Goal: Information Seeking & Learning: Learn about a topic

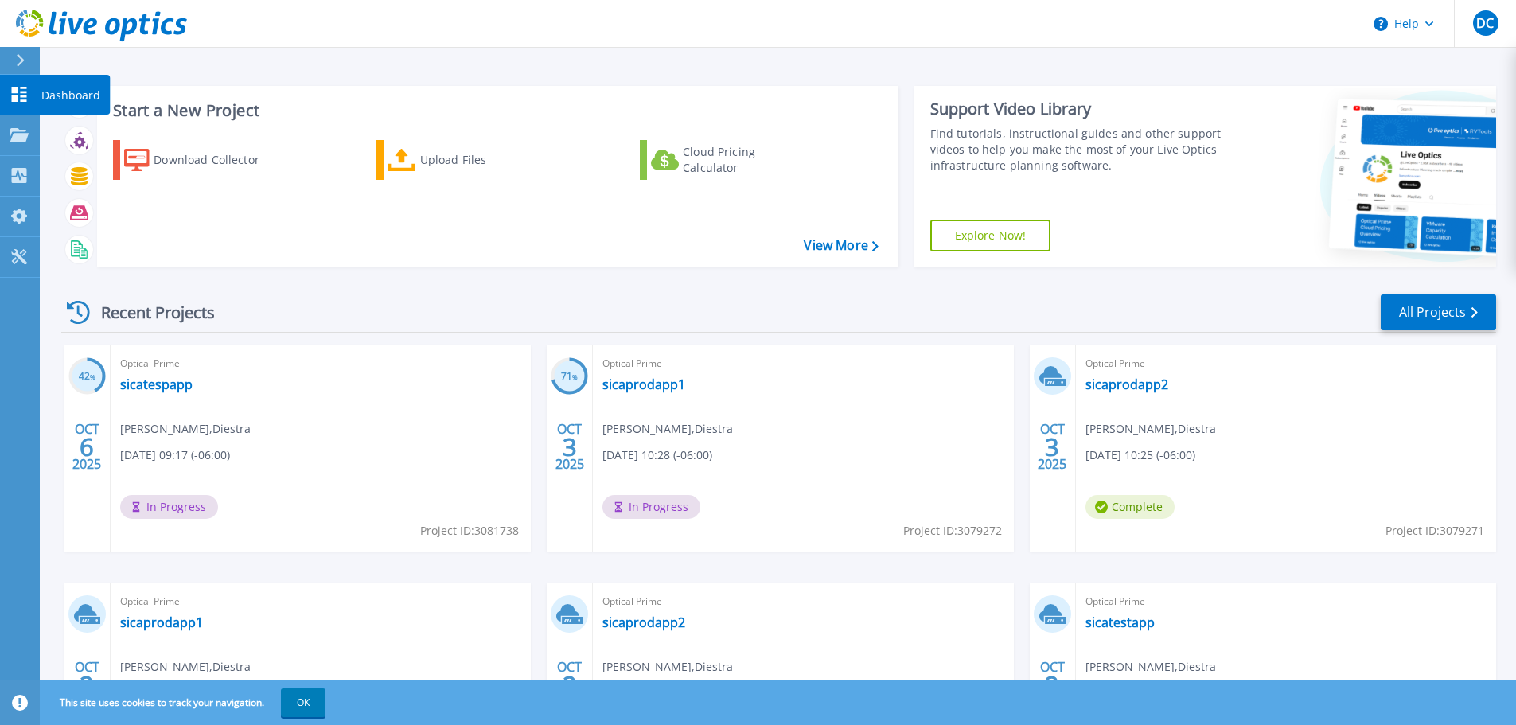
click at [59, 96] on p "Dashboard" at bounding box center [70, 95] width 59 height 41
click at [1467, 310] on link "All Projects" at bounding box center [1438, 312] width 115 height 36
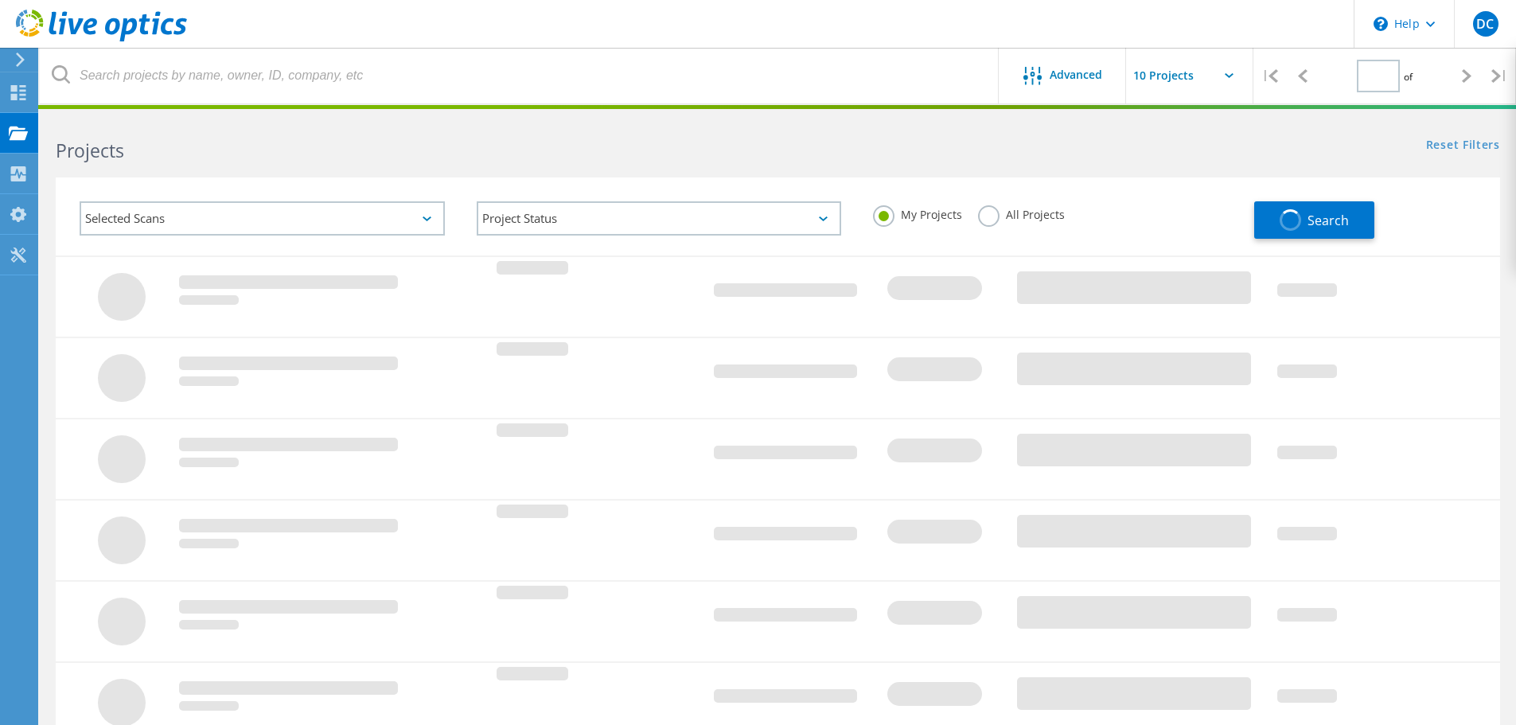
type input "1"
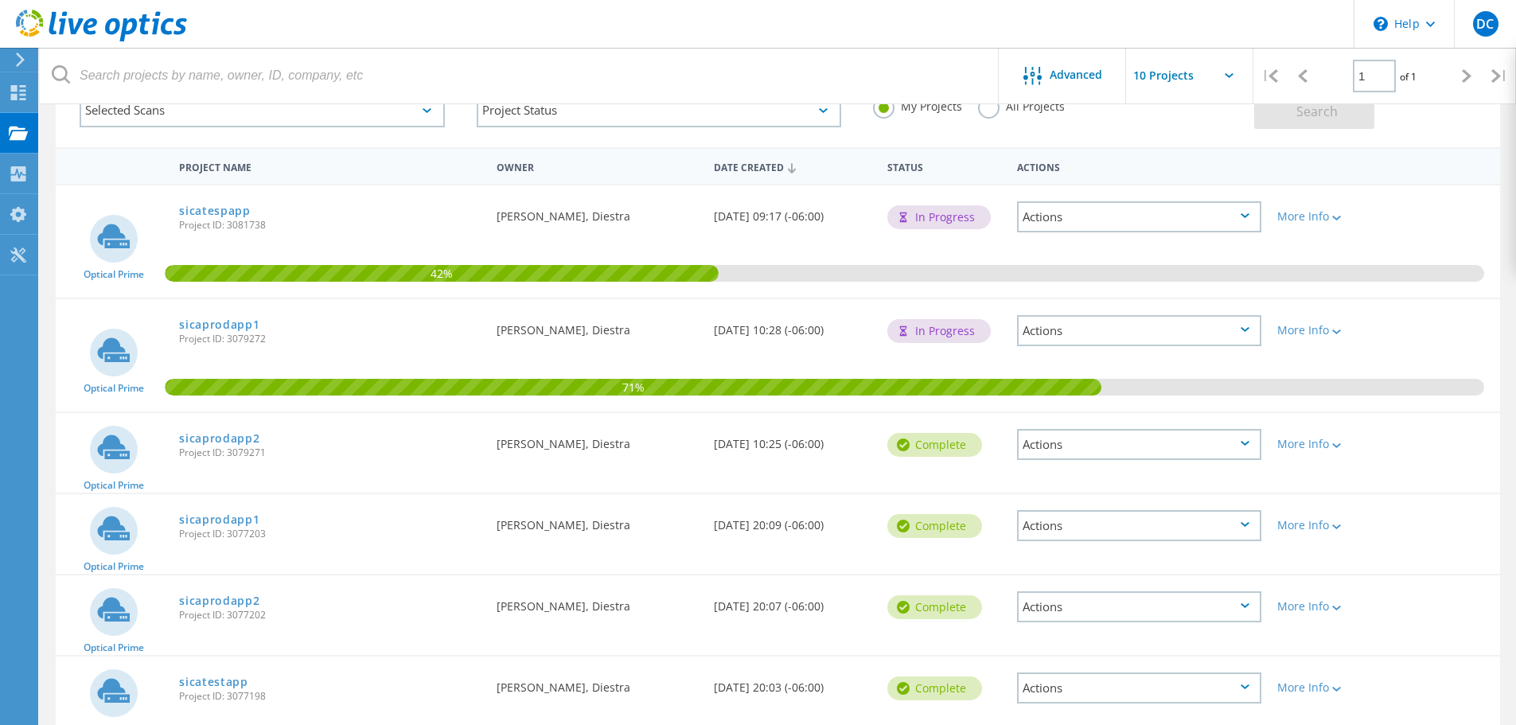
scroll to position [80, 0]
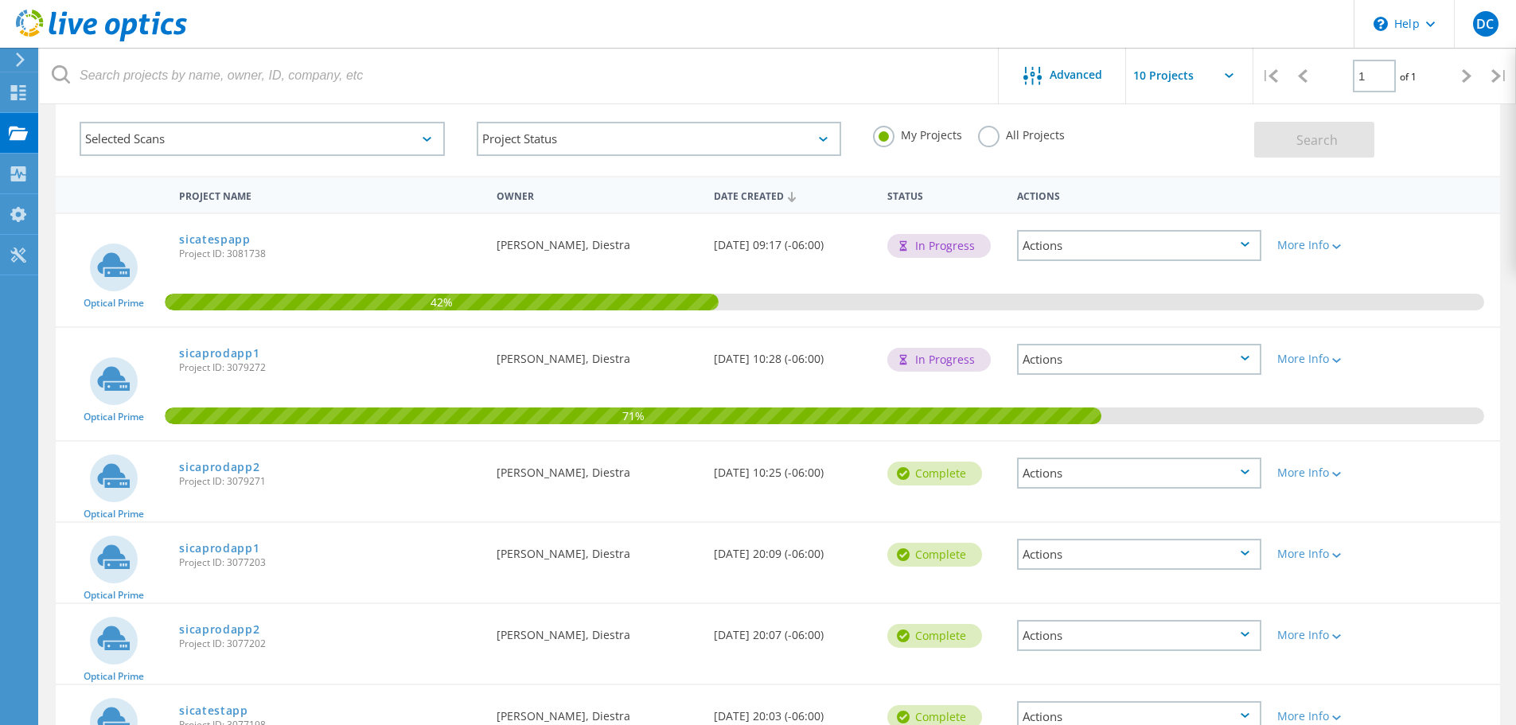
click at [307, 258] on span "Project ID: 3081738" at bounding box center [330, 254] width 302 height 10
click at [235, 240] on link "sicatespapp" at bounding box center [215, 239] width 72 height 11
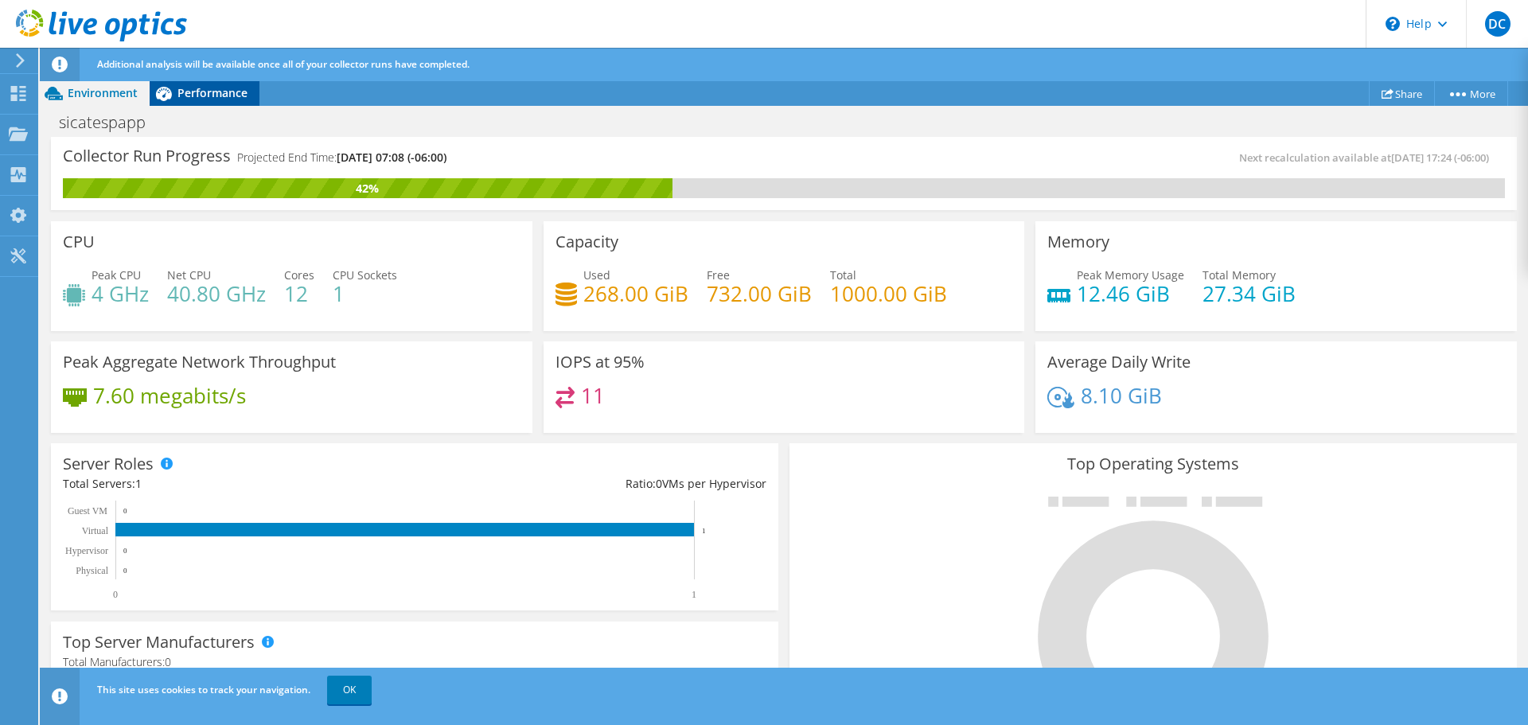
click at [229, 94] on span "Performance" at bounding box center [212, 92] width 70 height 15
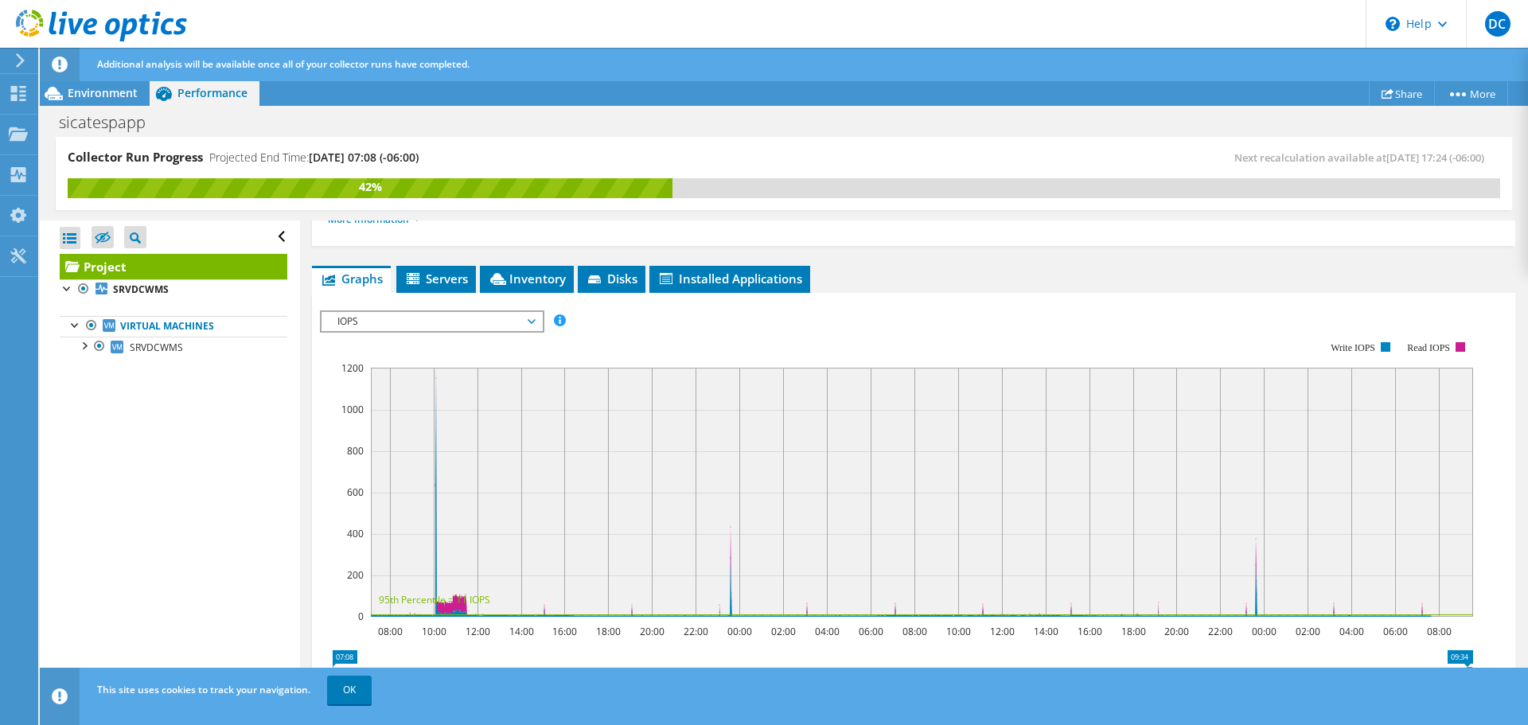
scroll to position [239, 0]
click at [524, 322] on span "IOPS" at bounding box center [431, 320] width 205 height 19
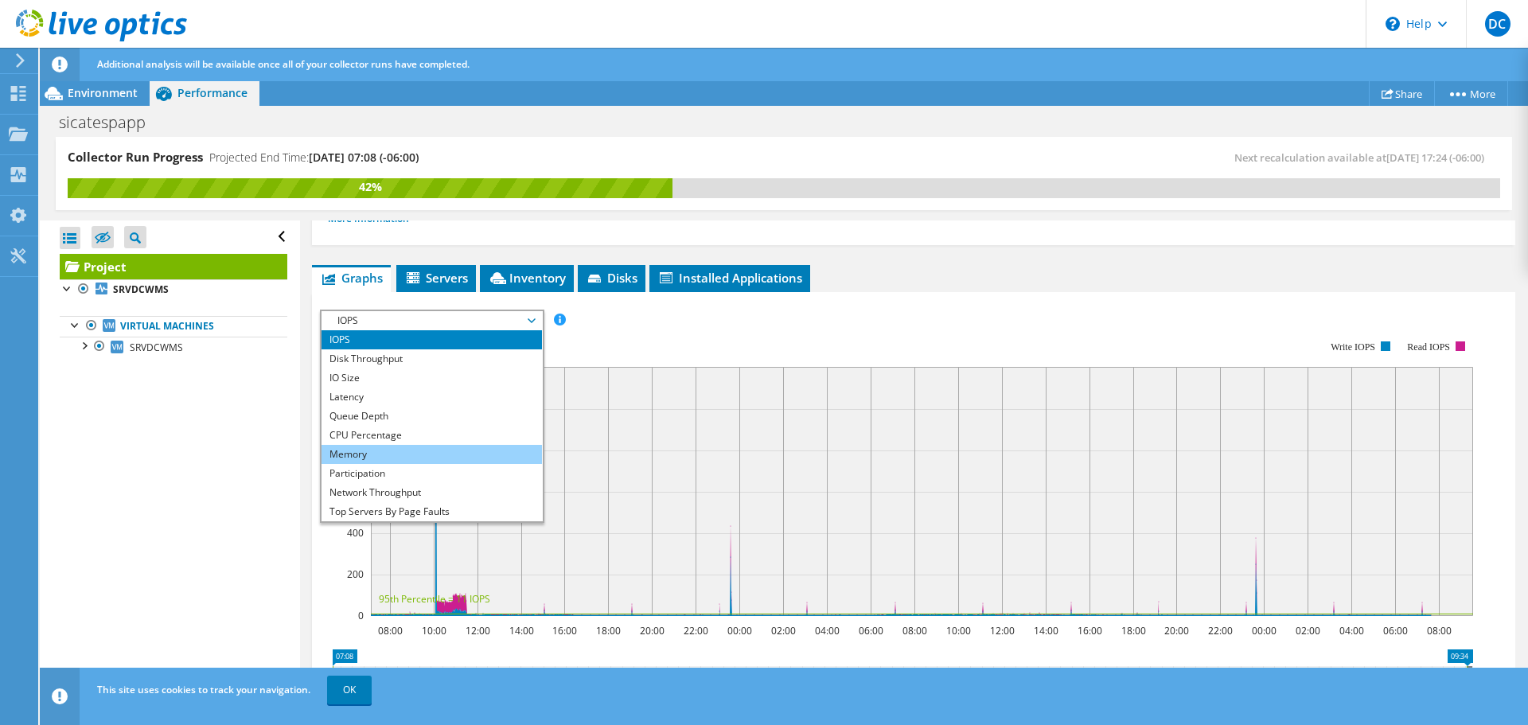
click at [401, 459] on li "Memory" at bounding box center [432, 454] width 220 height 19
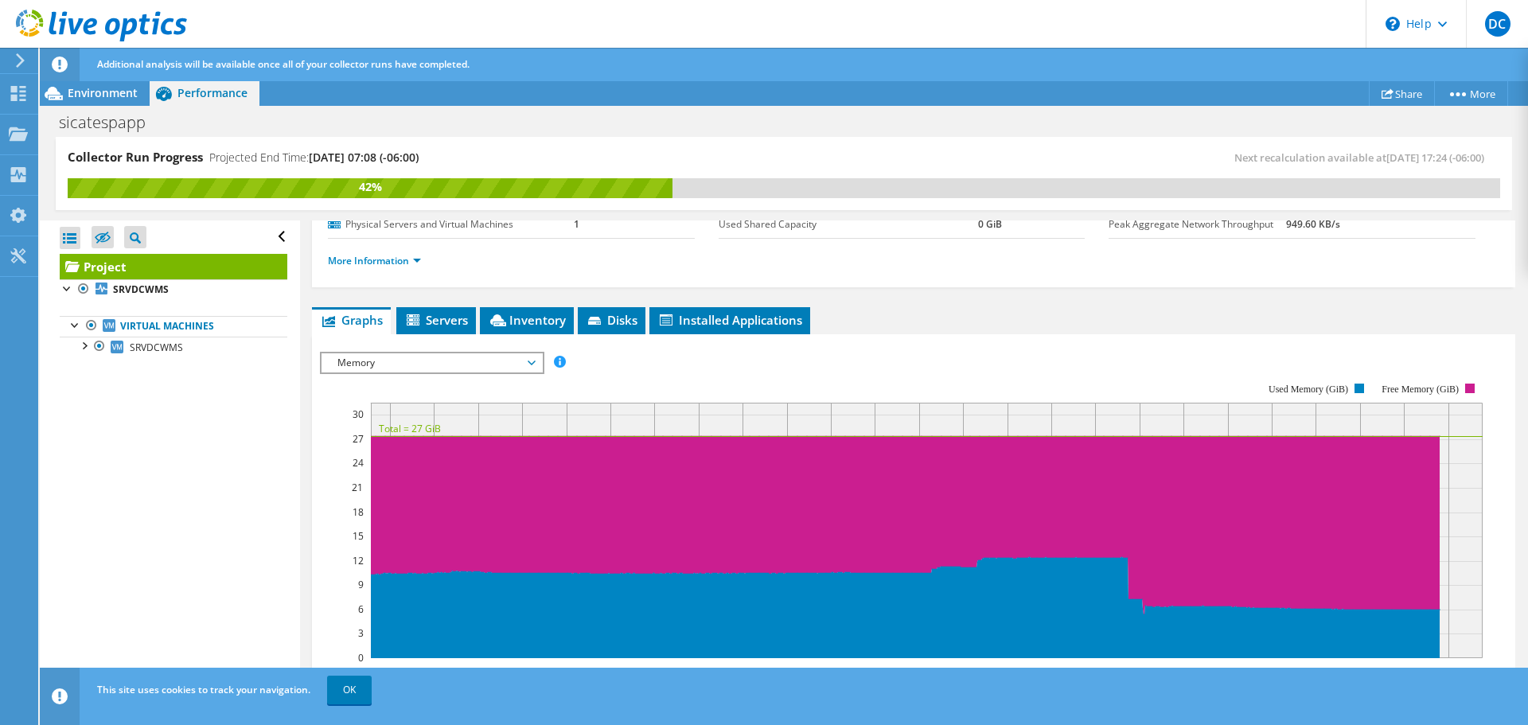
scroll to position [0, 0]
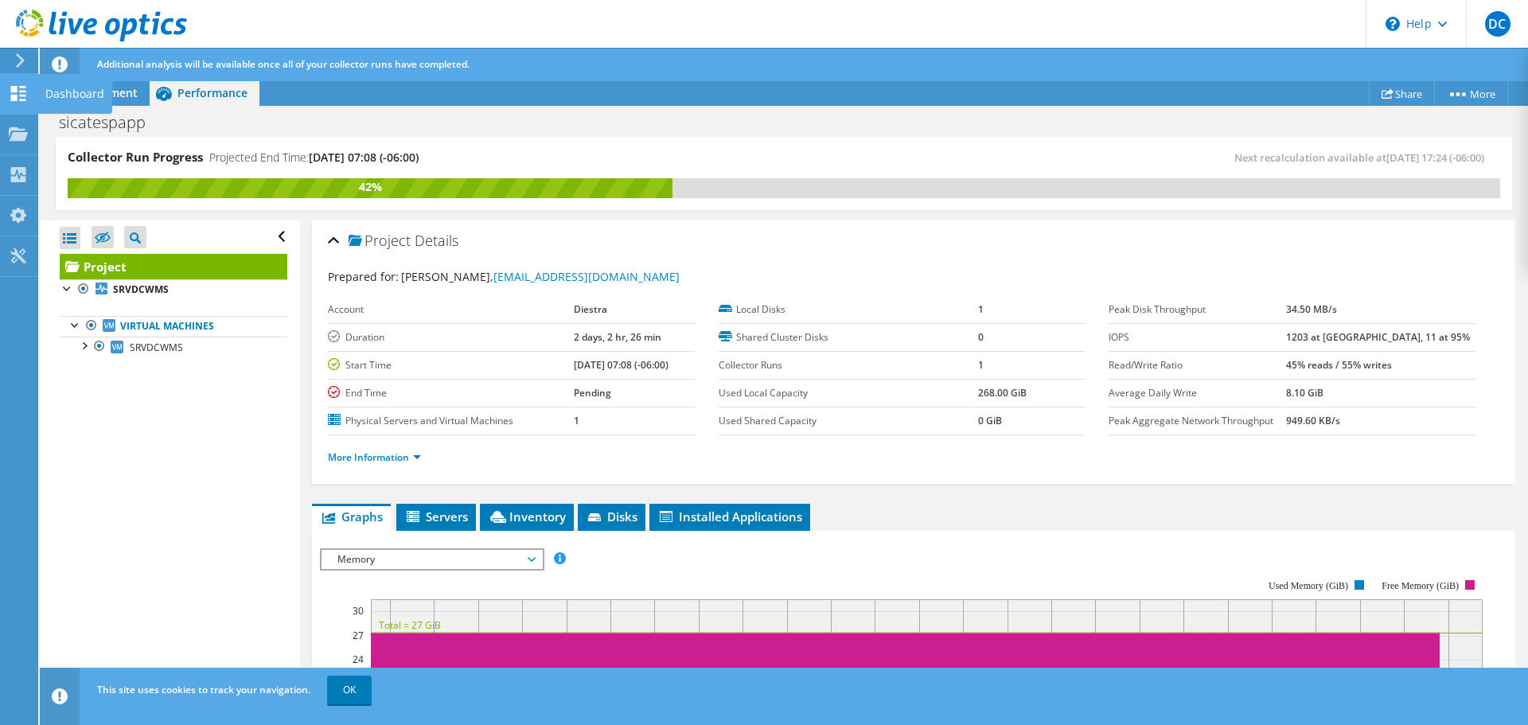
click at [76, 90] on div "Dashboard" at bounding box center [74, 94] width 75 height 40
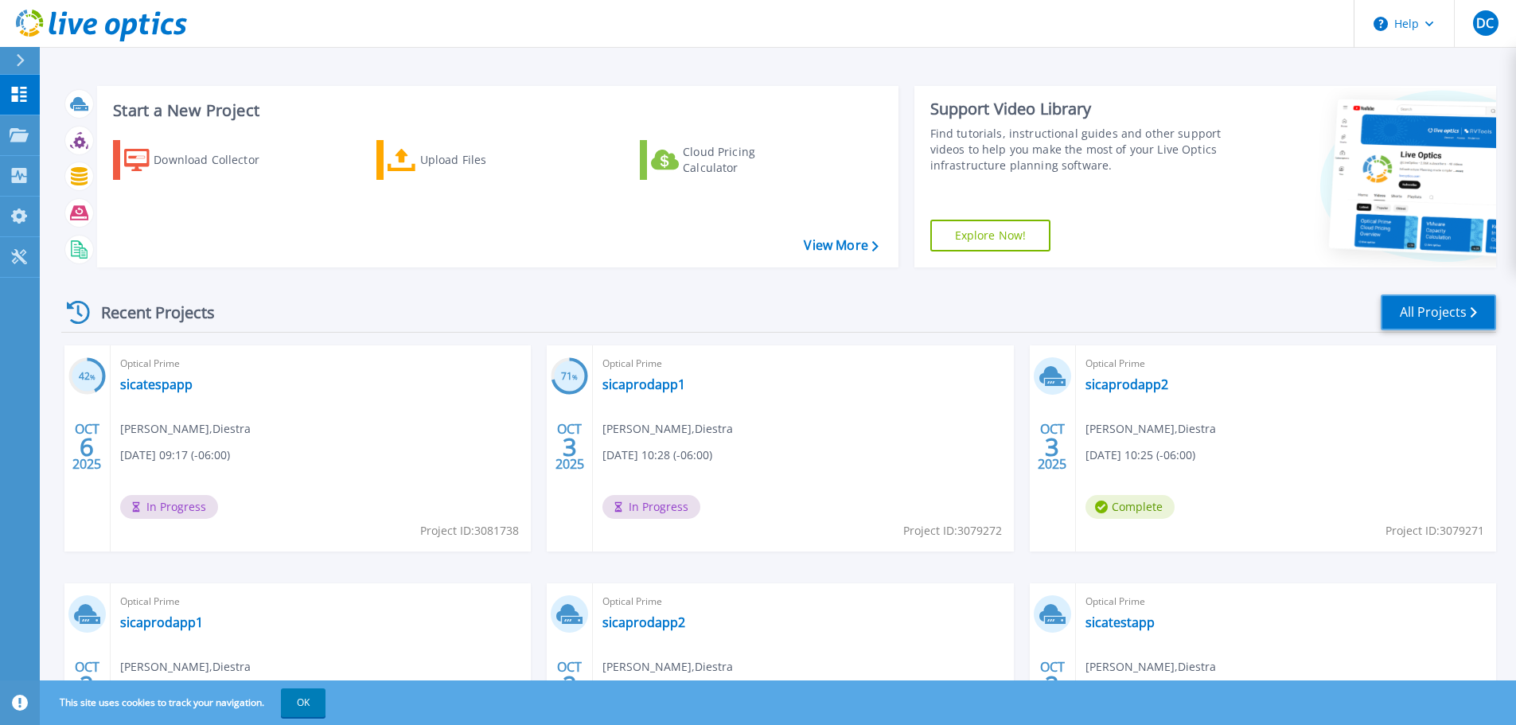
click at [1430, 321] on link "All Projects" at bounding box center [1438, 312] width 115 height 36
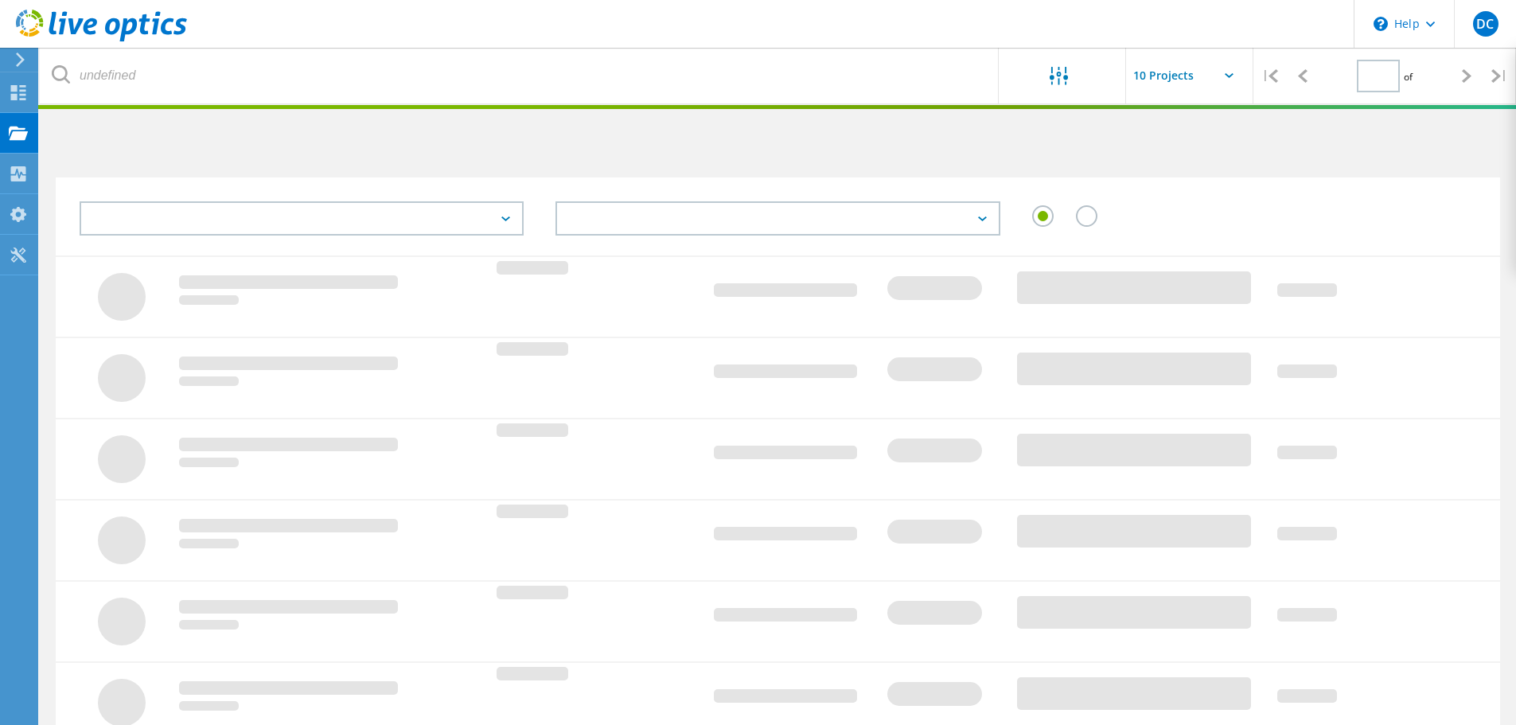
type input "1"
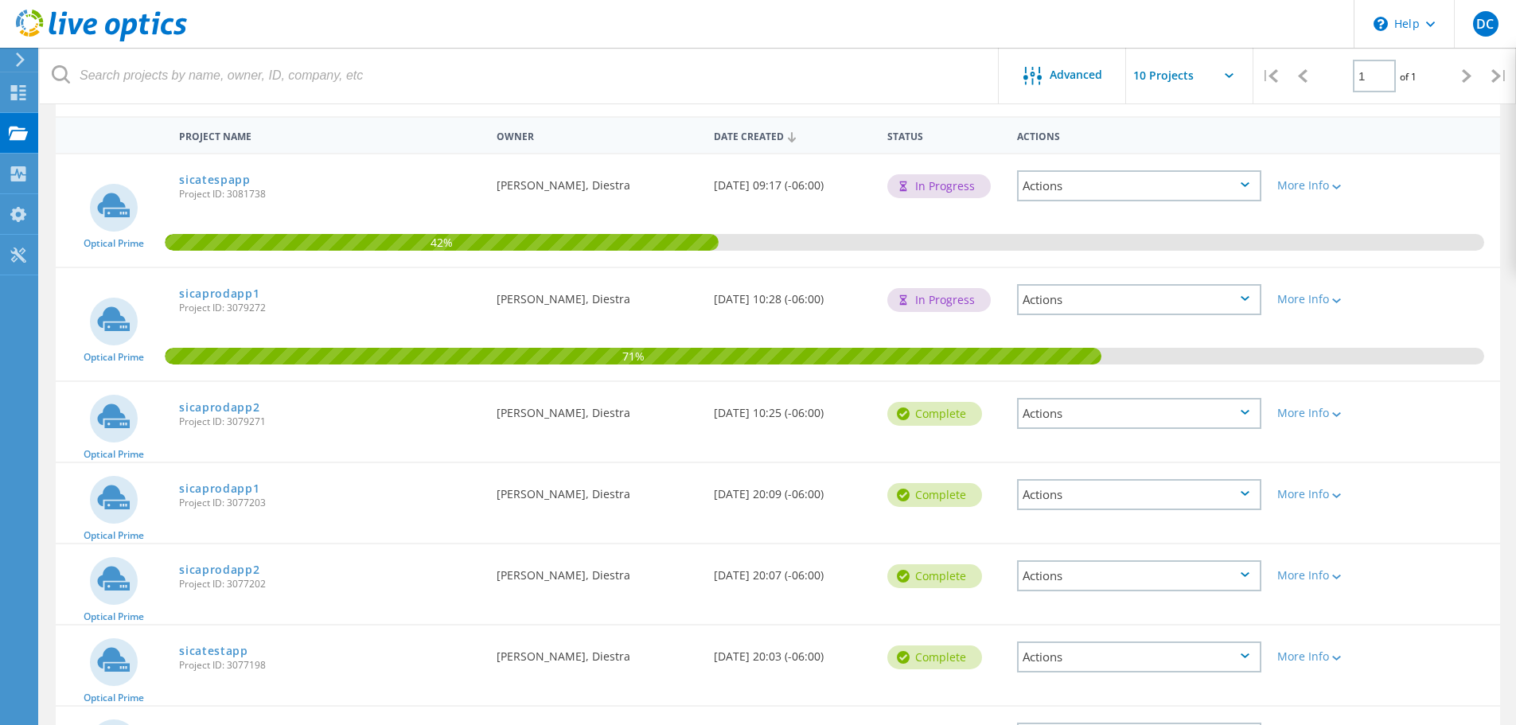
scroll to position [264, 0]
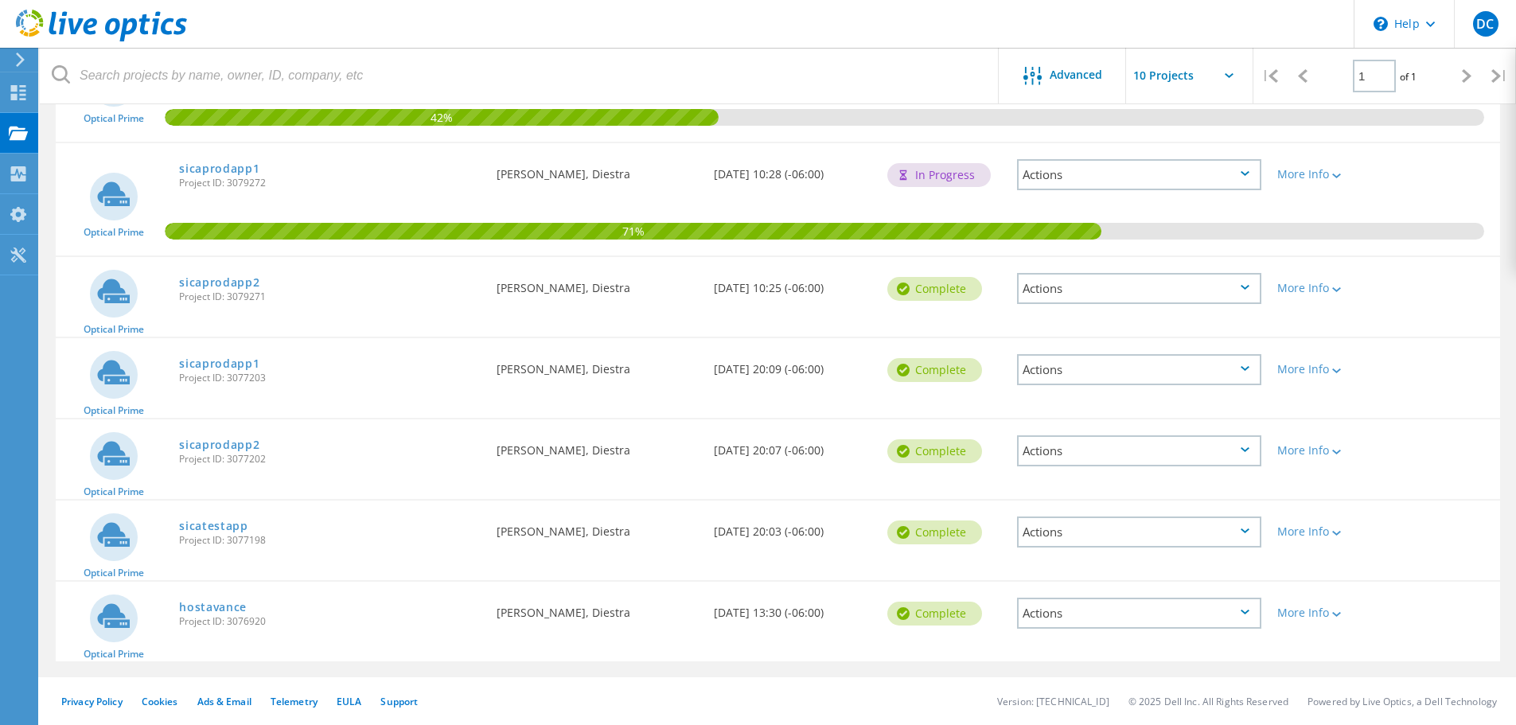
click at [1247, 610] on icon at bounding box center [1245, 612] width 9 height 5
click at [1087, 645] on div "Delete" at bounding box center [1139, 650] width 241 height 25
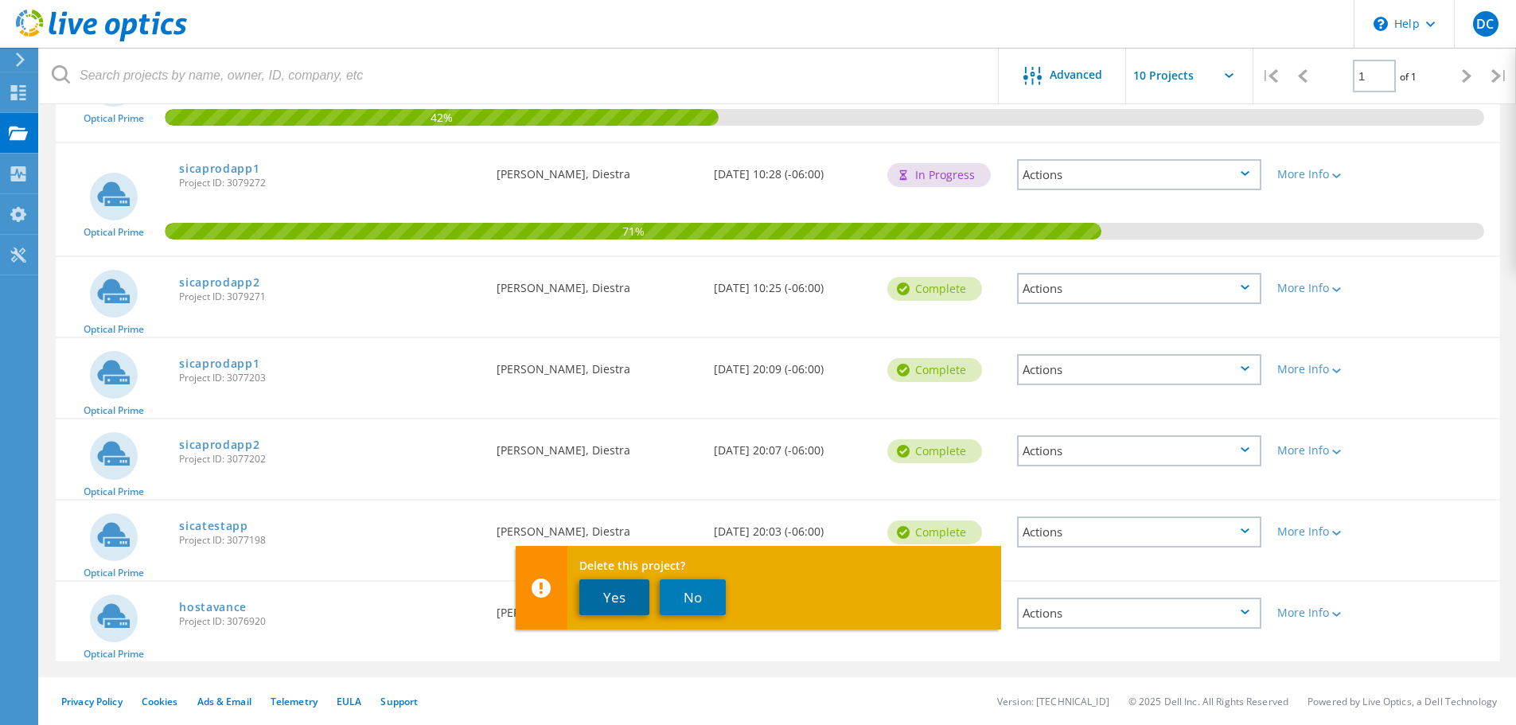
click at [614, 601] on button "Yes" at bounding box center [614, 597] width 70 height 36
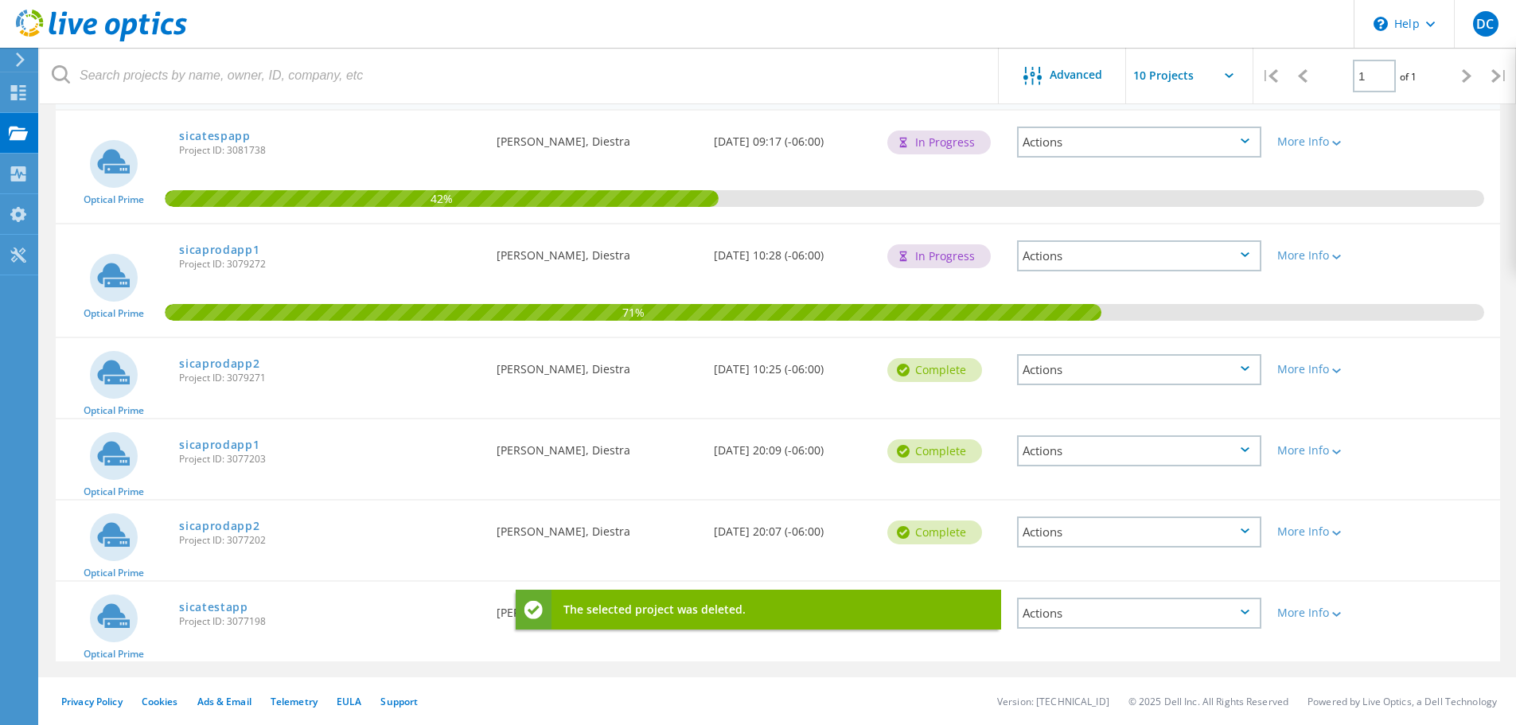
scroll to position [183, 0]
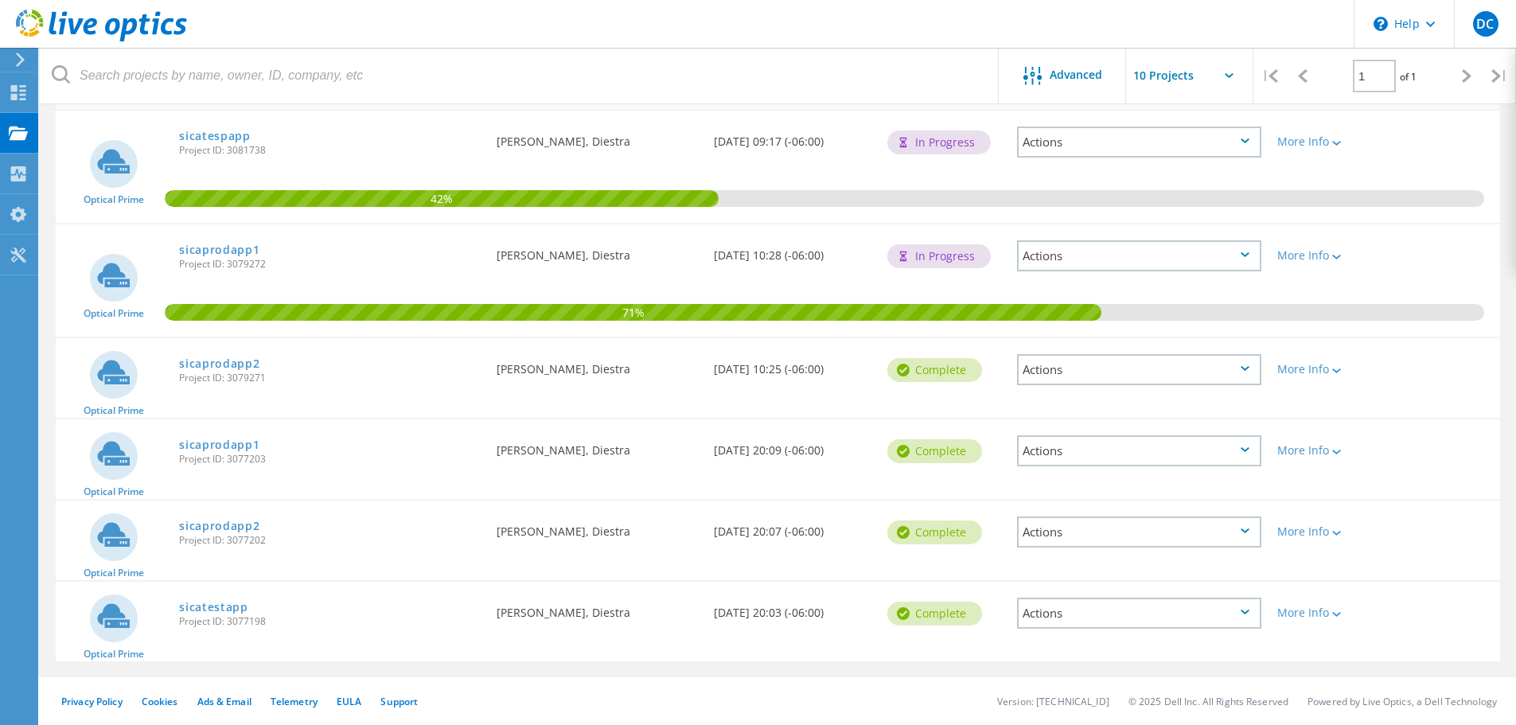
click at [1241, 610] on icon at bounding box center [1245, 612] width 9 height 5
click at [1064, 646] on div "Delete" at bounding box center [1139, 650] width 241 height 25
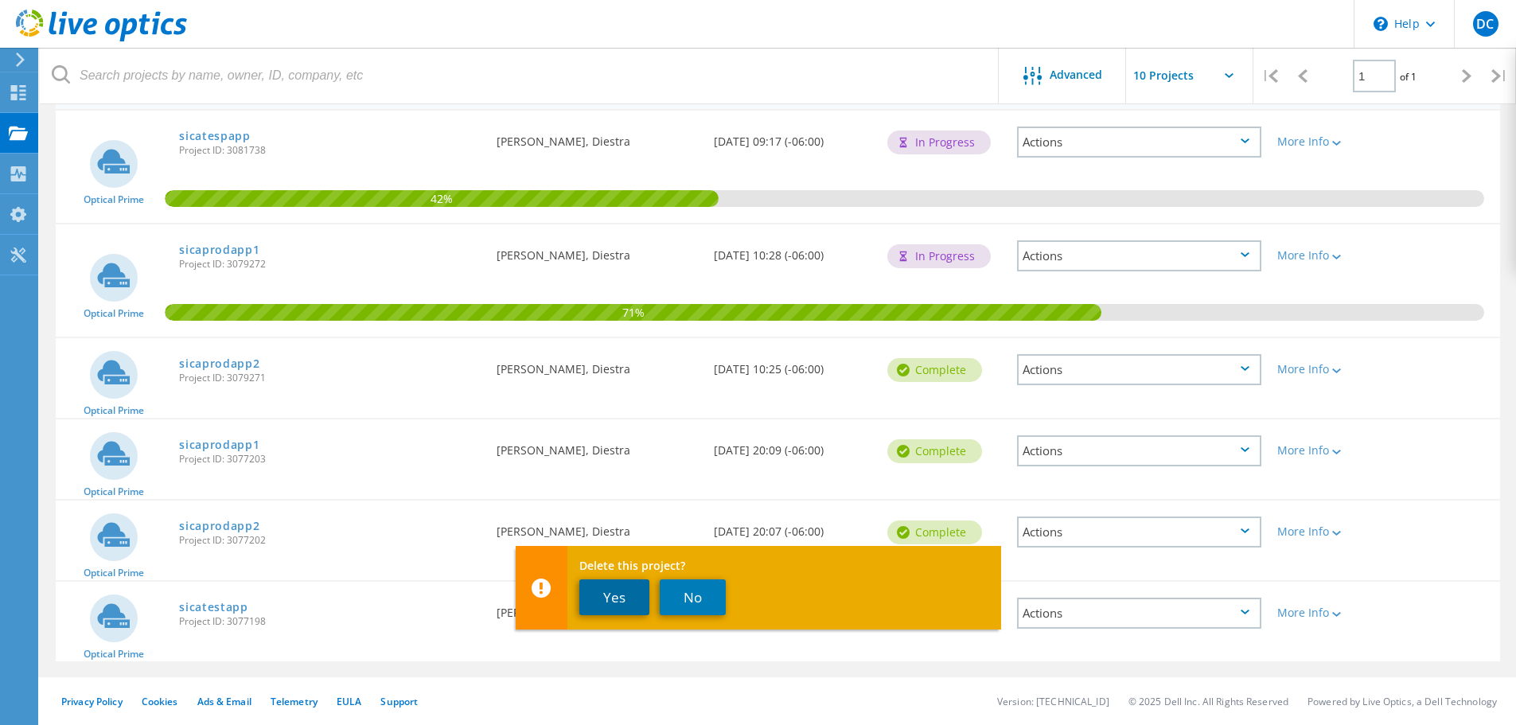
click at [613, 598] on button "Yes" at bounding box center [614, 597] width 70 height 36
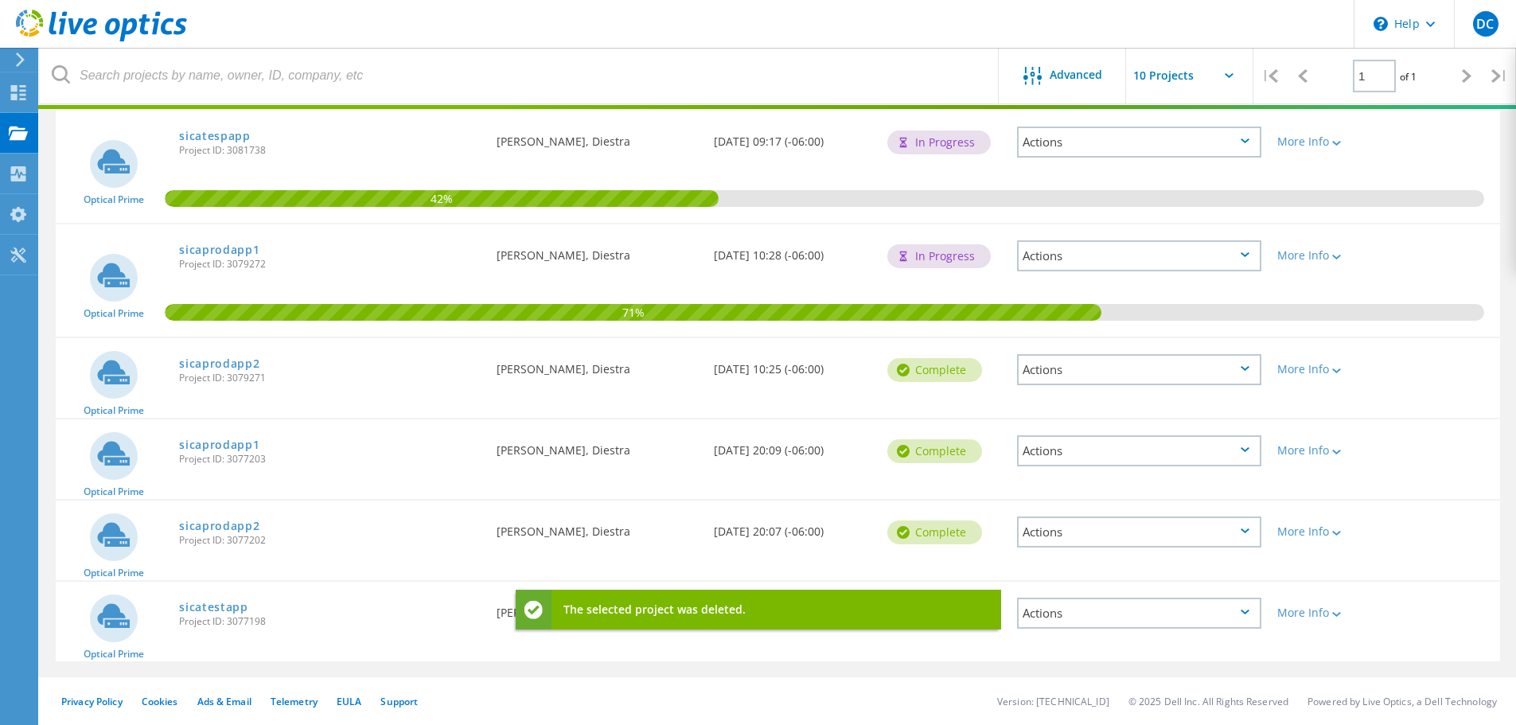
scroll to position [102, 0]
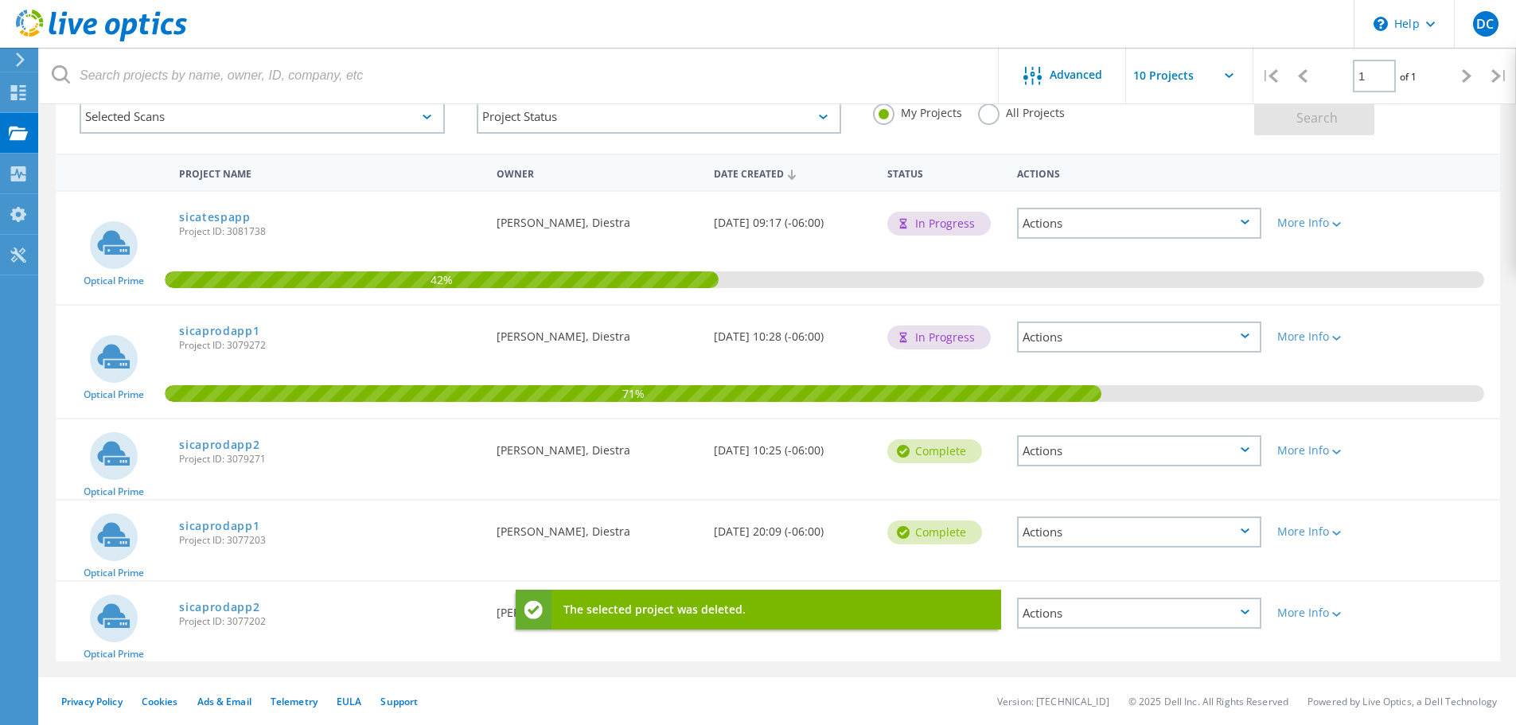
click at [1242, 614] on div "Actions" at bounding box center [1139, 613] width 244 height 31
click at [1058, 651] on div "Delete" at bounding box center [1139, 650] width 241 height 25
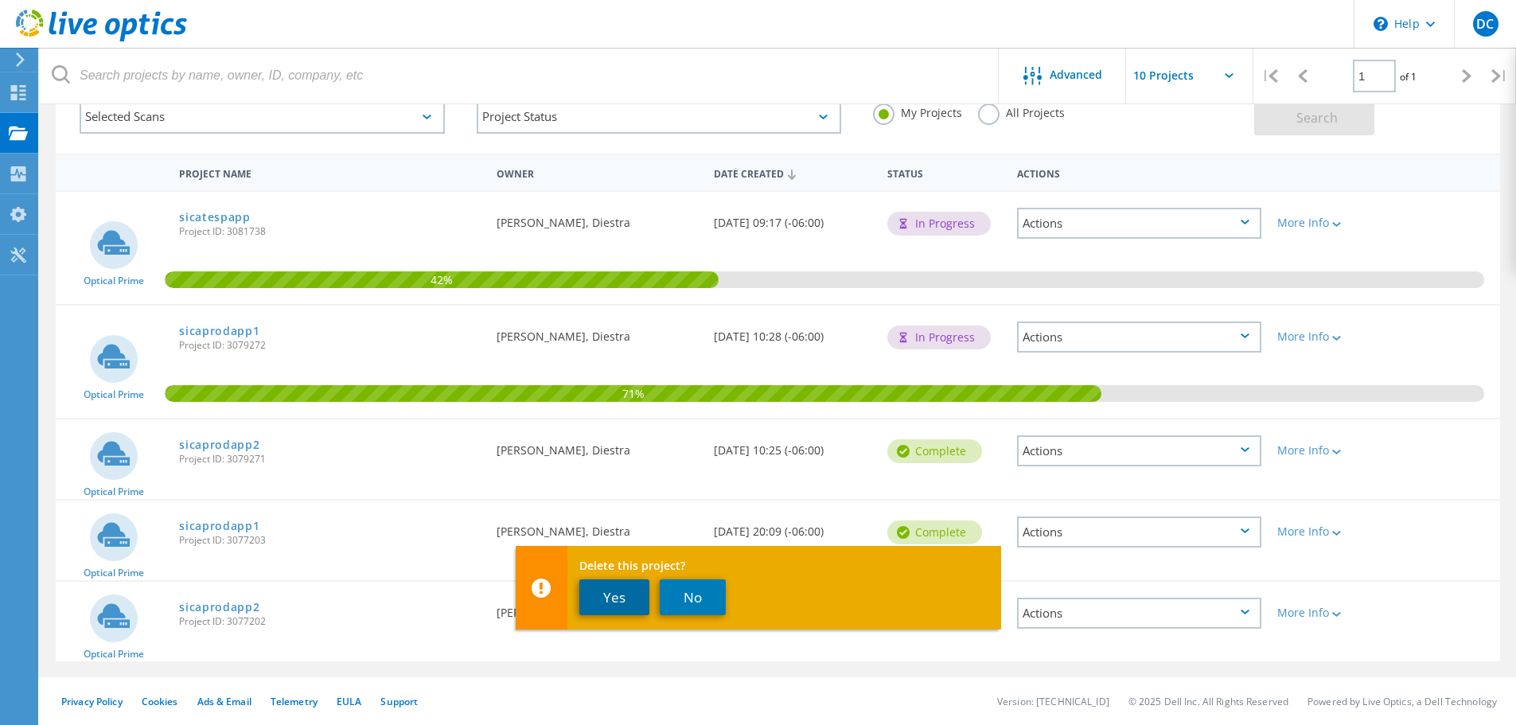
click at [601, 598] on button "Yes" at bounding box center [614, 597] width 70 height 36
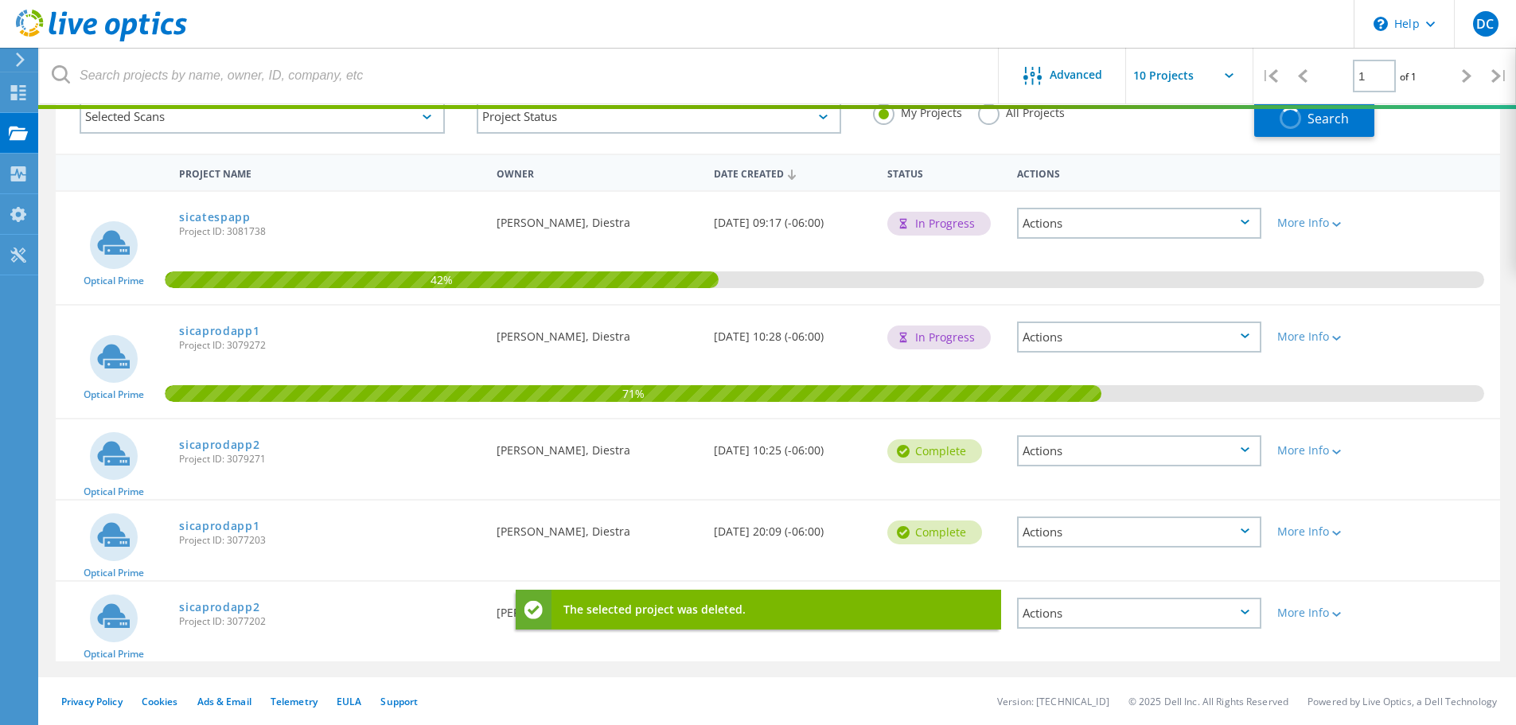
scroll to position [44, 0]
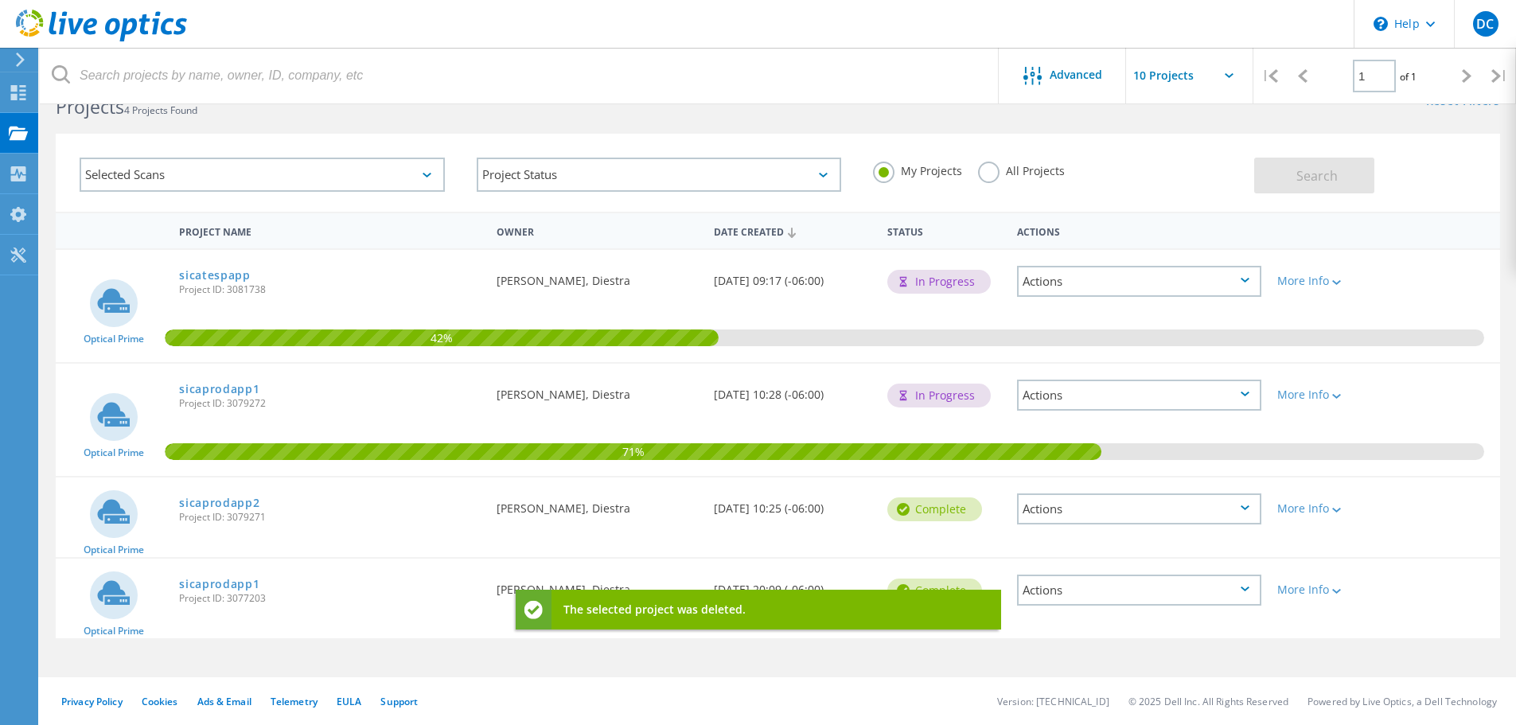
click at [1249, 591] on div "Actions" at bounding box center [1139, 590] width 244 height 31
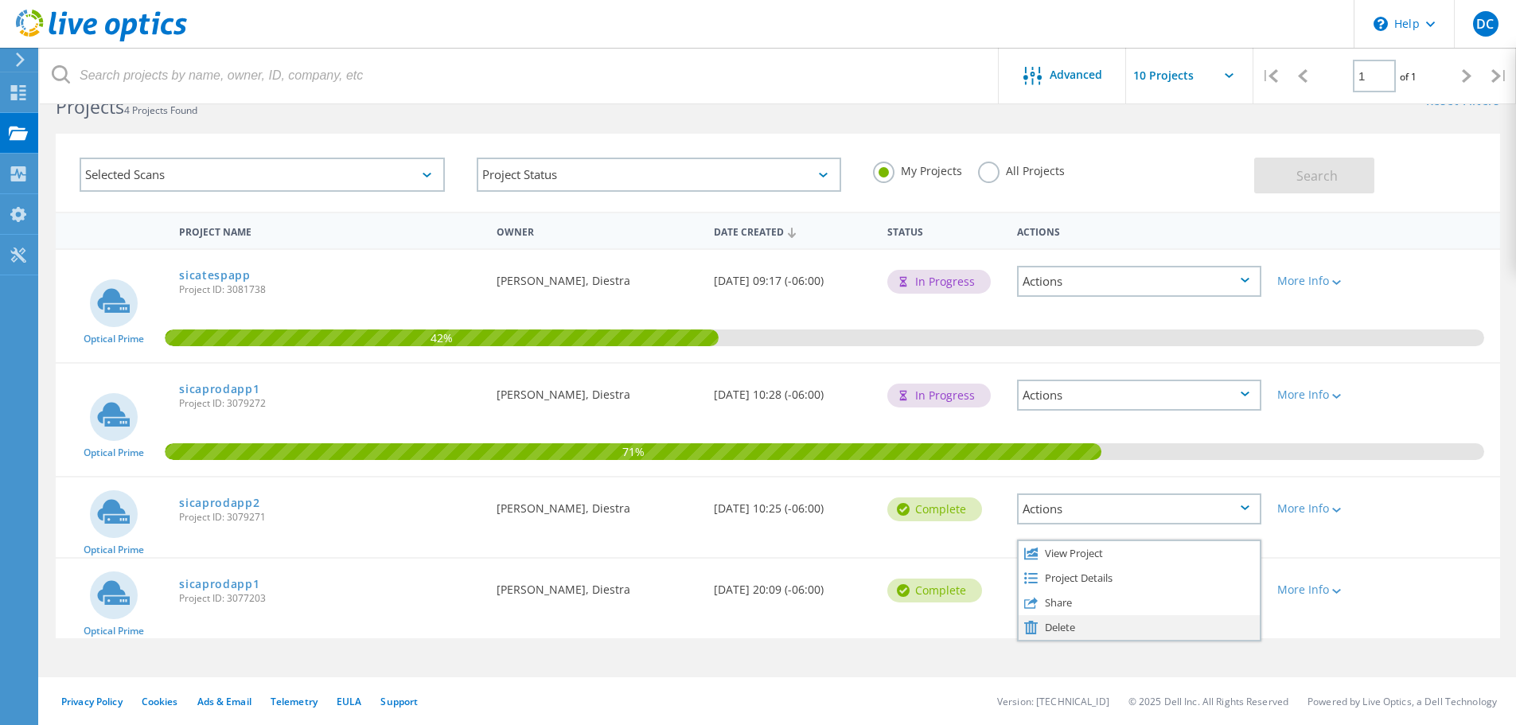
click at [1065, 624] on div "Delete" at bounding box center [1139, 627] width 241 height 25
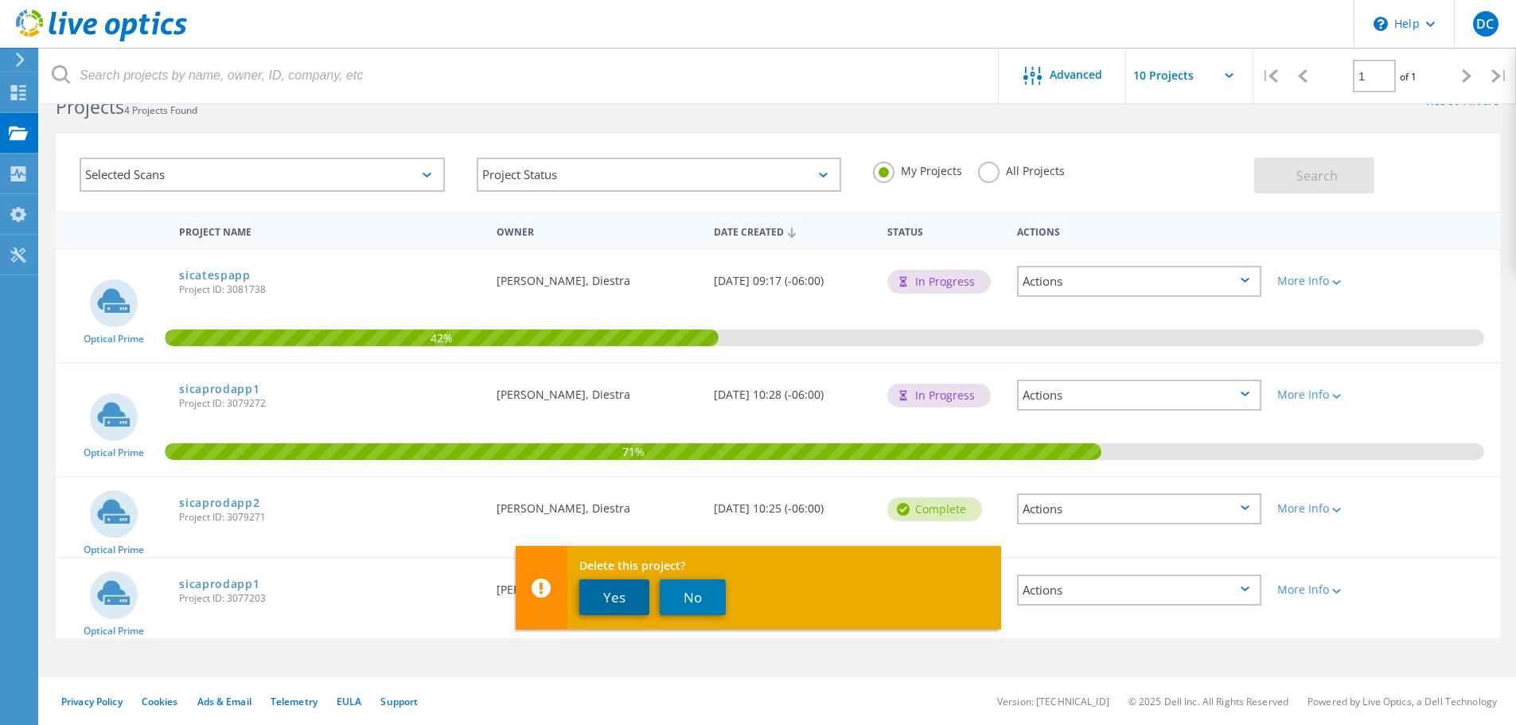
click at [607, 594] on button "Yes" at bounding box center [614, 597] width 70 height 36
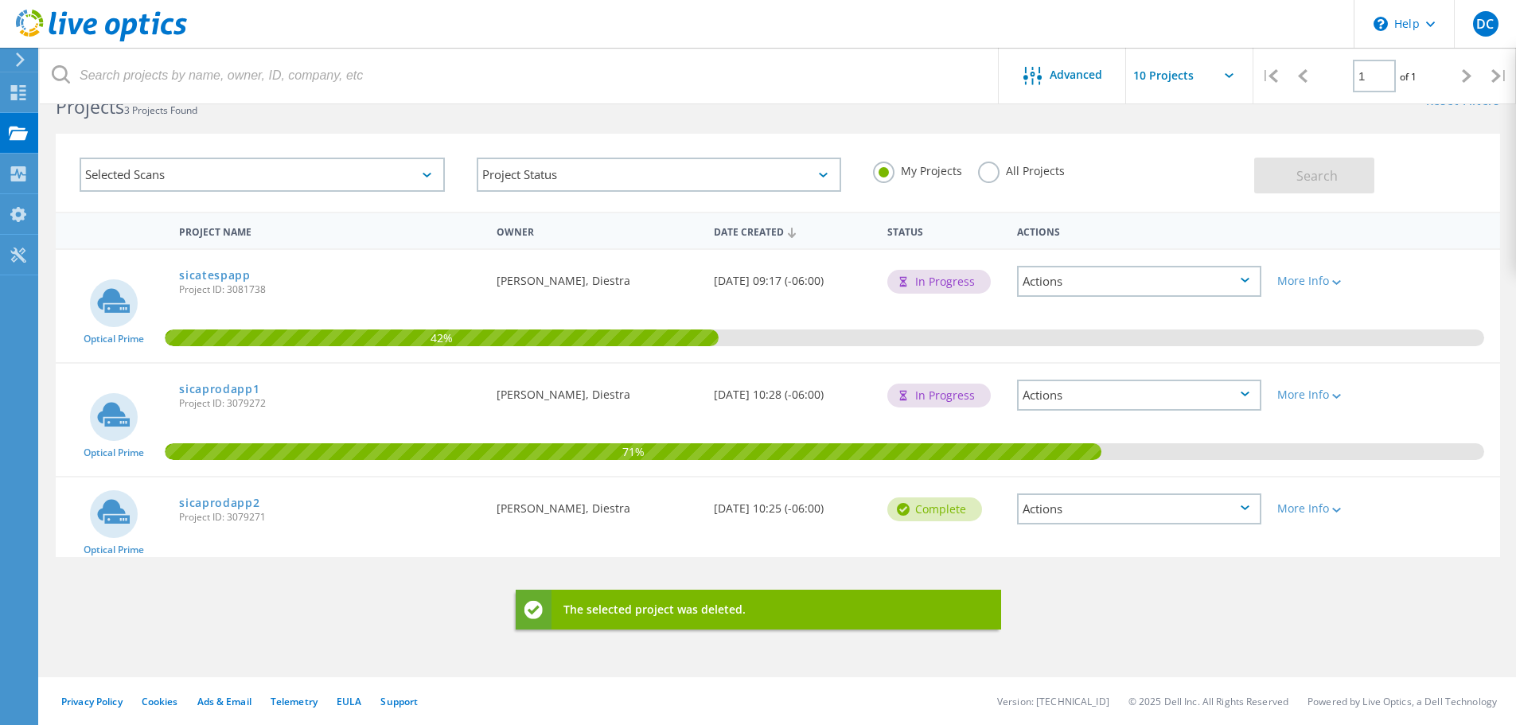
click at [1246, 513] on div "Actions" at bounding box center [1139, 508] width 244 height 31
click at [1052, 543] on div "Delete" at bounding box center [1139, 546] width 241 height 25
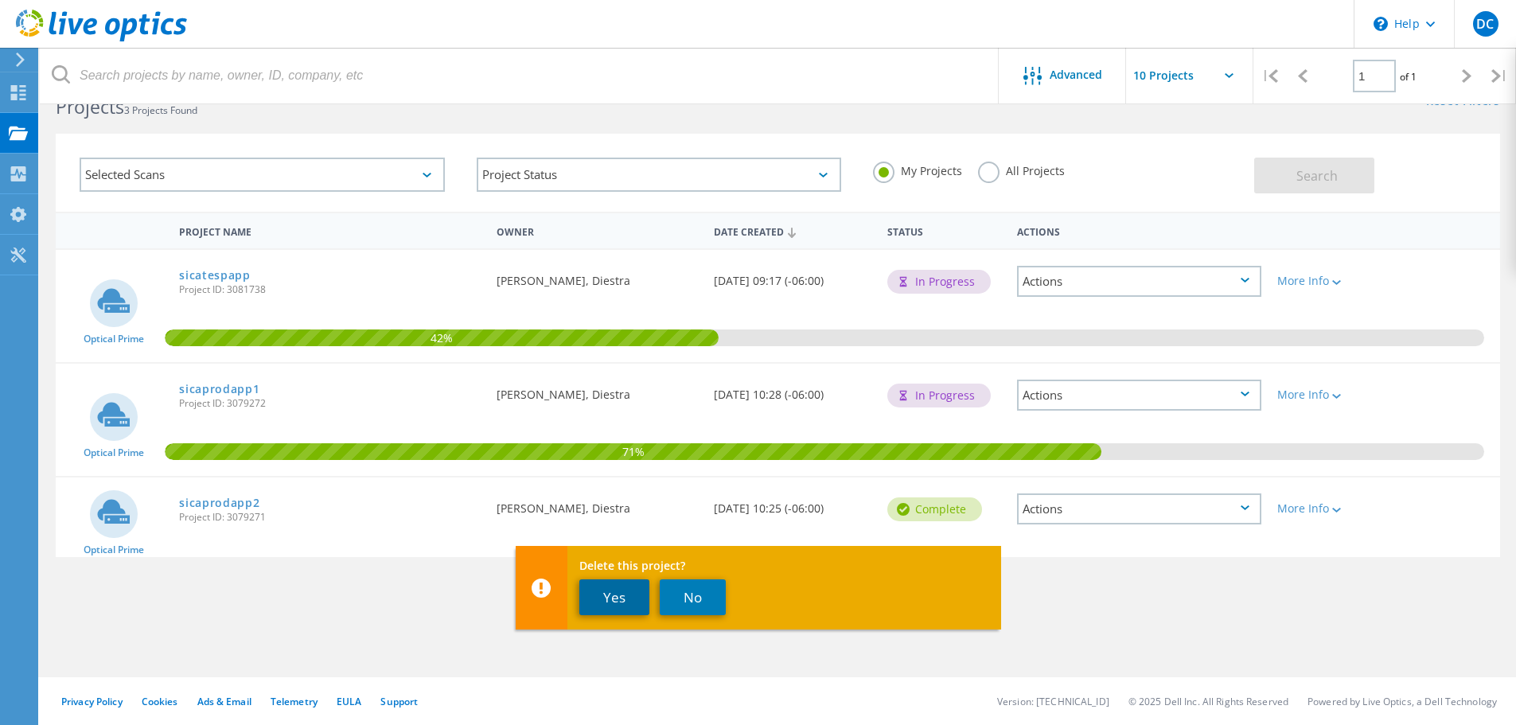
click at [628, 610] on button "Yes" at bounding box center [614, 597] width 70 height 36
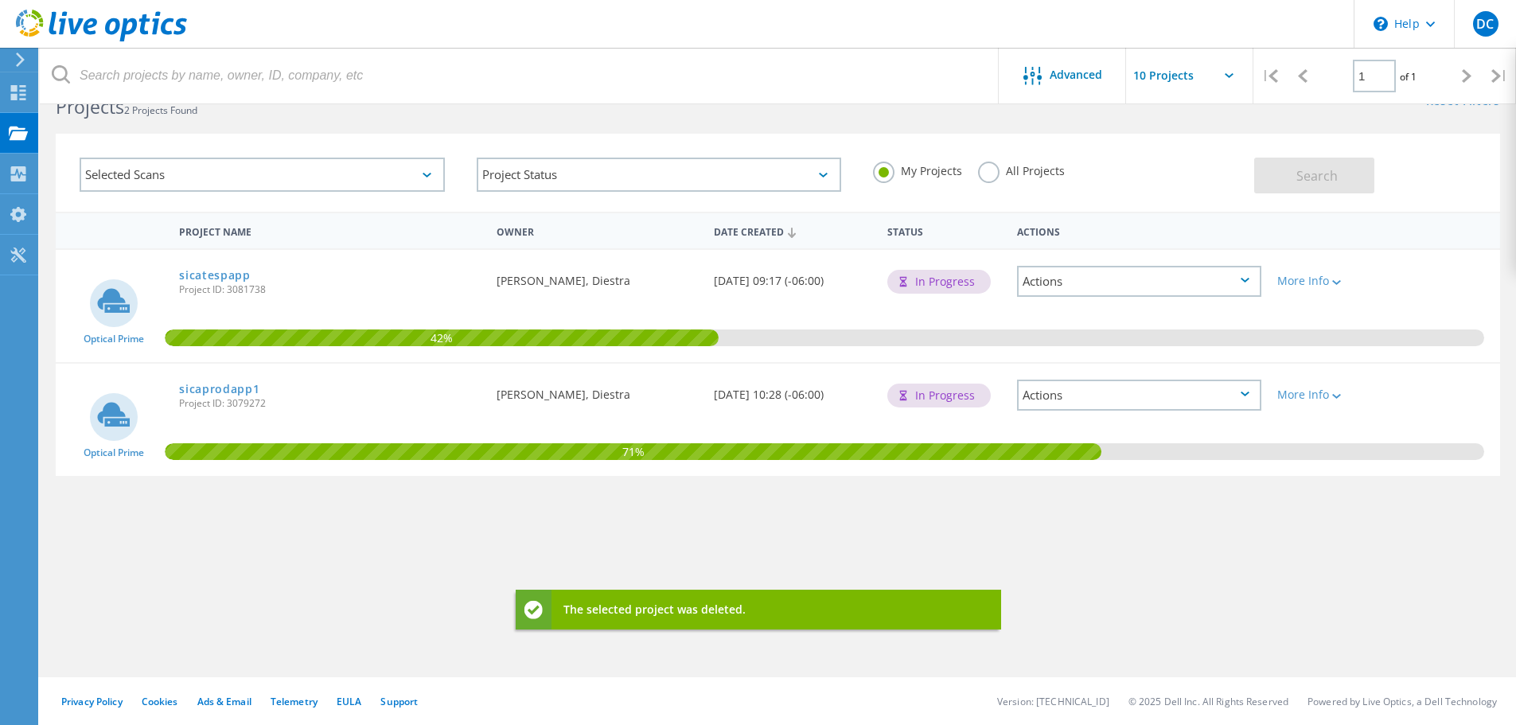
click at [1246, 397] on div "Actions" at bounding box center [1139, 395] width 244 height 31
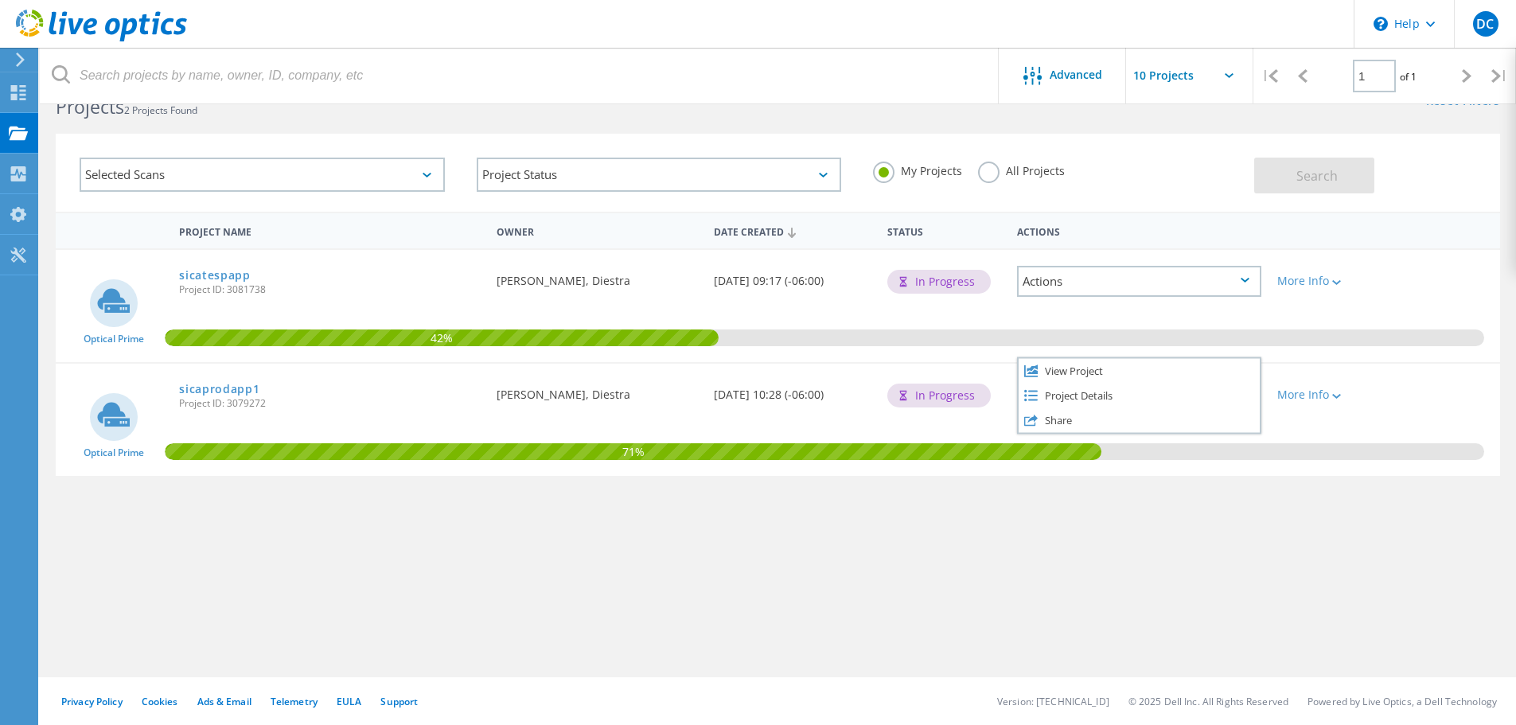
click at [1161, 538] on div "Project Name Owner Date Created Status Actions Optical Prime sicatespapp Projec…" at bounding box center [778, 419] width 1444 height 414
click at [1251, 393] on div "Actions" at bounding box center [1139, 395] width 244 height 31
click at [1251, 393] on div "Project Details" at bounding box center [1139, 395] width 241 height 25
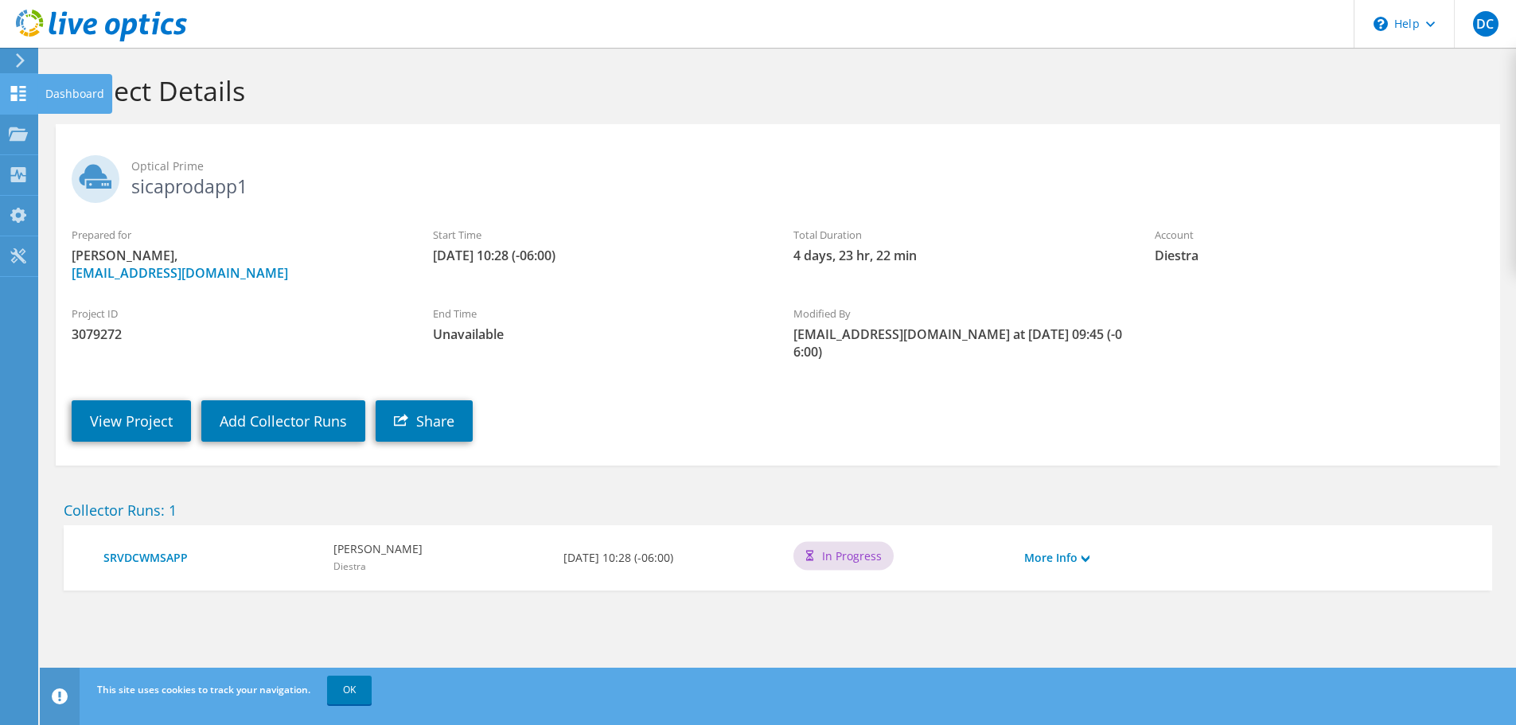
click at [48, 95] on div "Dashboard" at bounding box center [74, 94] width 75 height 40
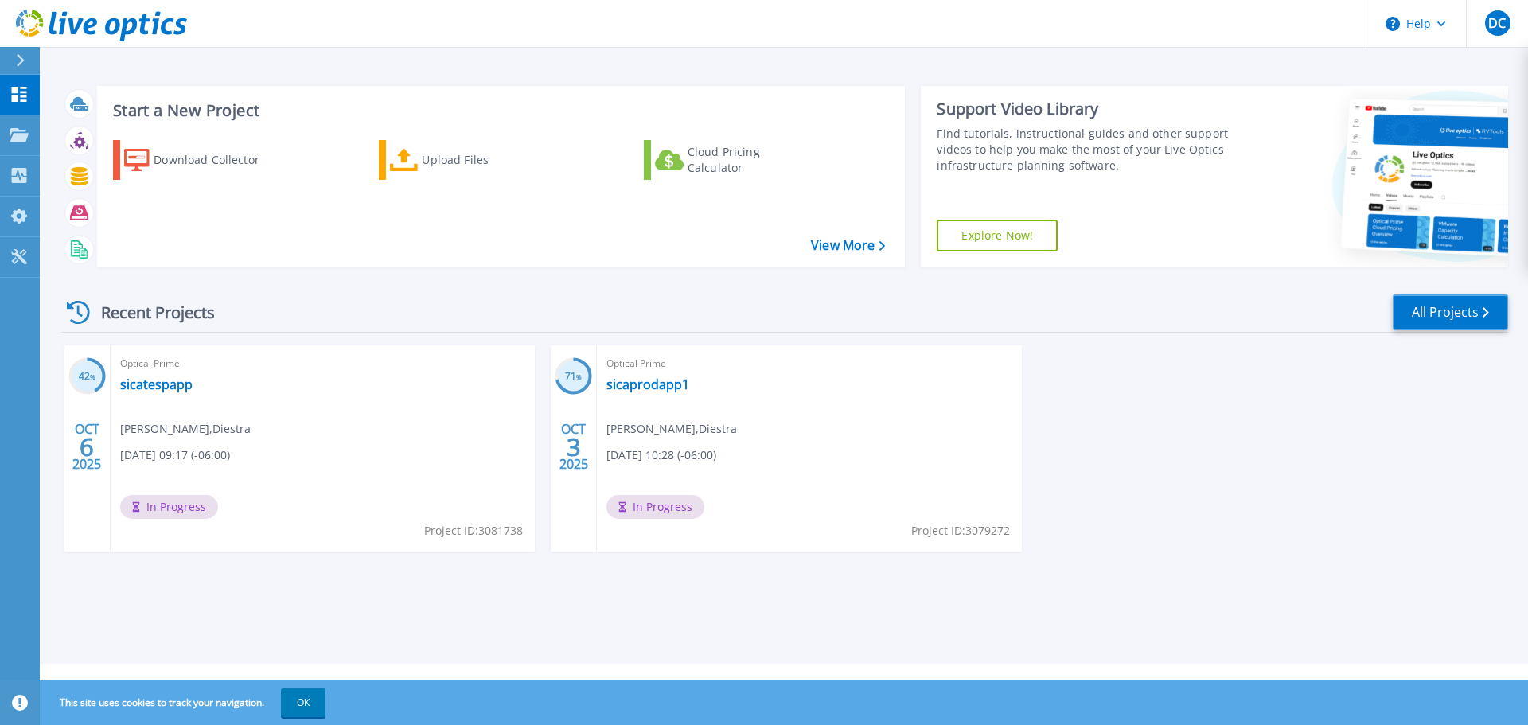
click at [1451, 318] on link "All Projects" at bounding box center [1450, 312] width 115 height 36
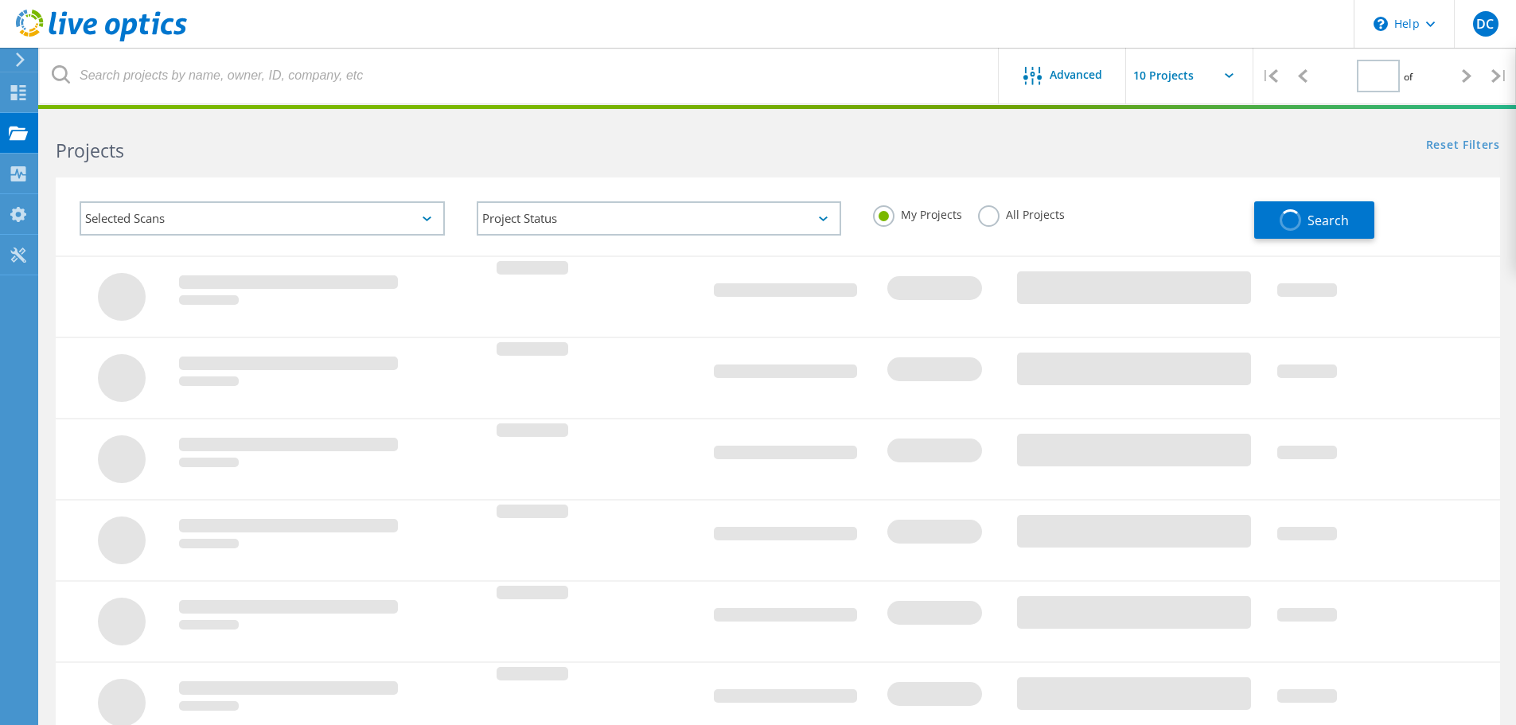
type input "1"
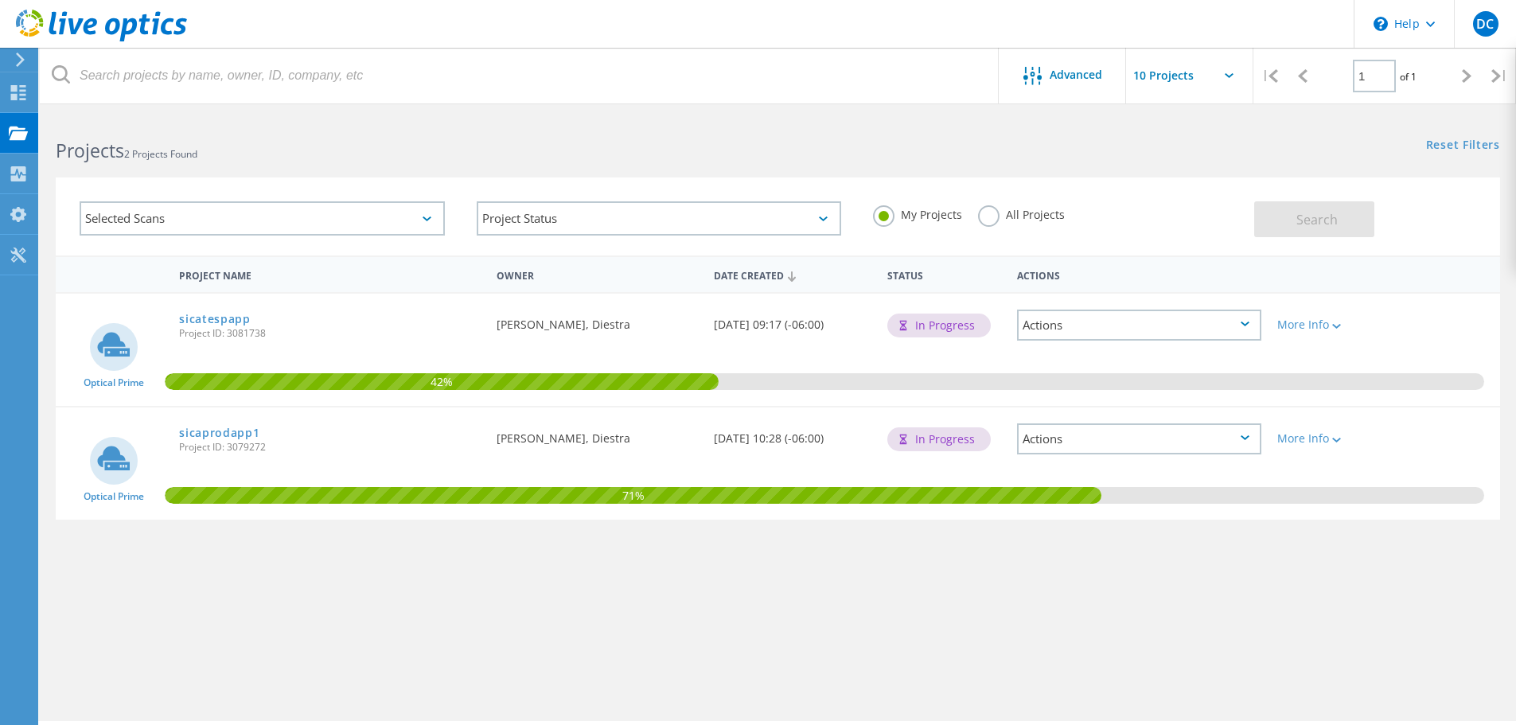
drag, startPoint x: 19, startPoint y: 129, endPoint x: 75, endPoint y: 131, distance: 55.8
click at [19, 129] on use at bounding box center [18, 133] width 19 height 14
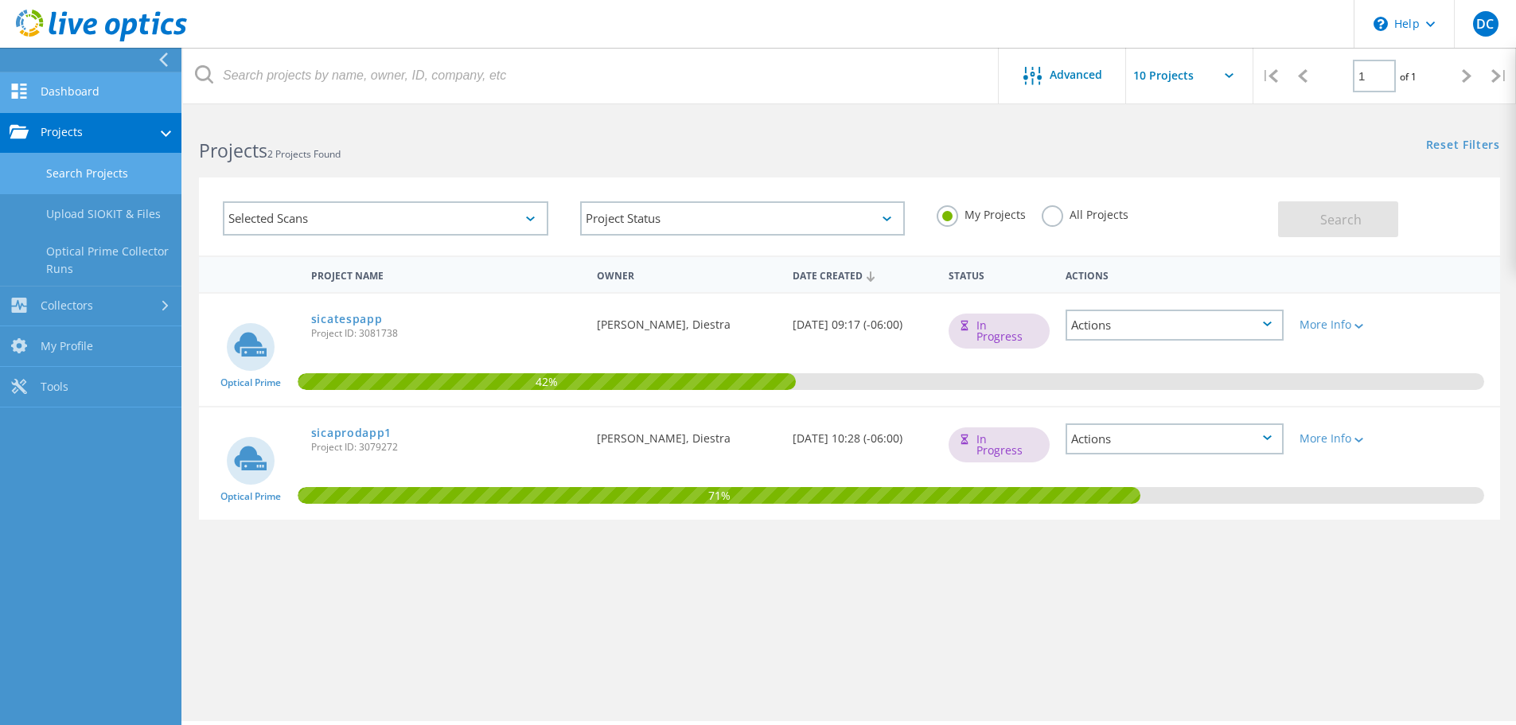
click at [95, 92] on link "Dashboard" at bounding box center [90, 92] width 181 height 41
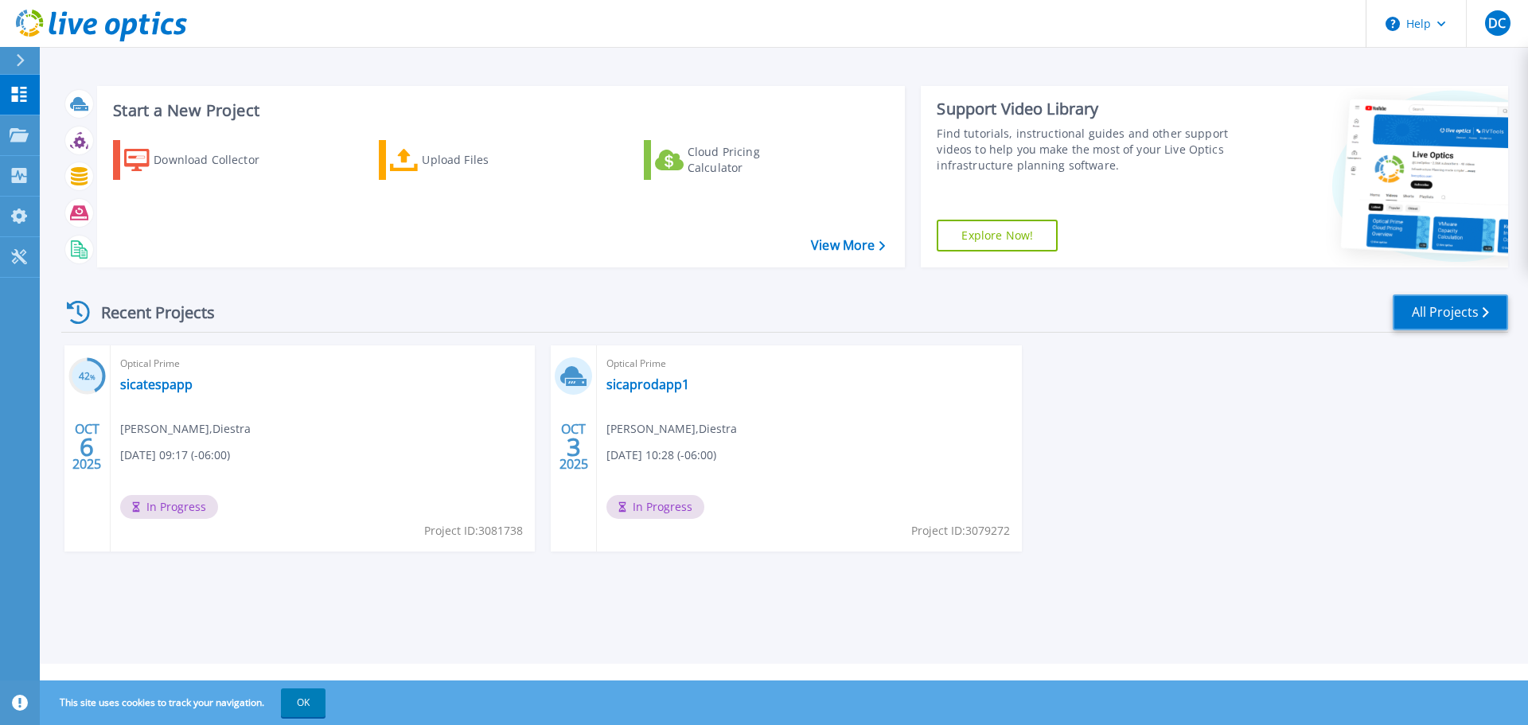
click at [1458, 318] on link "All Projects" at bounding box center [1450, 312] width 115 height 36
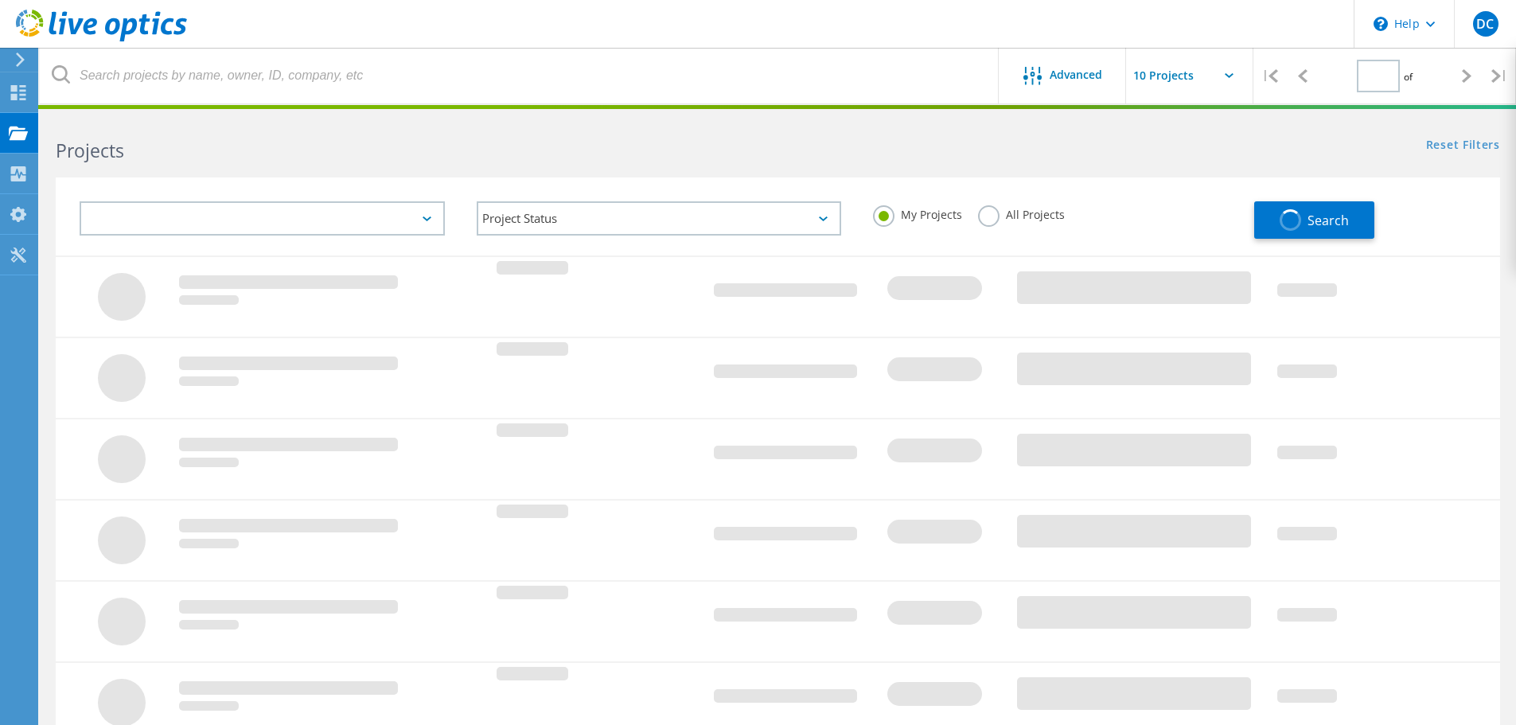
type input "1"
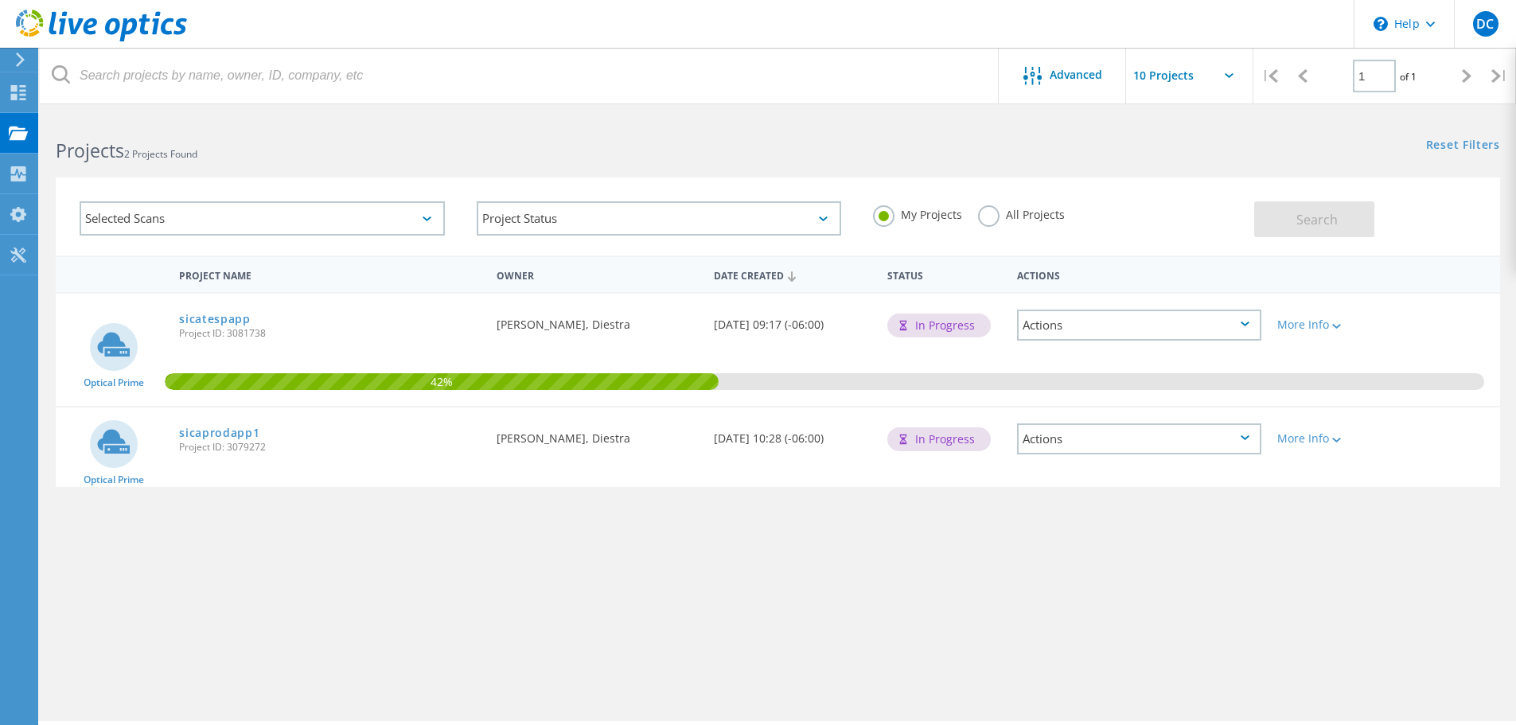
click at [1204, 446] on div "Actions" at bounding box center [1139, 438] width 244 height 31
click at [1052, 478] on div "Delete" at bounding box center [1139, 476] width 241 height 25
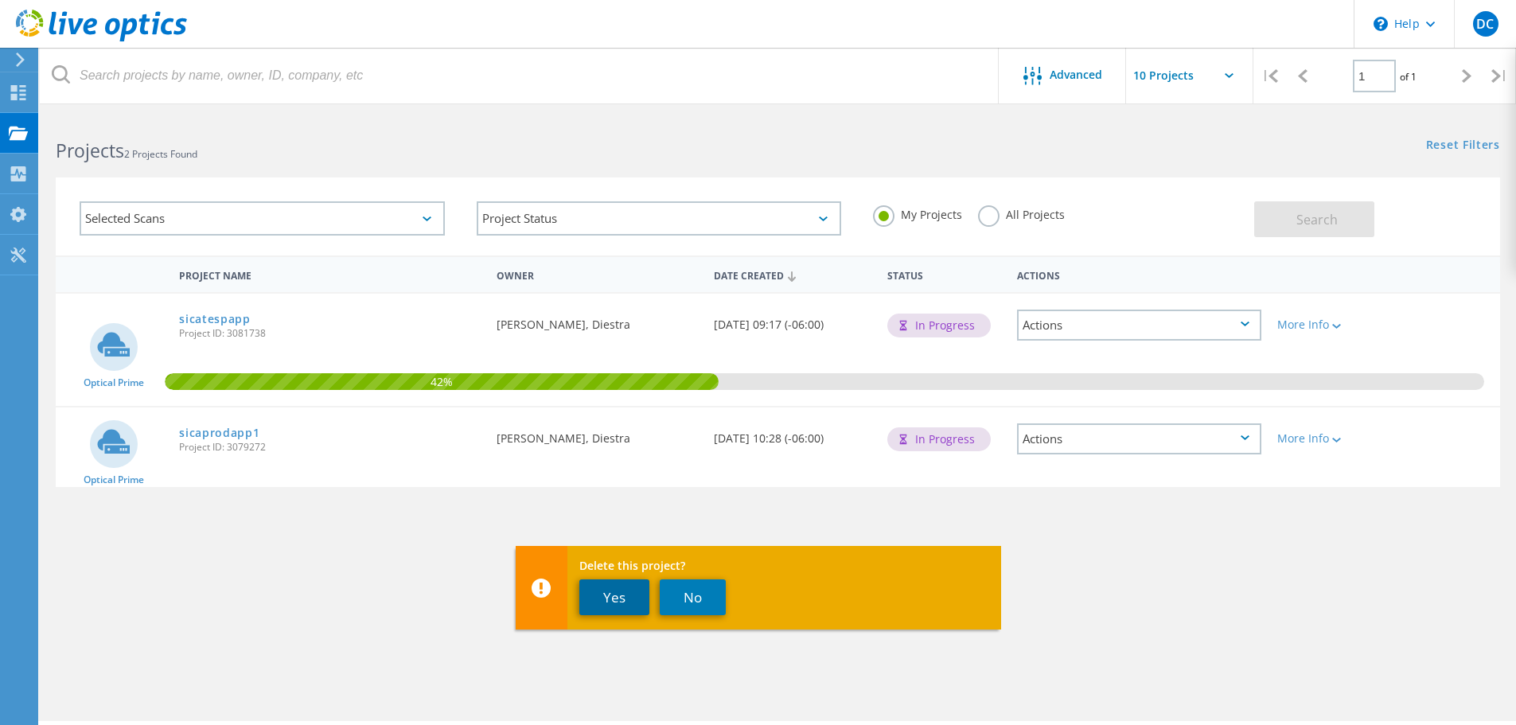
click at [609, 589] on button "Yes" at bounding box center [614, 597] width 70 height 36
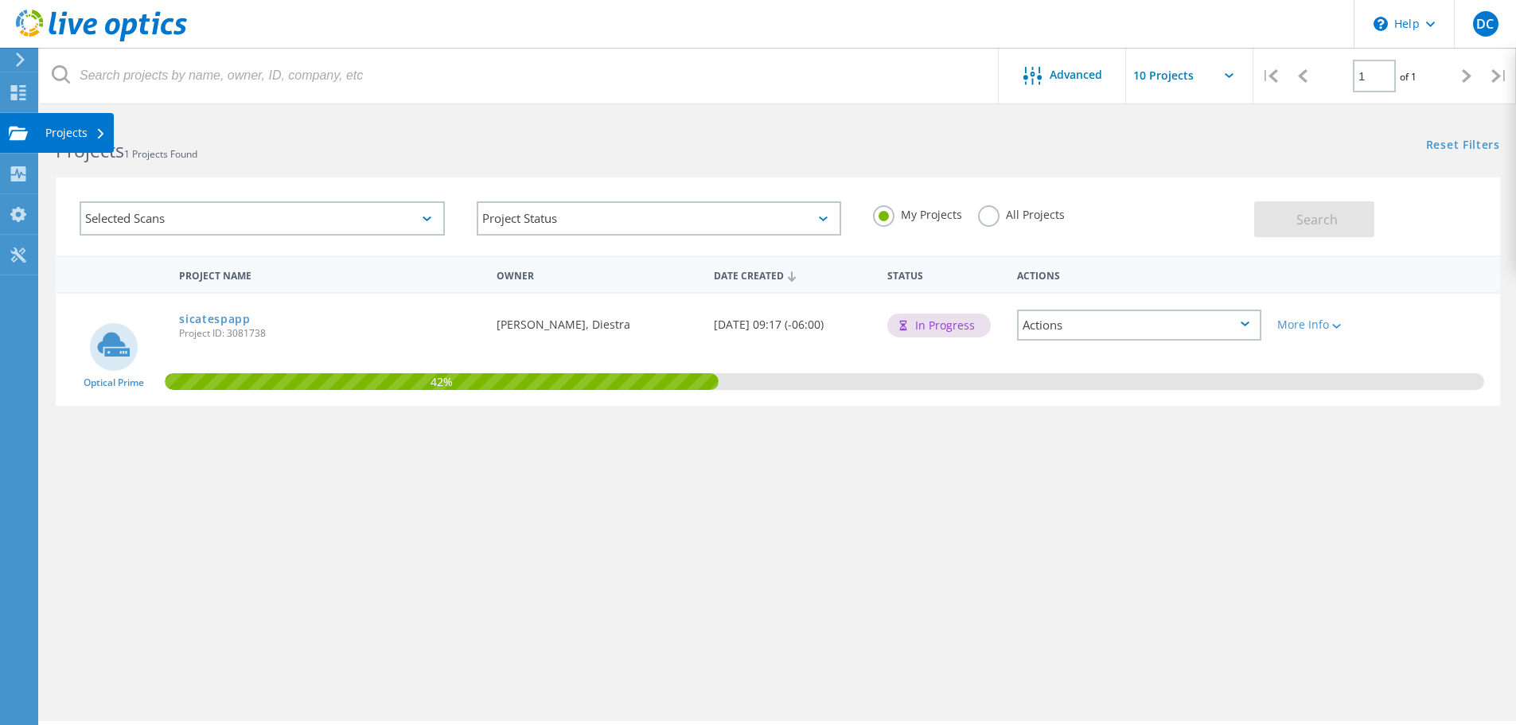
click at [55, 129] on div "Projects" at bounding box center [75, 132] width 60 height 11
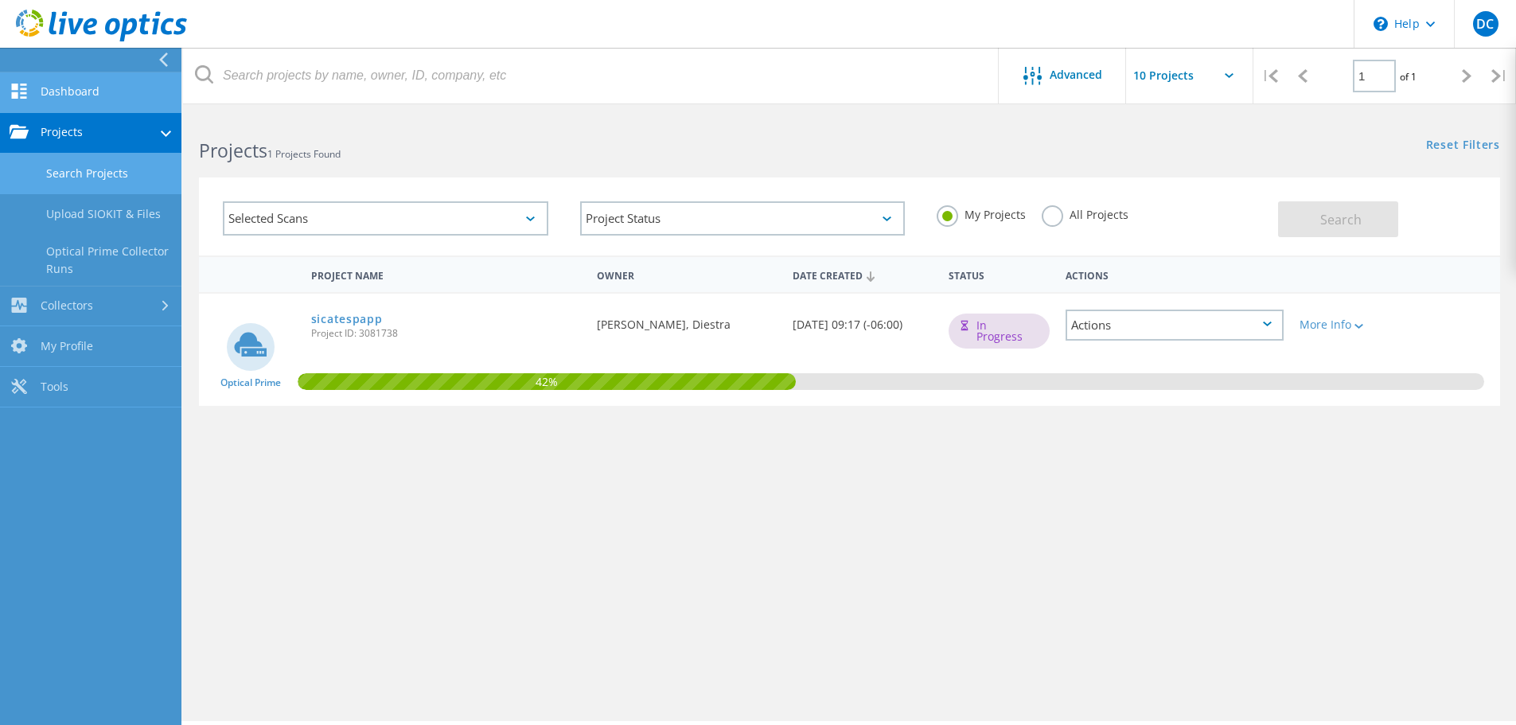
click at [75, 88] on link "Dashboard" at bounding box center [90, 92] width 181 height 41
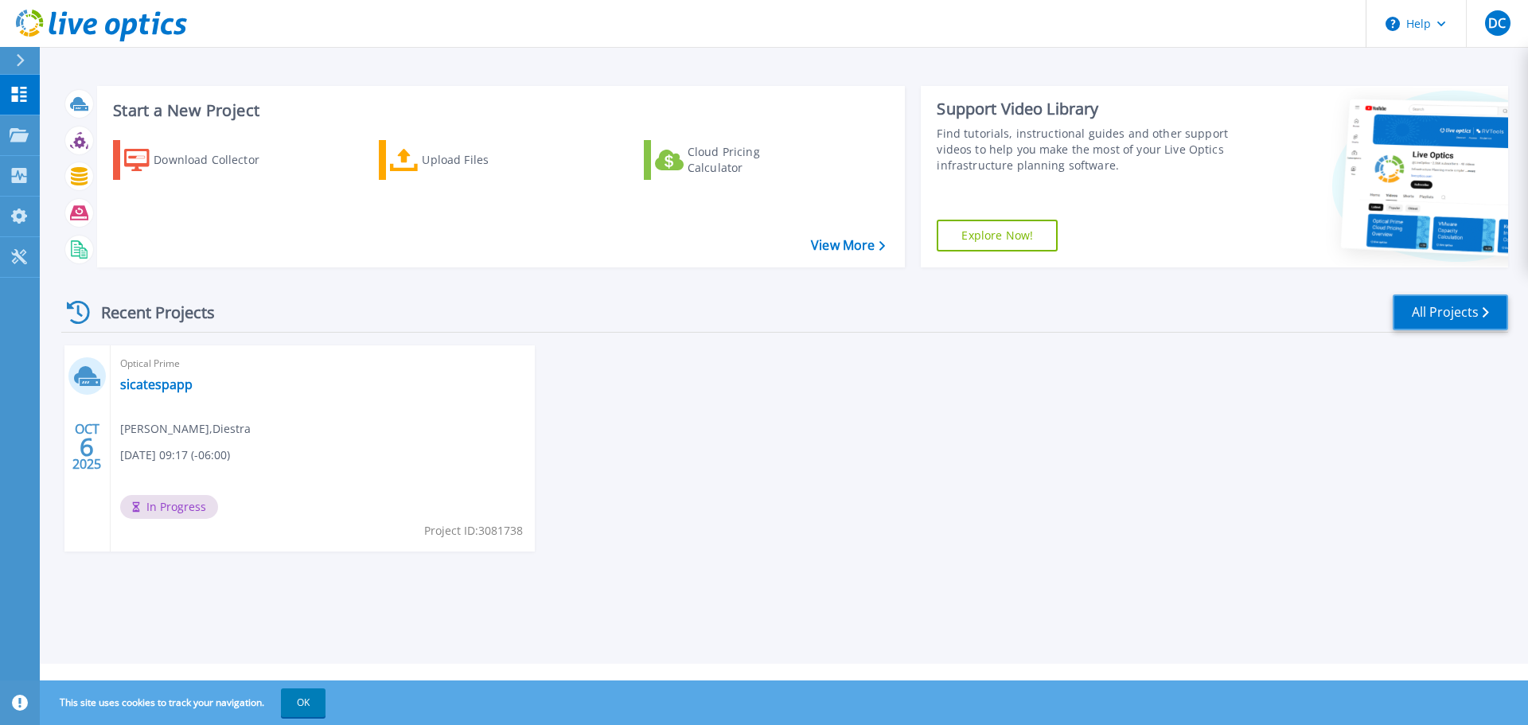
click at [1436, 306] on link "All Projects" at bounding box center [1450, 312] width 115 height 36
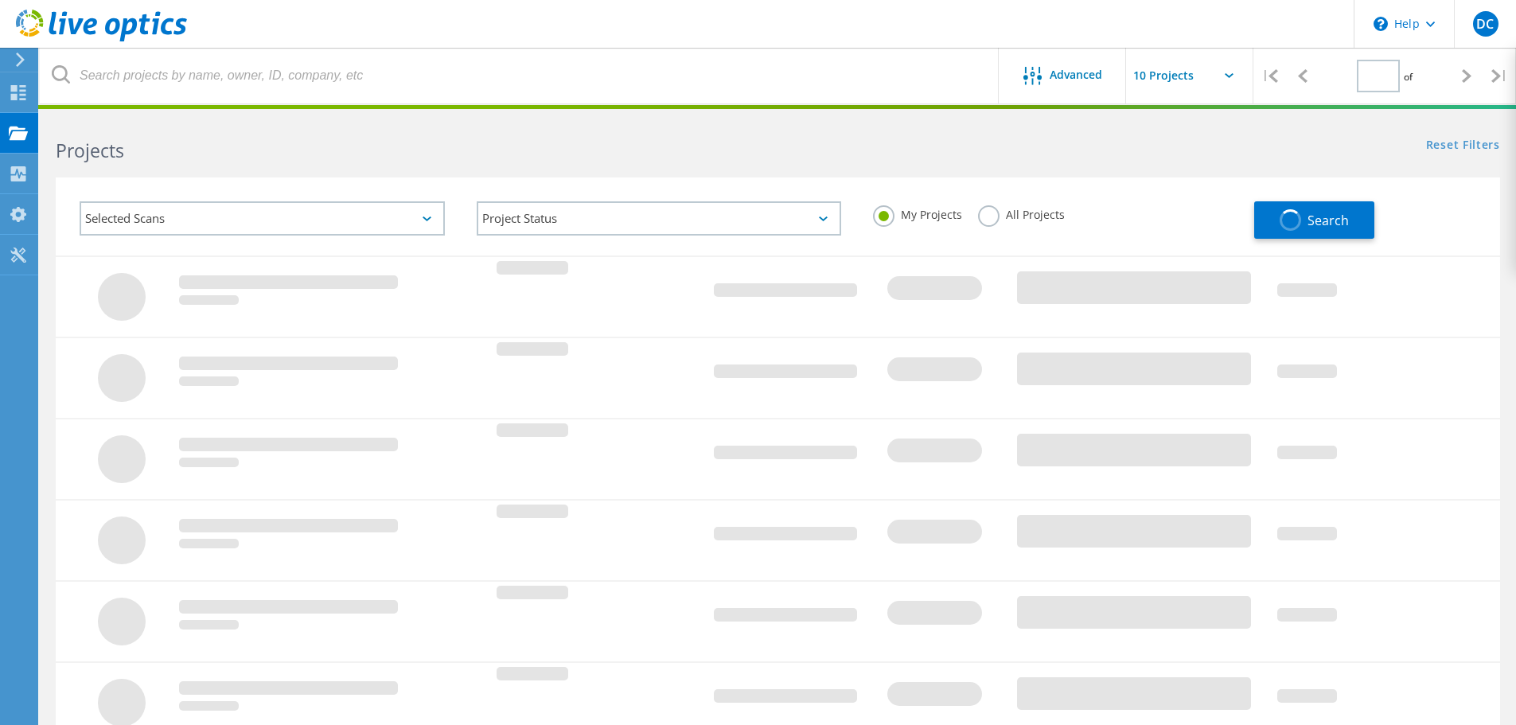
type input "1"
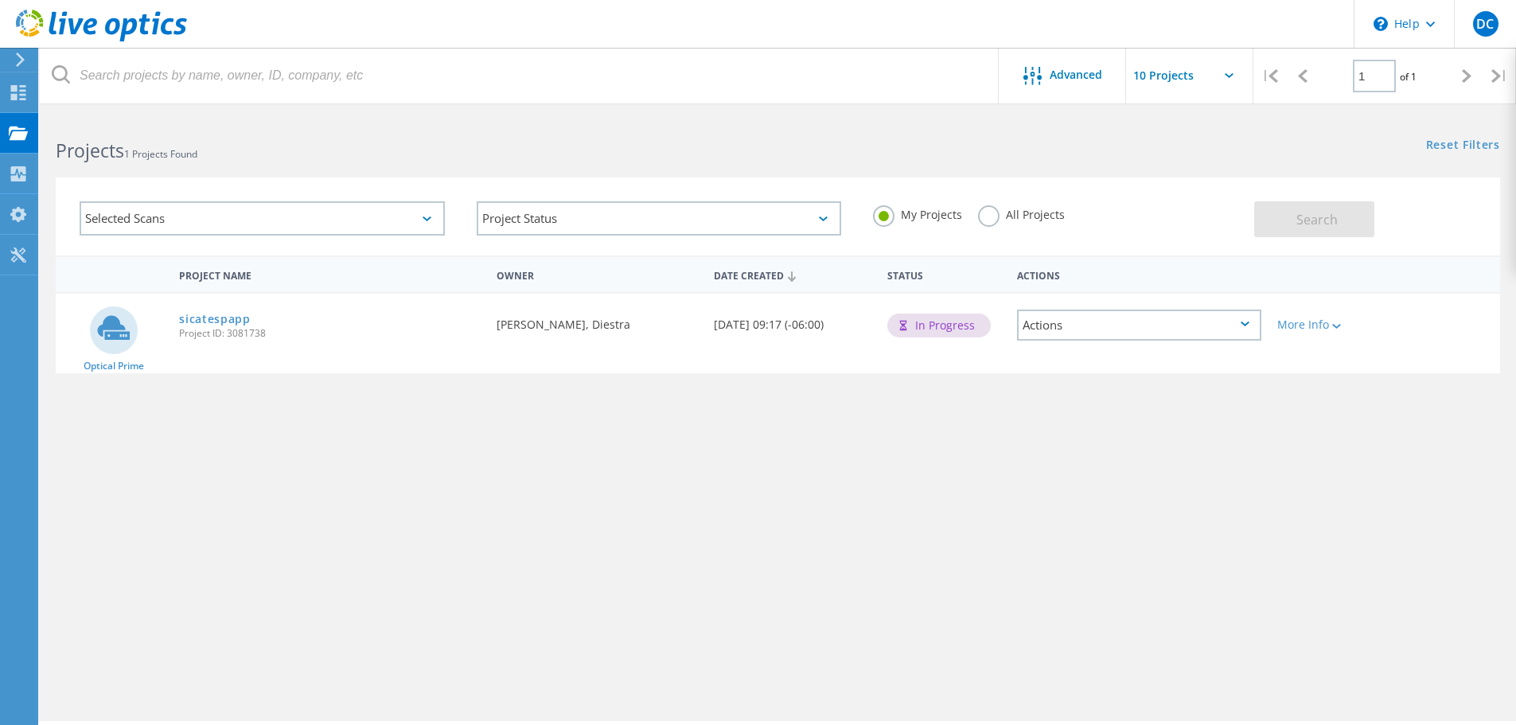
click at [1146, 327] on div "Actions" at bounding box center [1139, 325] width 244 height 31
click at [1063, 363] on div "Delete" at bounding box center [1139, 362] width 241 height 25
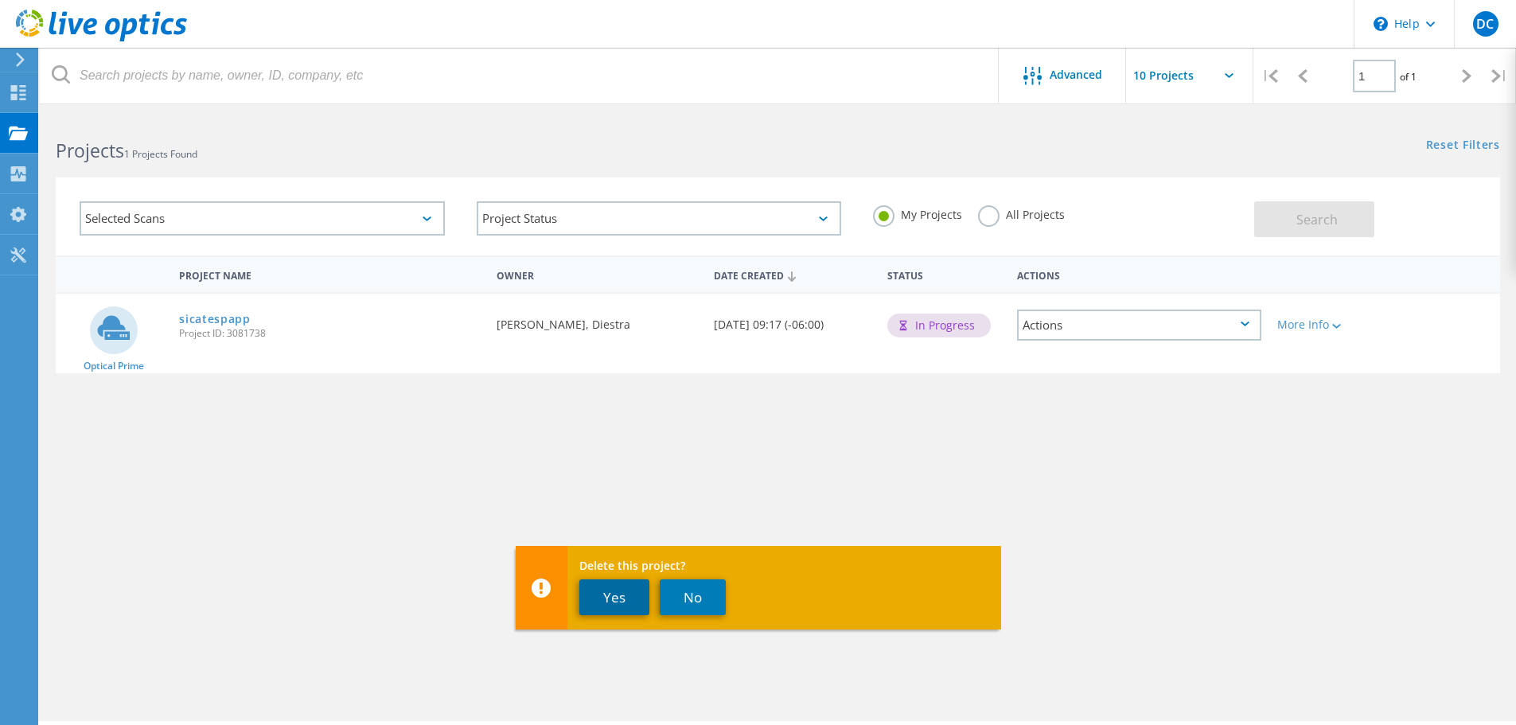
click at [623, 603] on button "Yes" at bounding box center [614, 597] width 70 height 36
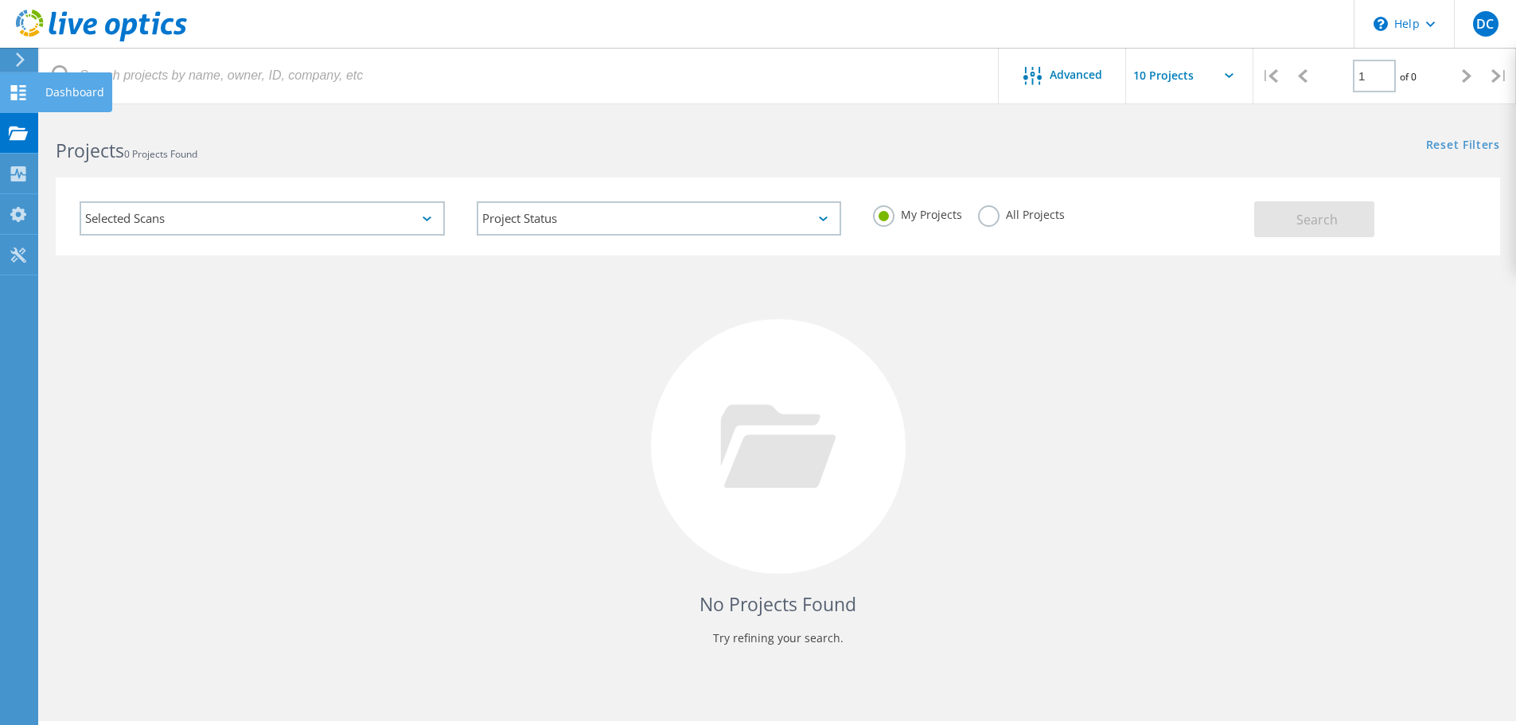
click at [27, 92] on icon at bounding box center [18, 92] width 19 height 15
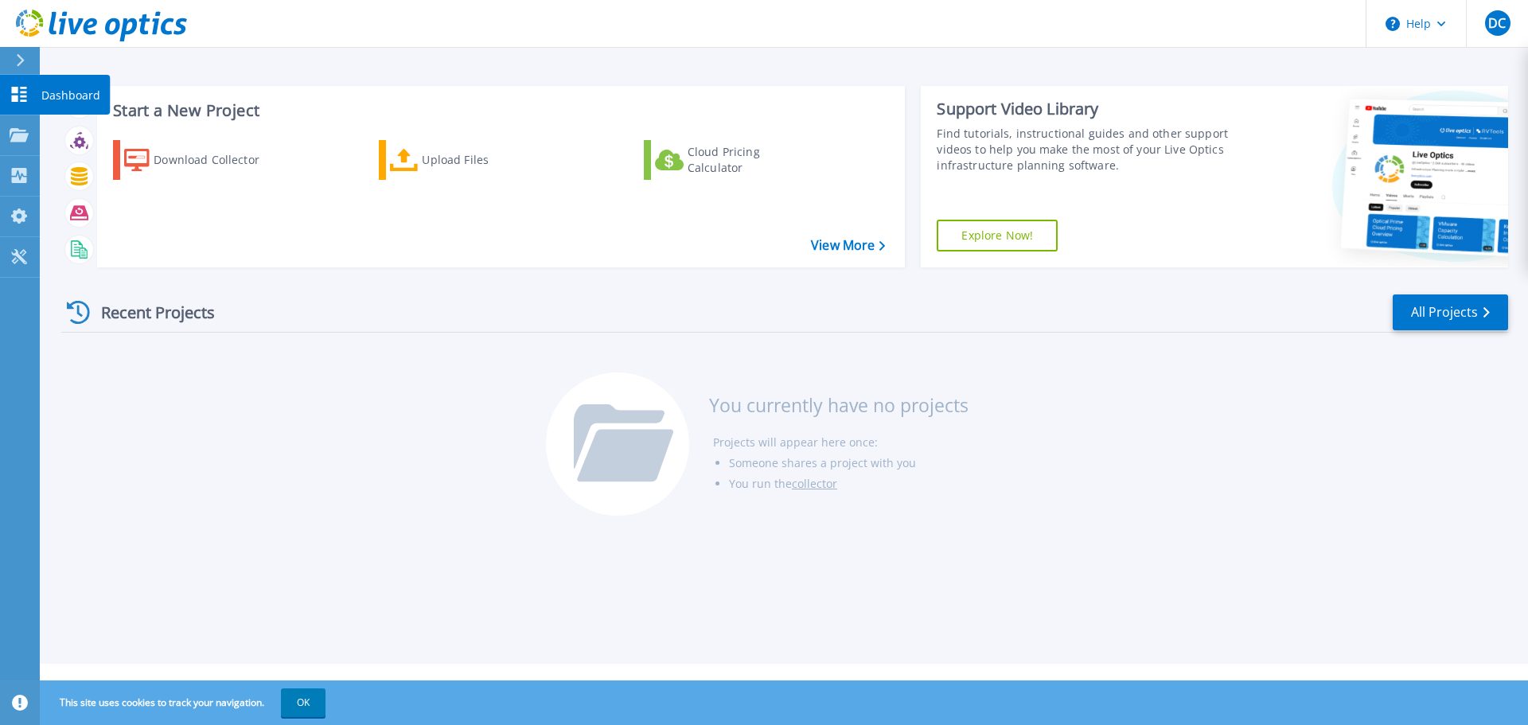
drag, startPoint x: 20, startPoint y: 82, endPoint x: 68, endPoint y: 152, distance: 85.2
click at [20, 82] on link "Dashboard Dashboard" at bounding box center [20, 95] width 40 height 41
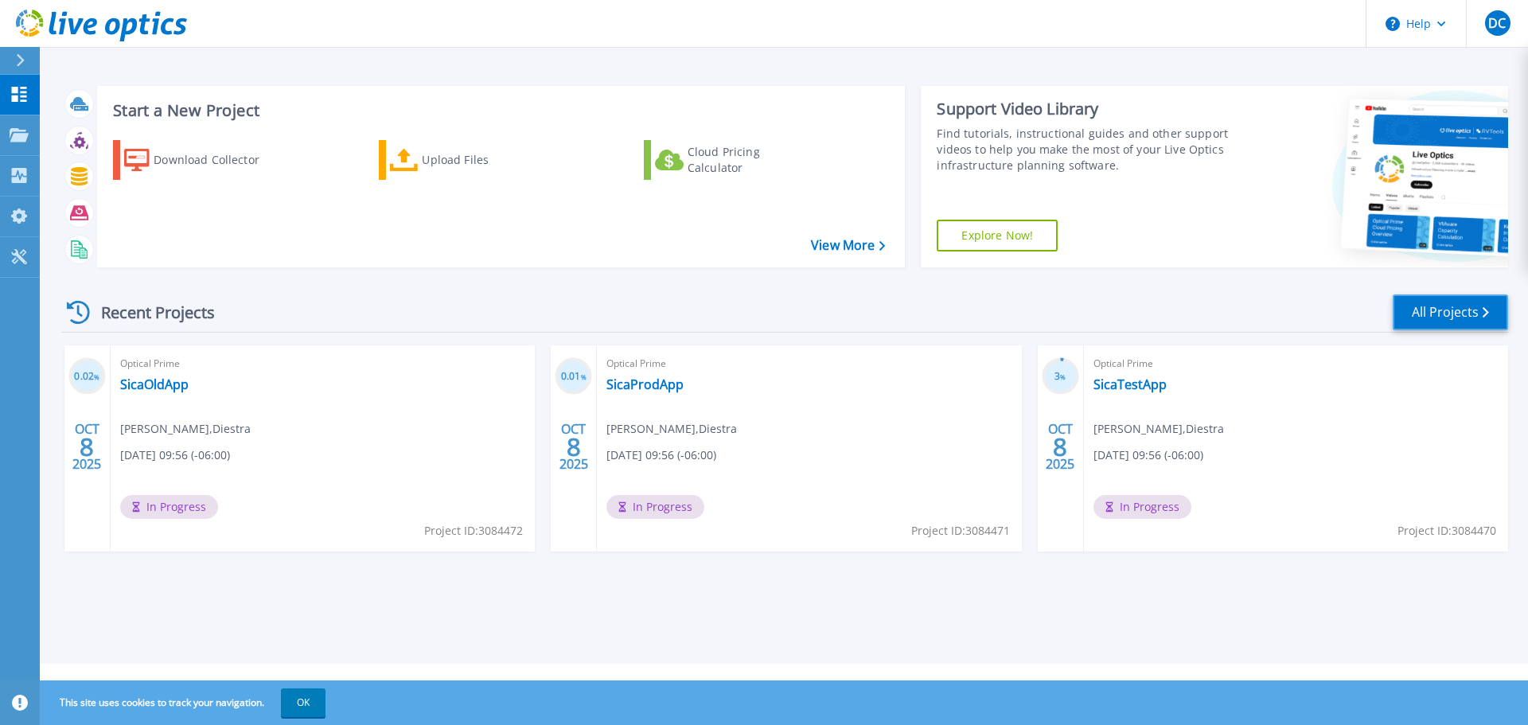
click at [1432, 310] on link "All Projects" at bounding box center [1450, 312] width 115 height 36
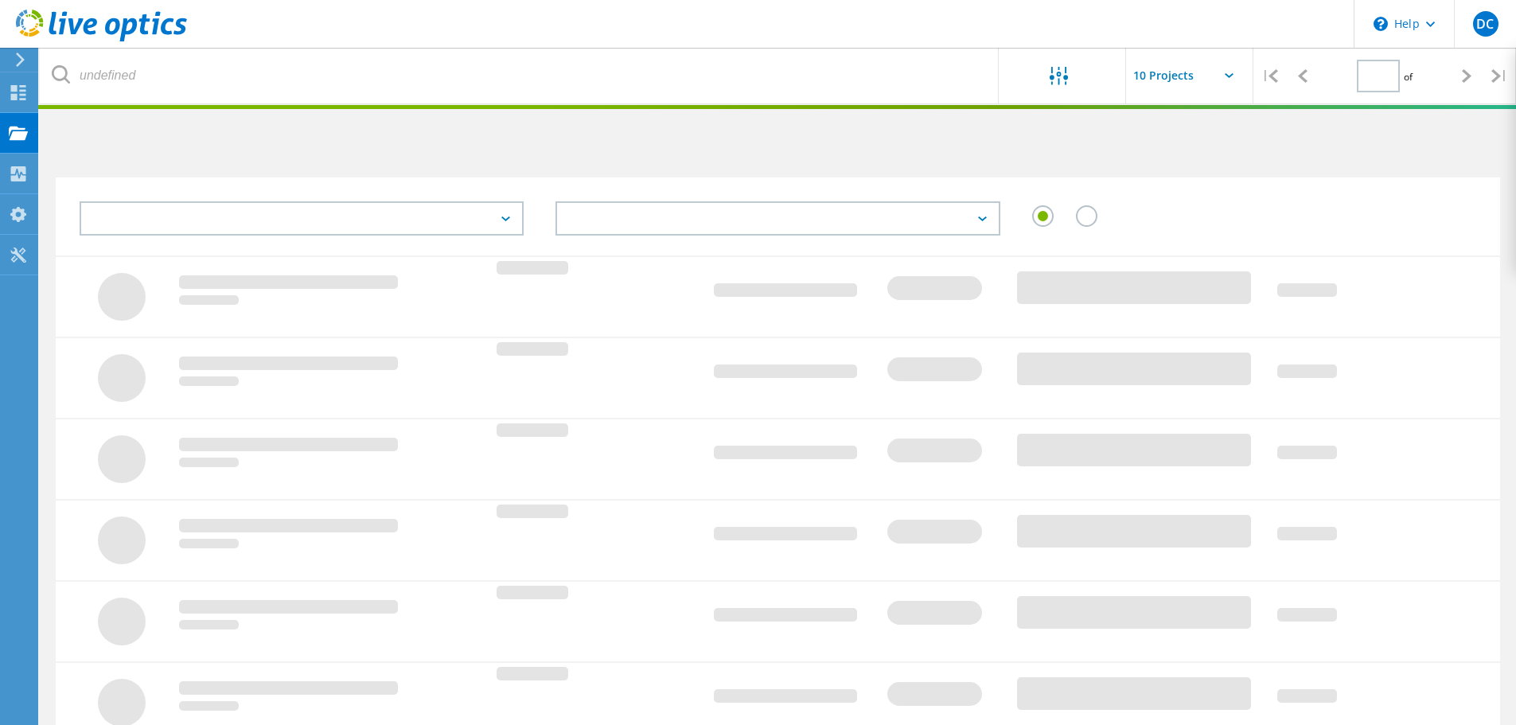
type input "1"
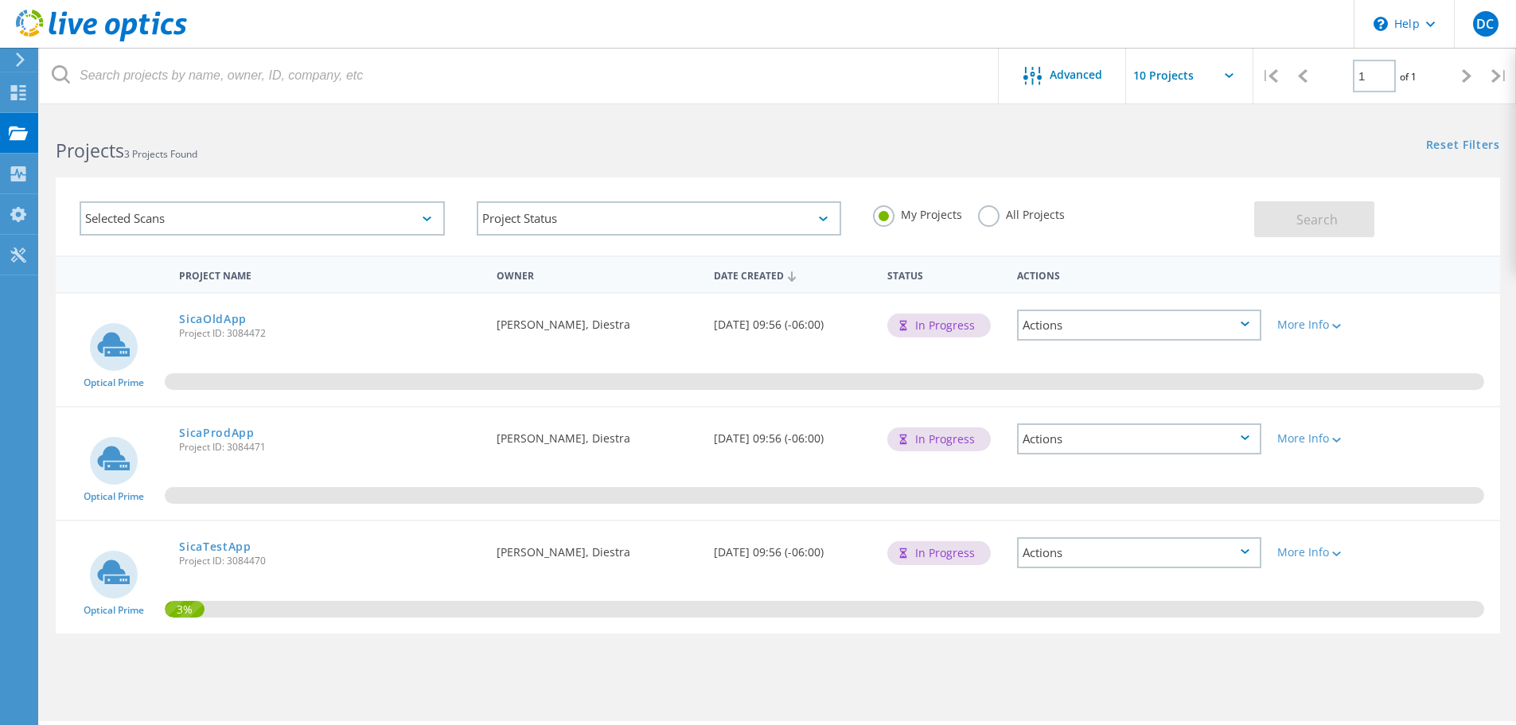
drag, startPoint x: 11, startPoint y: 100, endPoint x: 103, endPoint y: 116, distance: 92.9
click at [11, 100] on div at bounding box center [18, 95] width 19 height 18
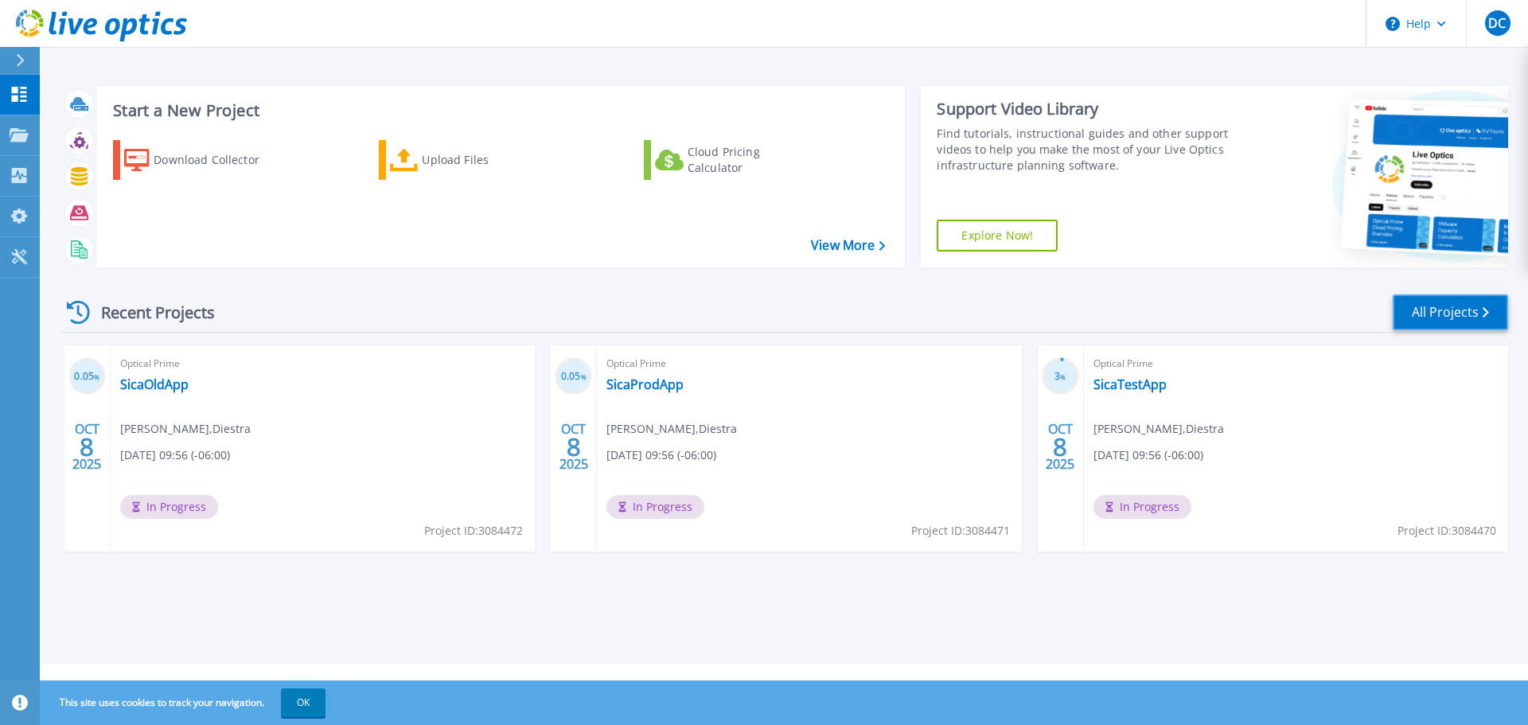
click at [1452, 307] on link "All Projects" at bounding box center [1450, 312] width 115 height 36
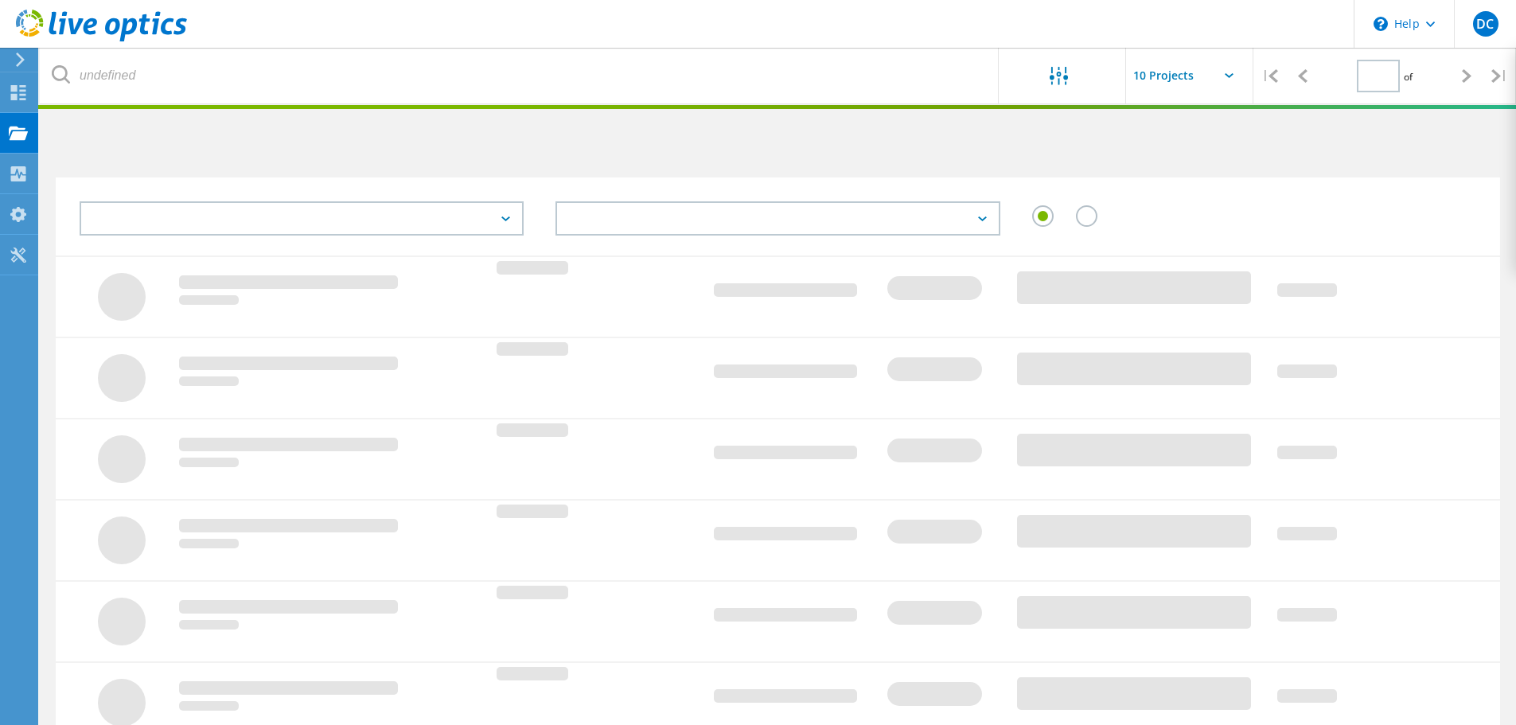
type input "1"
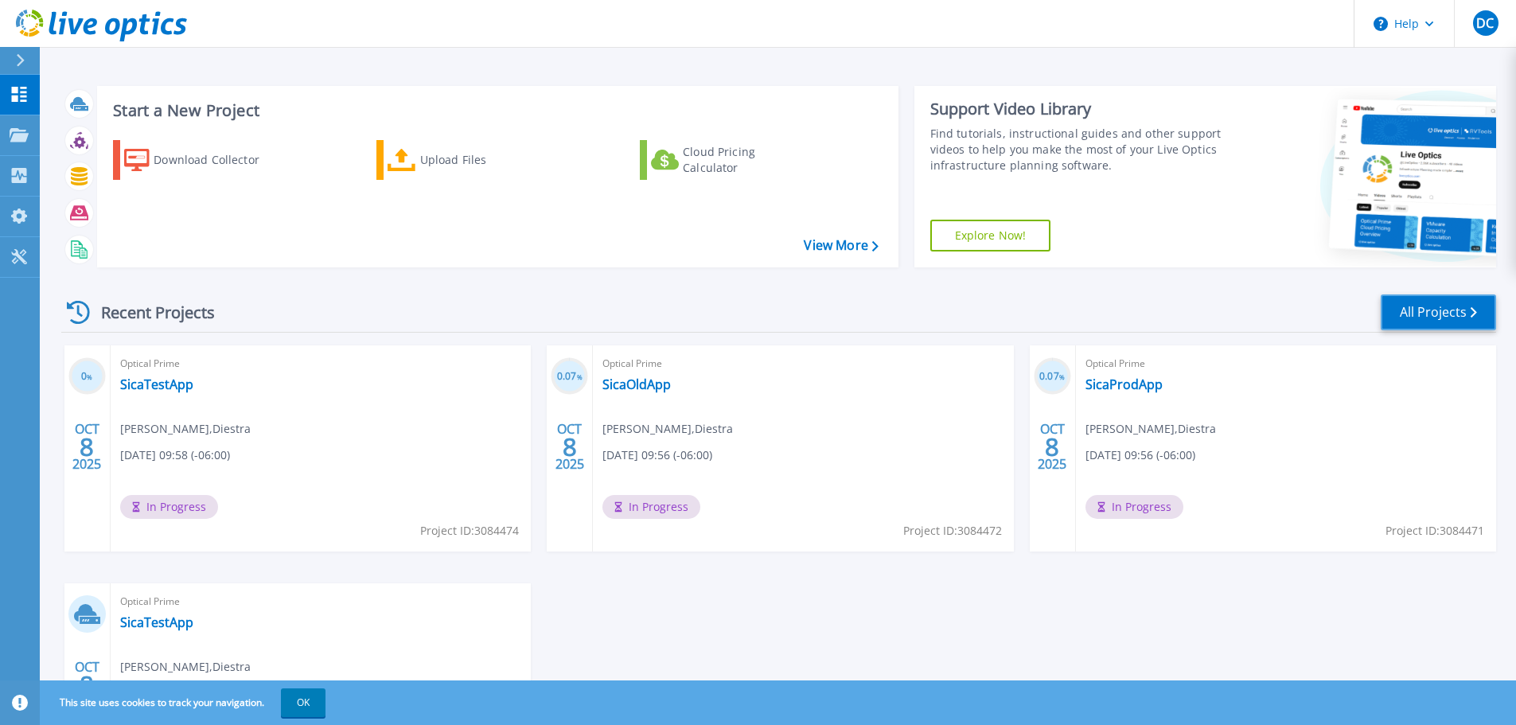
click at [1415, 315] on link "All Projects" at bounding box center [1438, 312] width 115 height 36
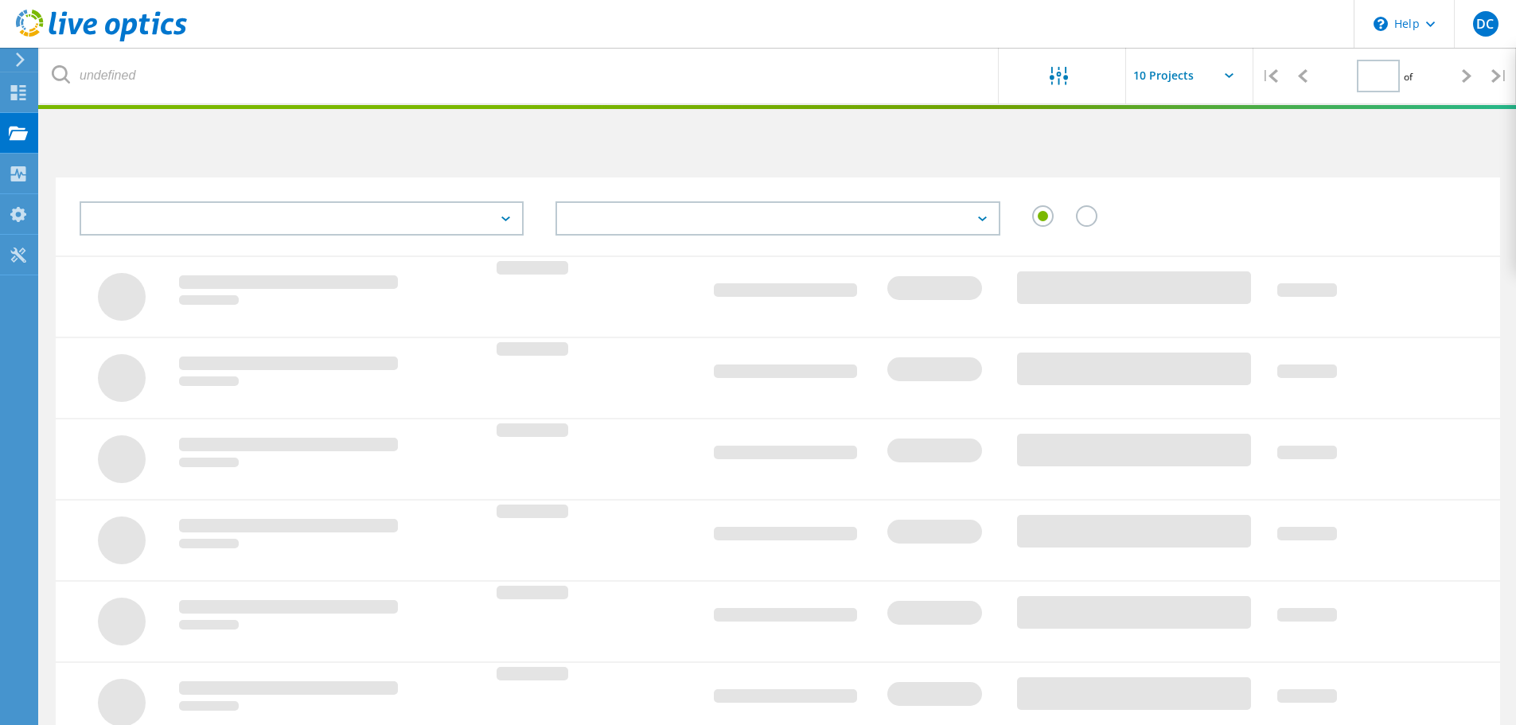
type input "1"
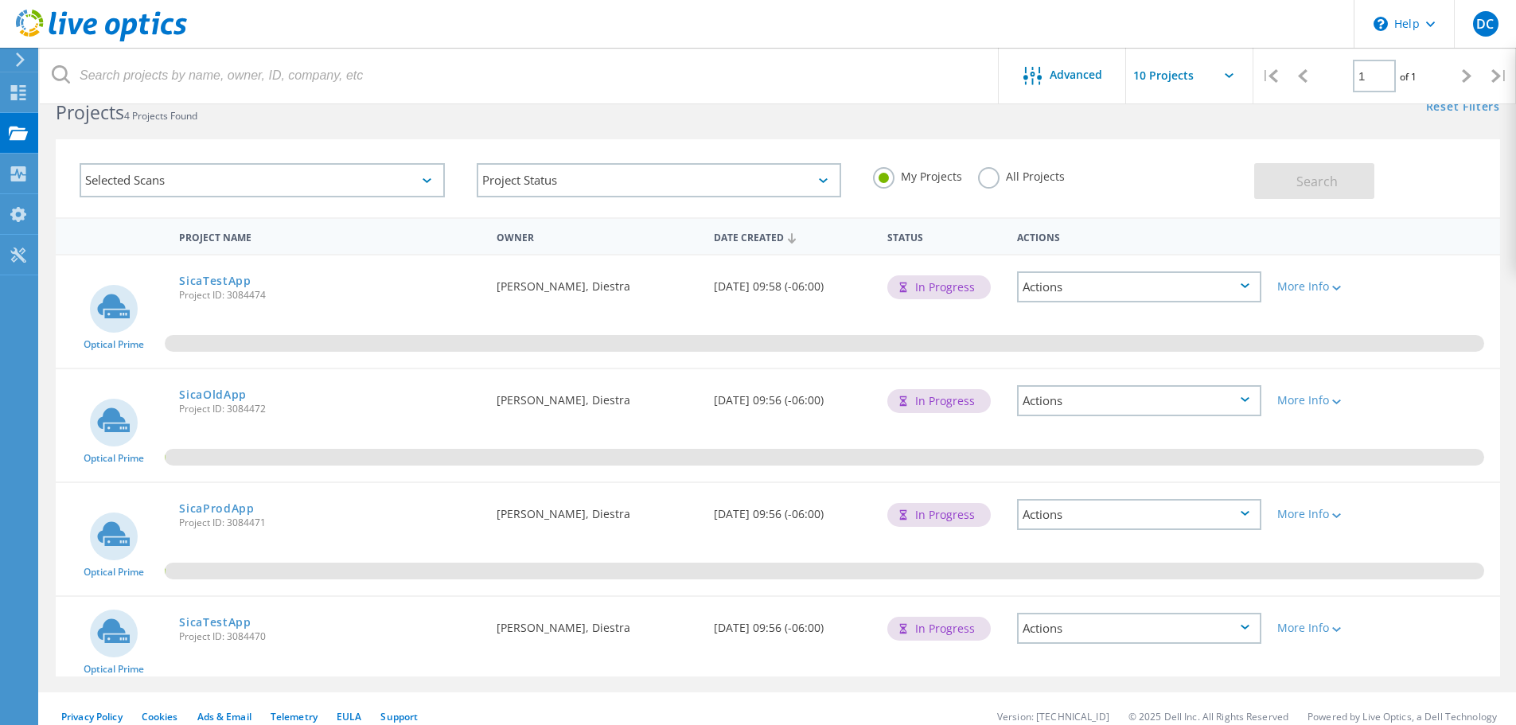
scroll to position [53, 0]
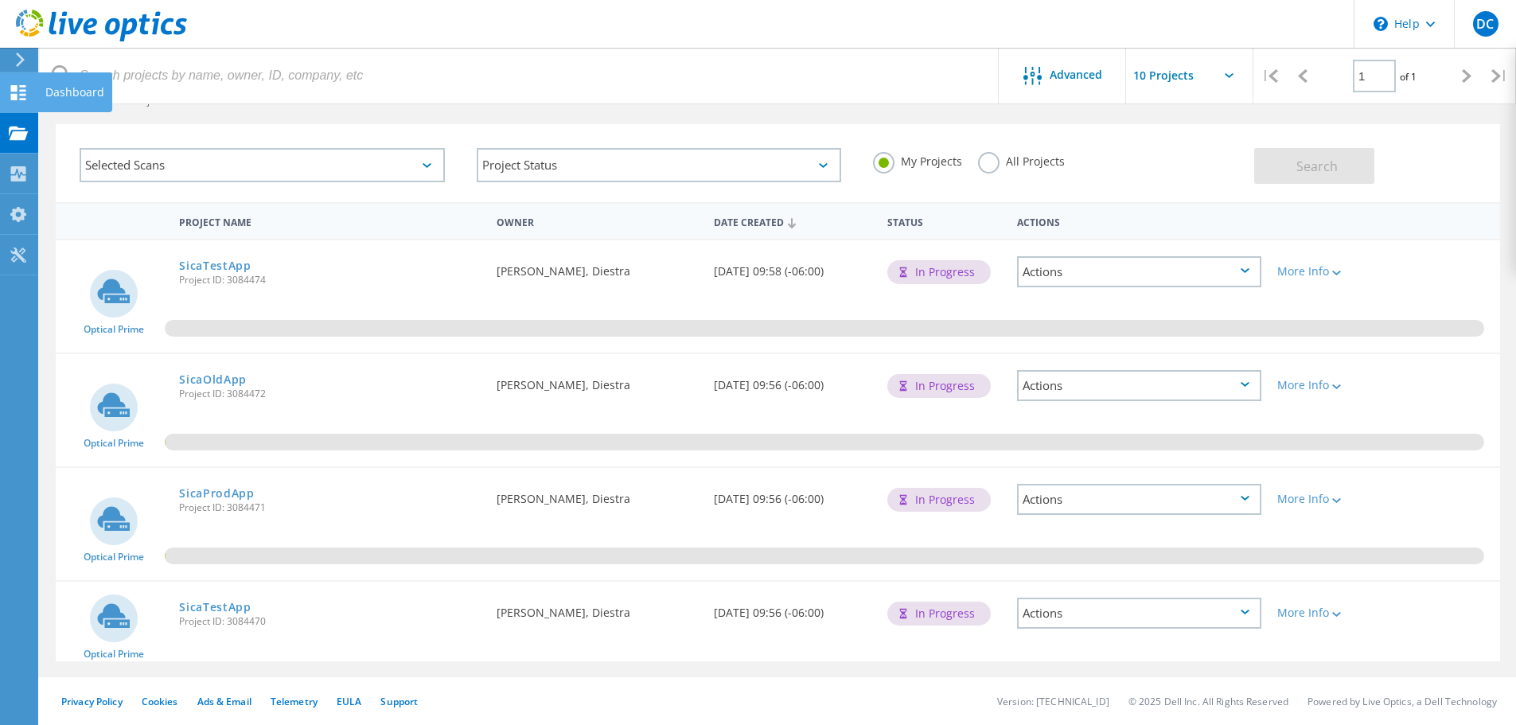
click at [10, 90] on icon at bounding box center [18, 92] width 19 height 15
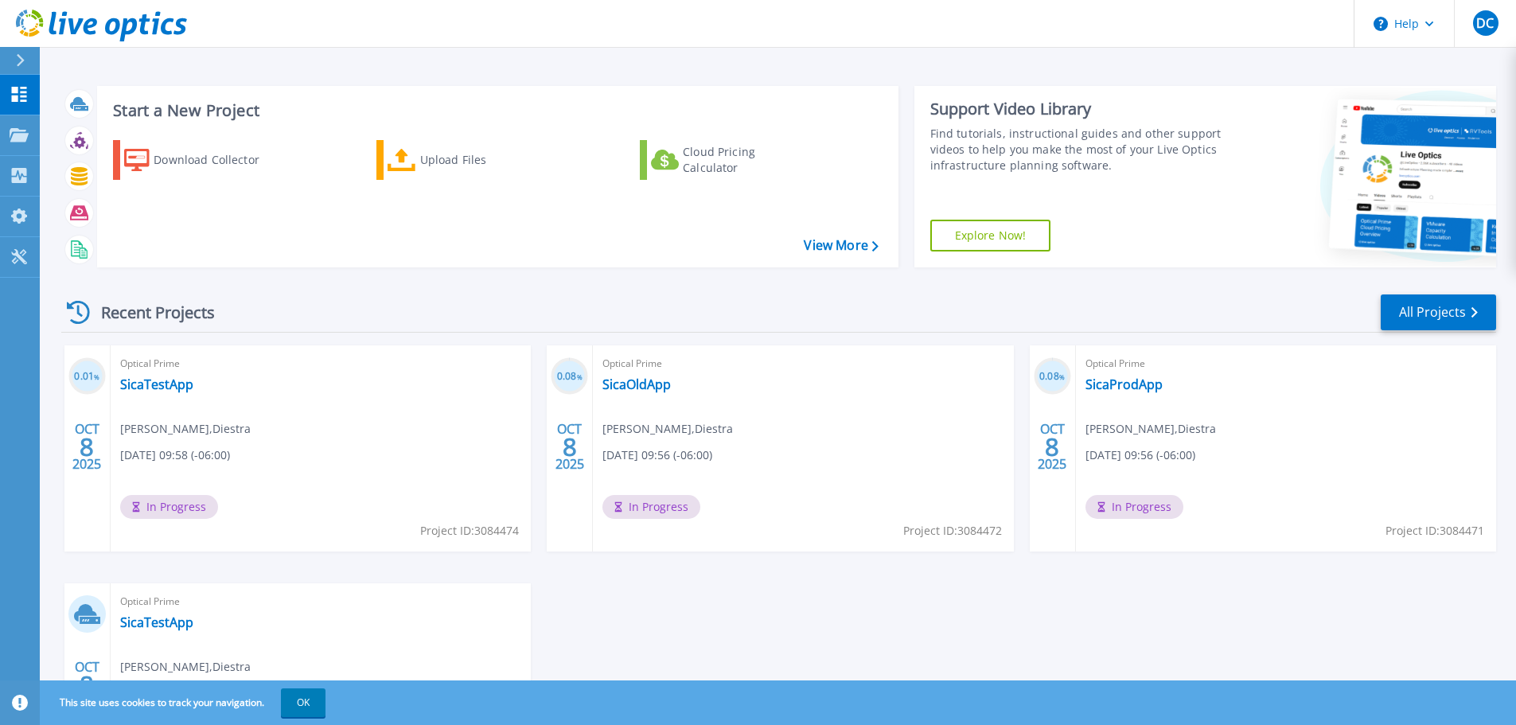
scroll to position [80, 0]
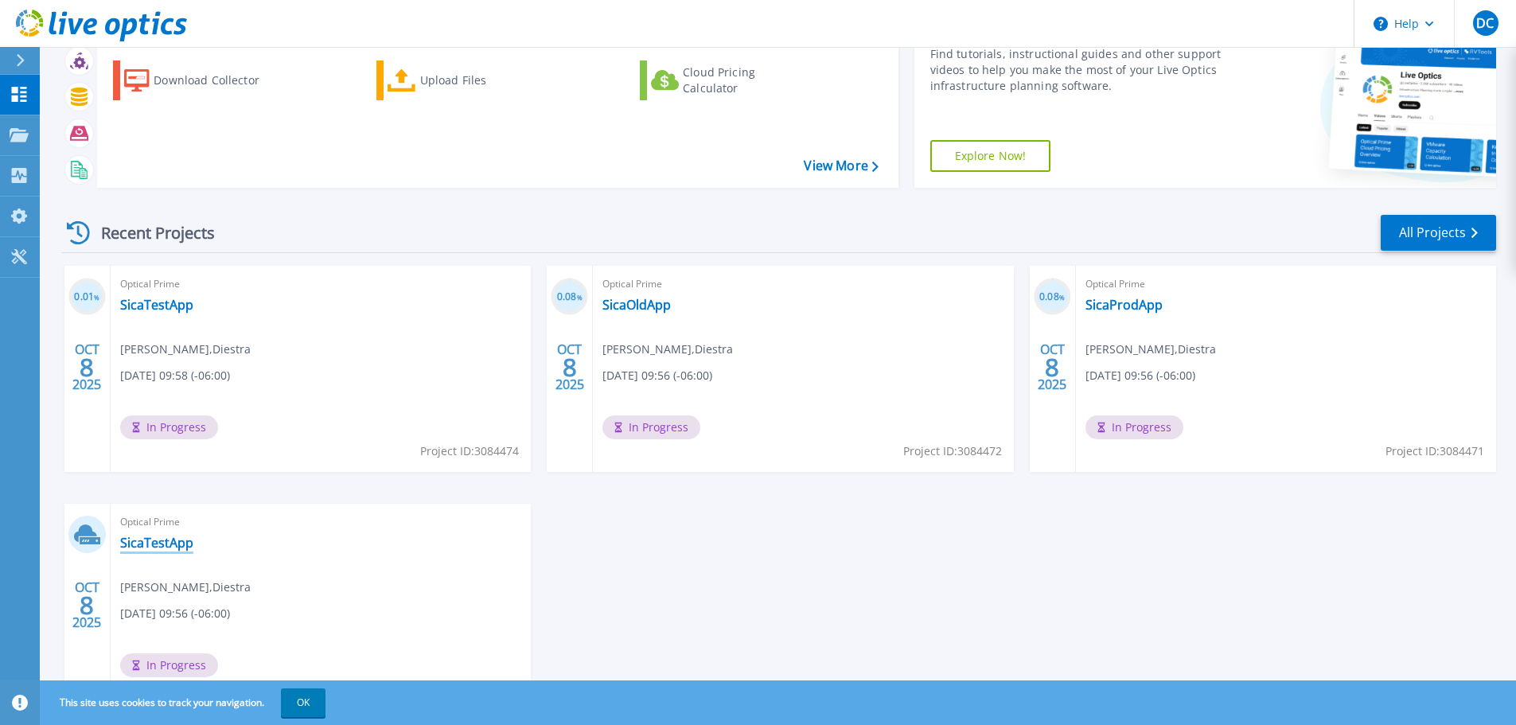
click at [153, 541] on link "SicaTestApp" at bounding box center [156, 543] width 73 height 16
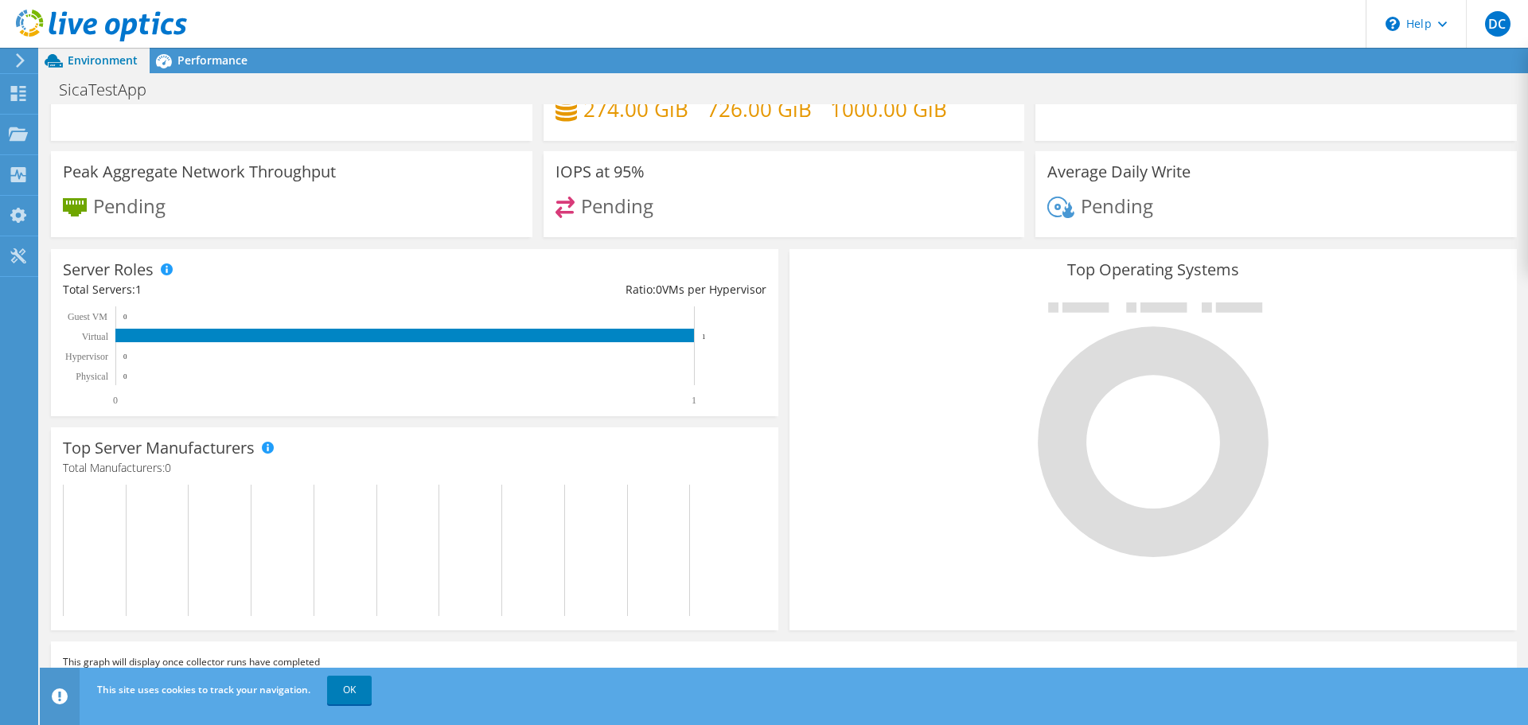
scroll to position [80, 0]
click at [357, 688] on link "OK" at bounding box center [349, 690] width 45 height 29
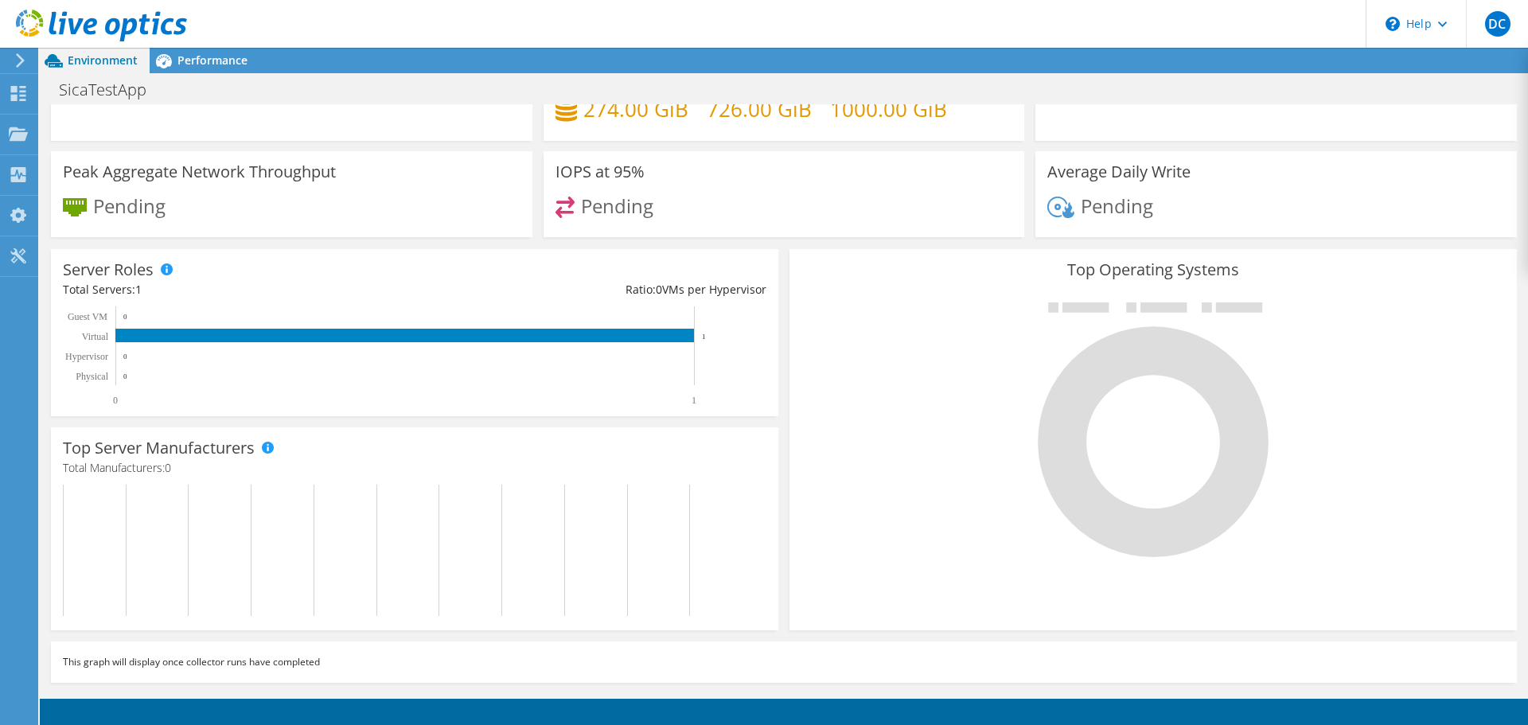
scroll to position [0, 0]
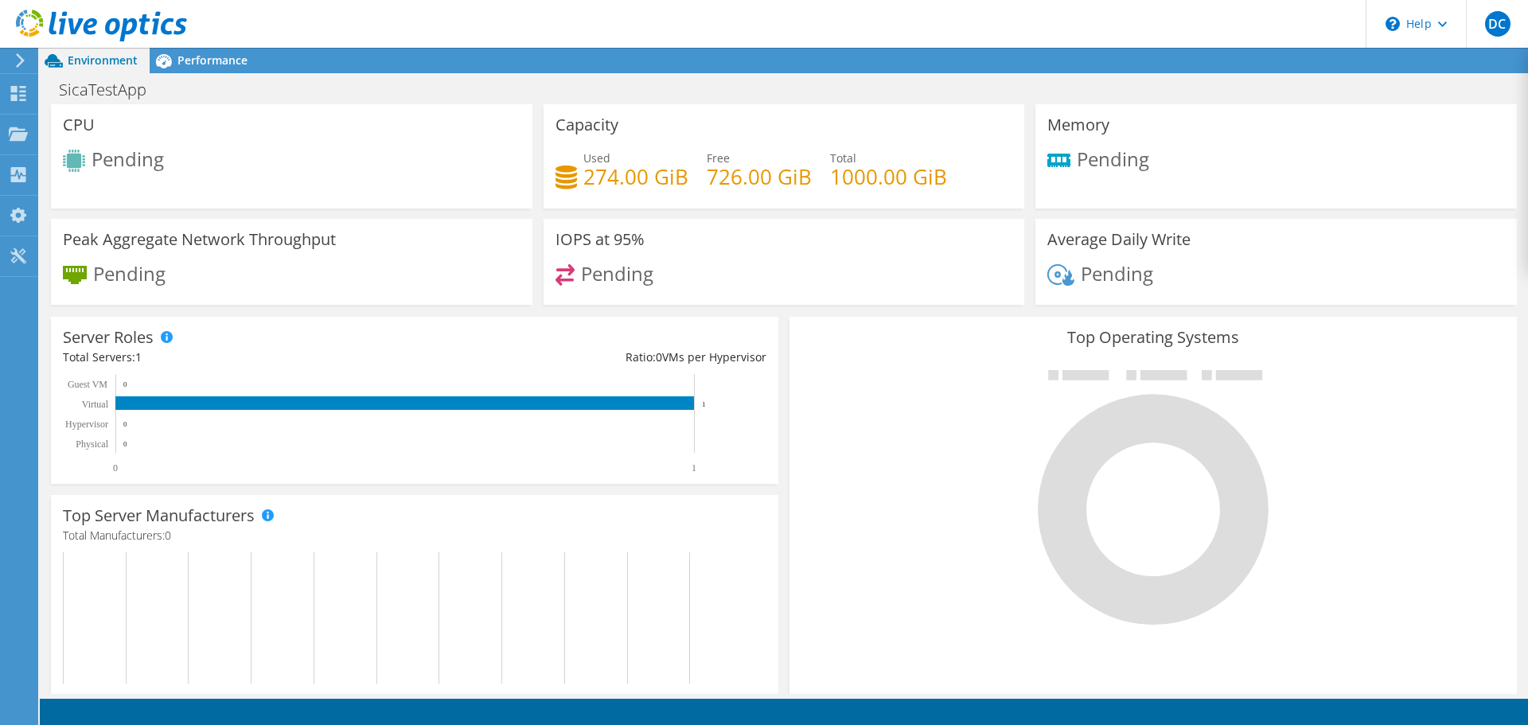
click at [21, 63] on use at bounding box center [20, 60] width 9 height 14
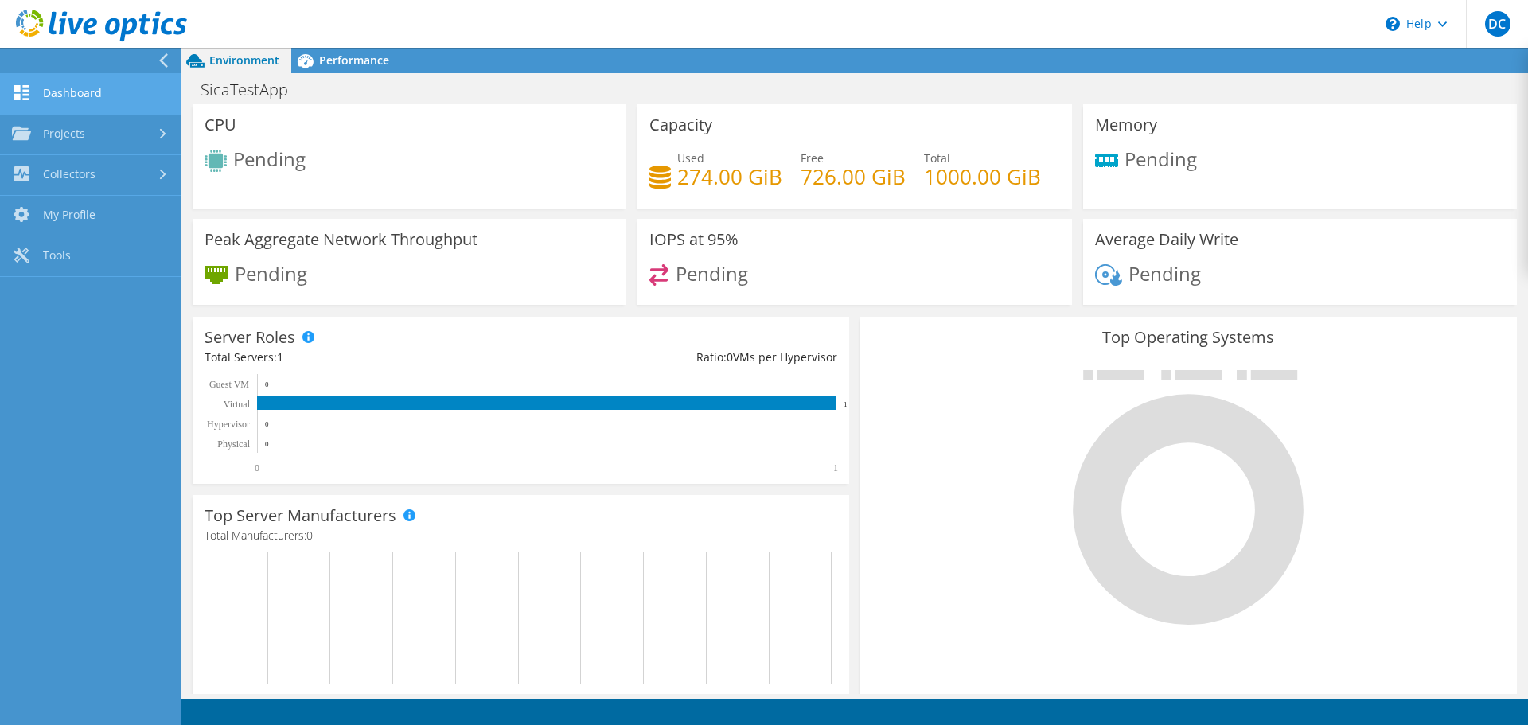
click at [78, 88] on link "Dashboard" at bounding box center [90, 94] width 181 height 41
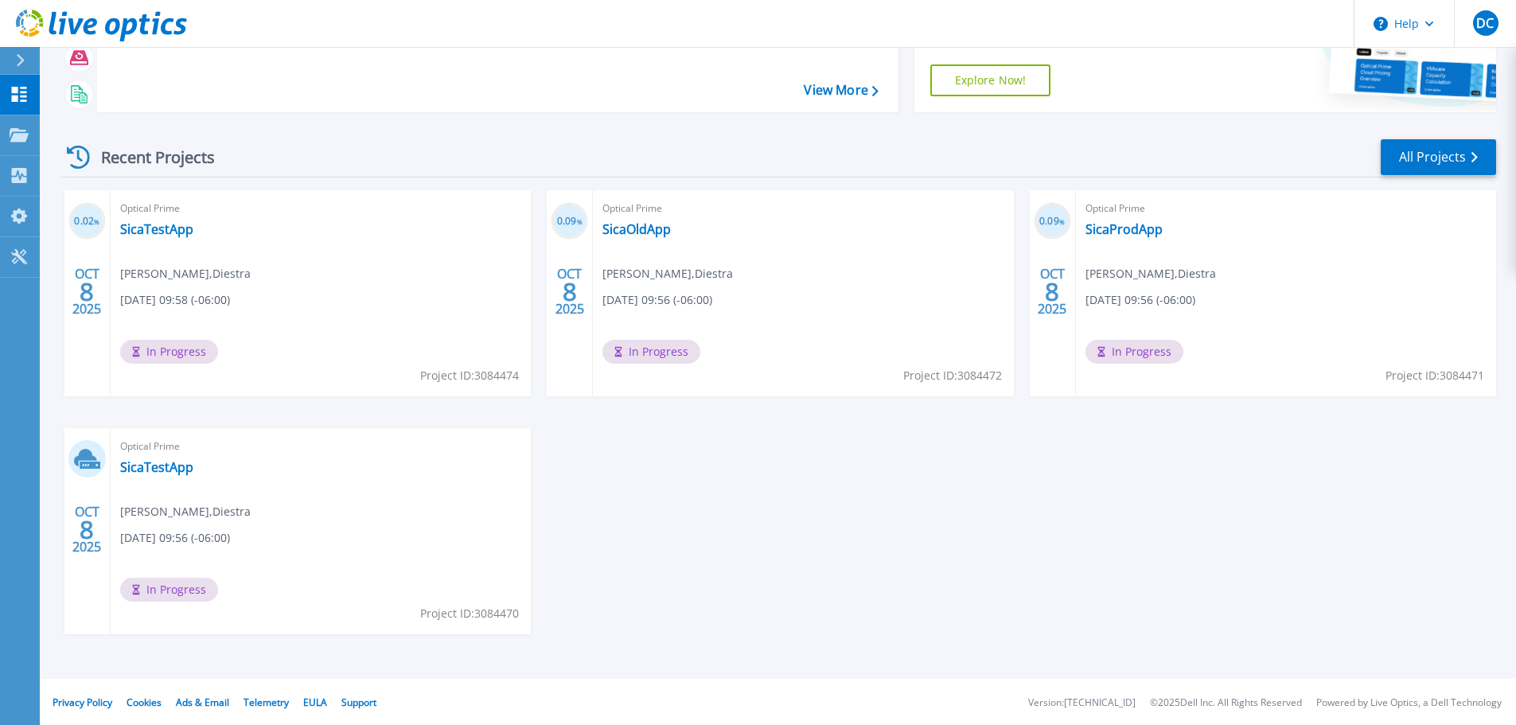
scroll to position [157, 0]
click at [1421, 147] on link "All Projects" at bounding box center [1438, 156] width 115 height 36
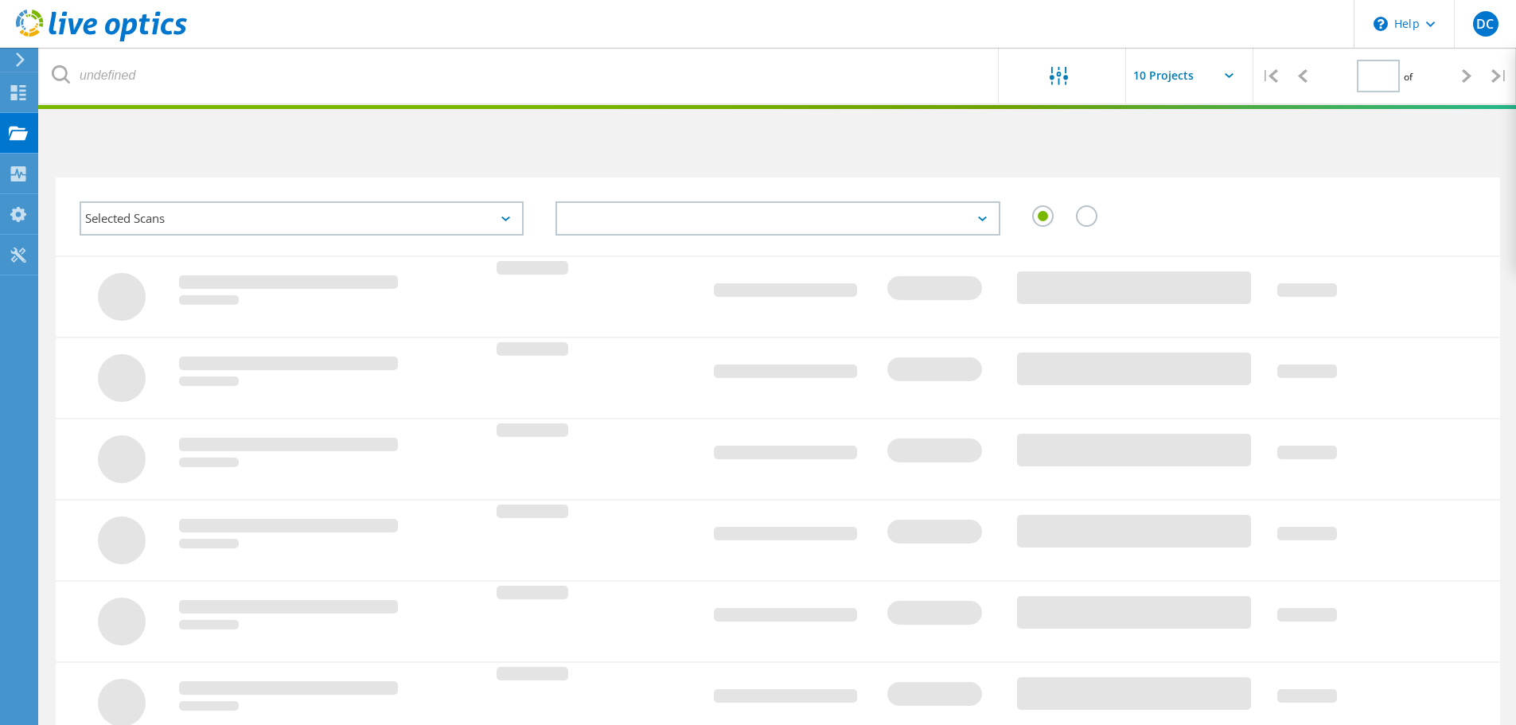
type input "1"
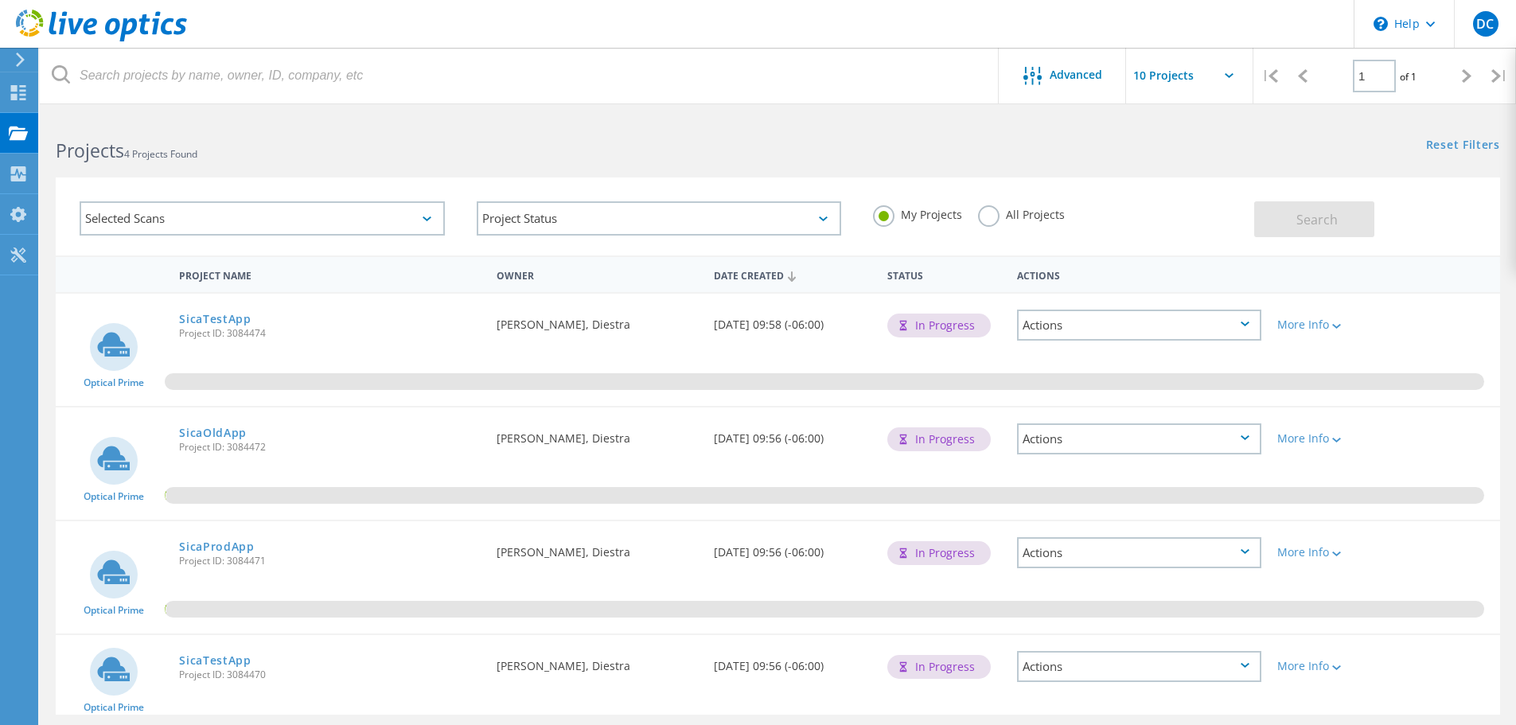
click at [1190, 673] on div "Actions" at bounding box center [1139, 666] width 244 height 31
click at [1069, 700] on div "Delete" at bounding box center [1139, 704] width 241 height 25
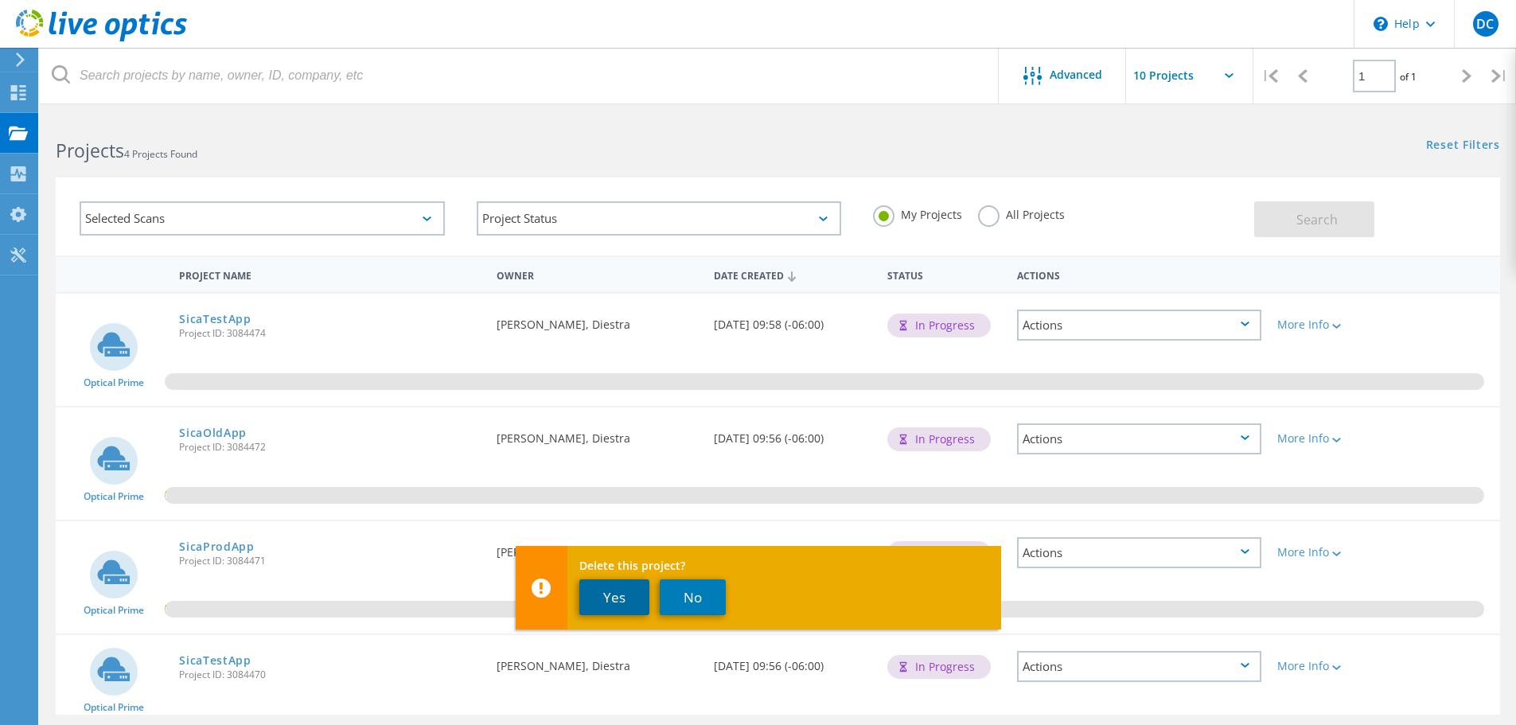
click at [615, 594] on button "Yes" at bounding box center [614, 597] width 70 height 36
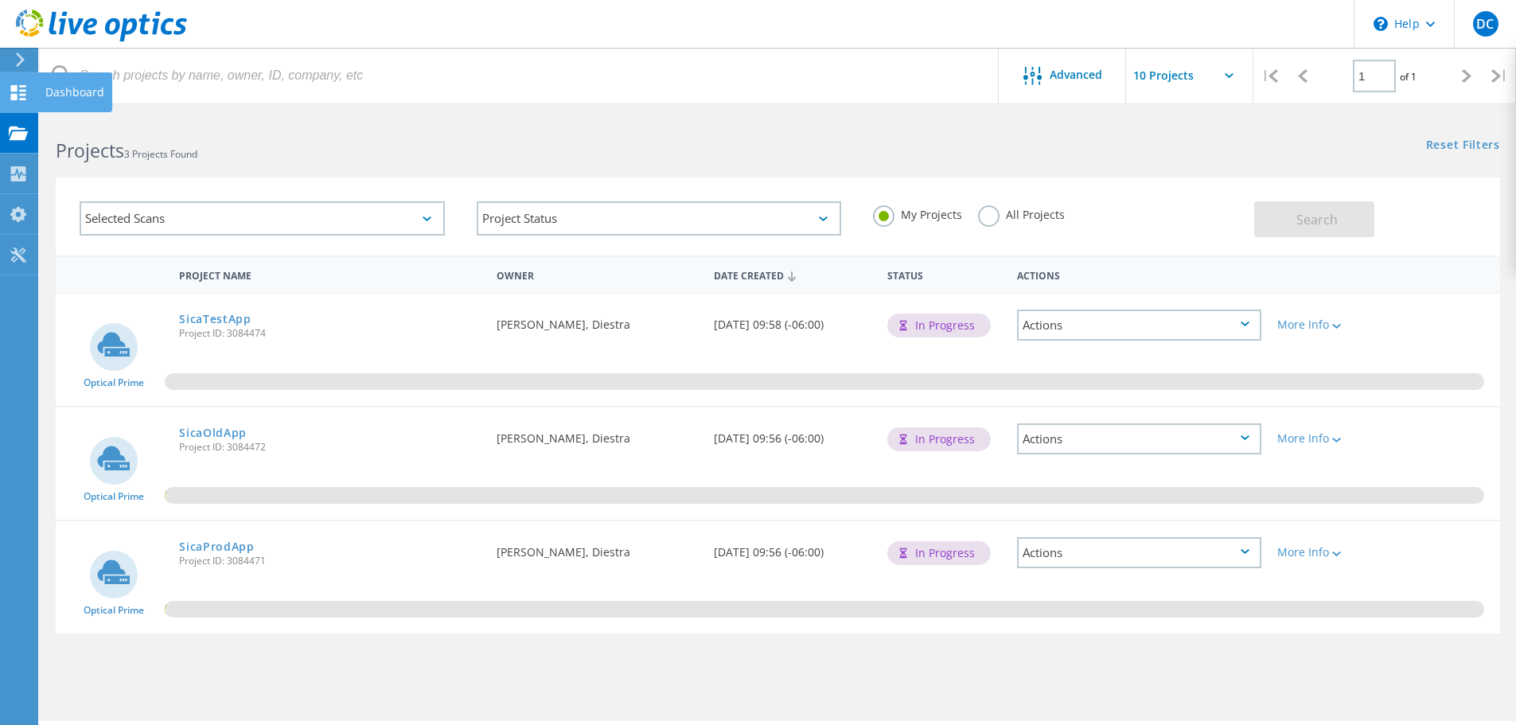
click at [25, 97] on icon at bounding box center [18, 92] width 19 height 15
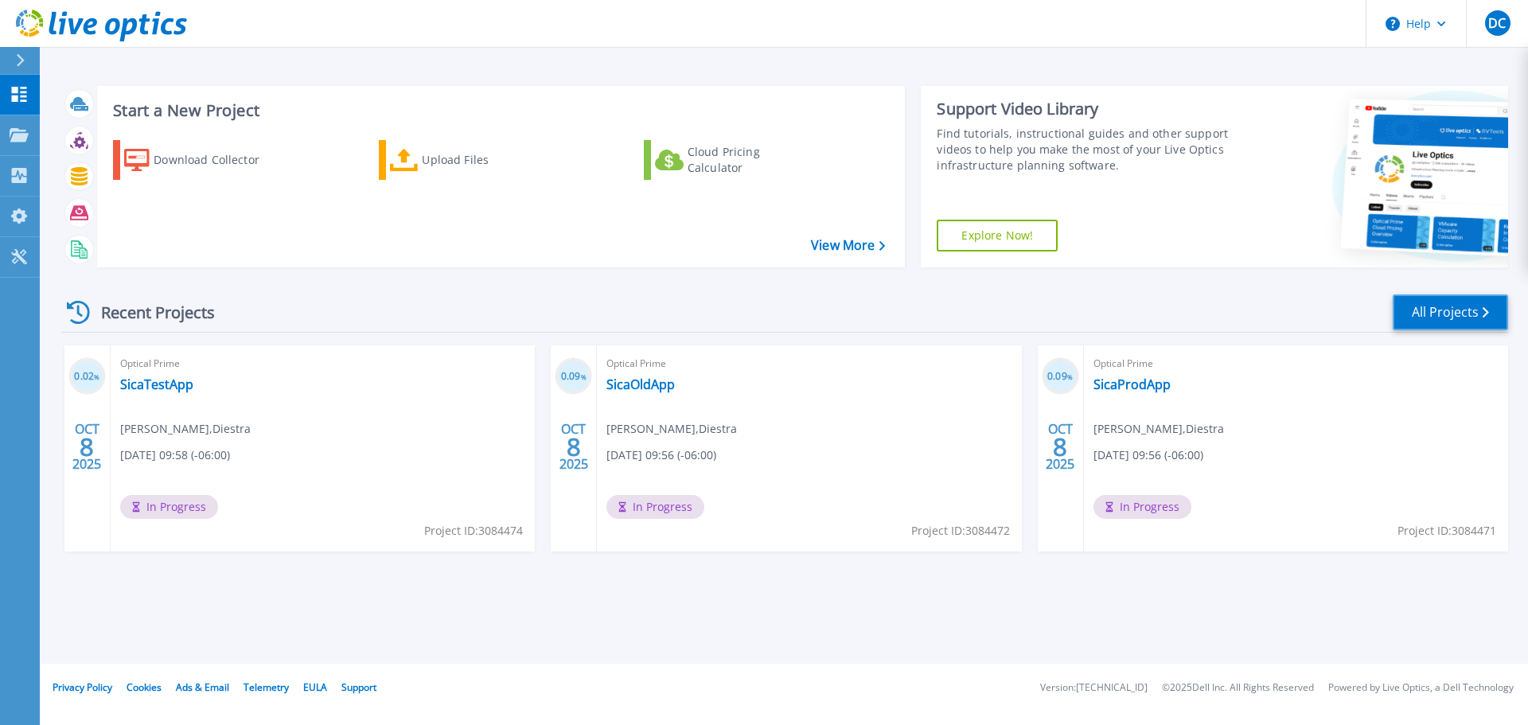
click at [1420, 312] on link "All Projects" at bounding box center [1450, 312] width 115 height 36
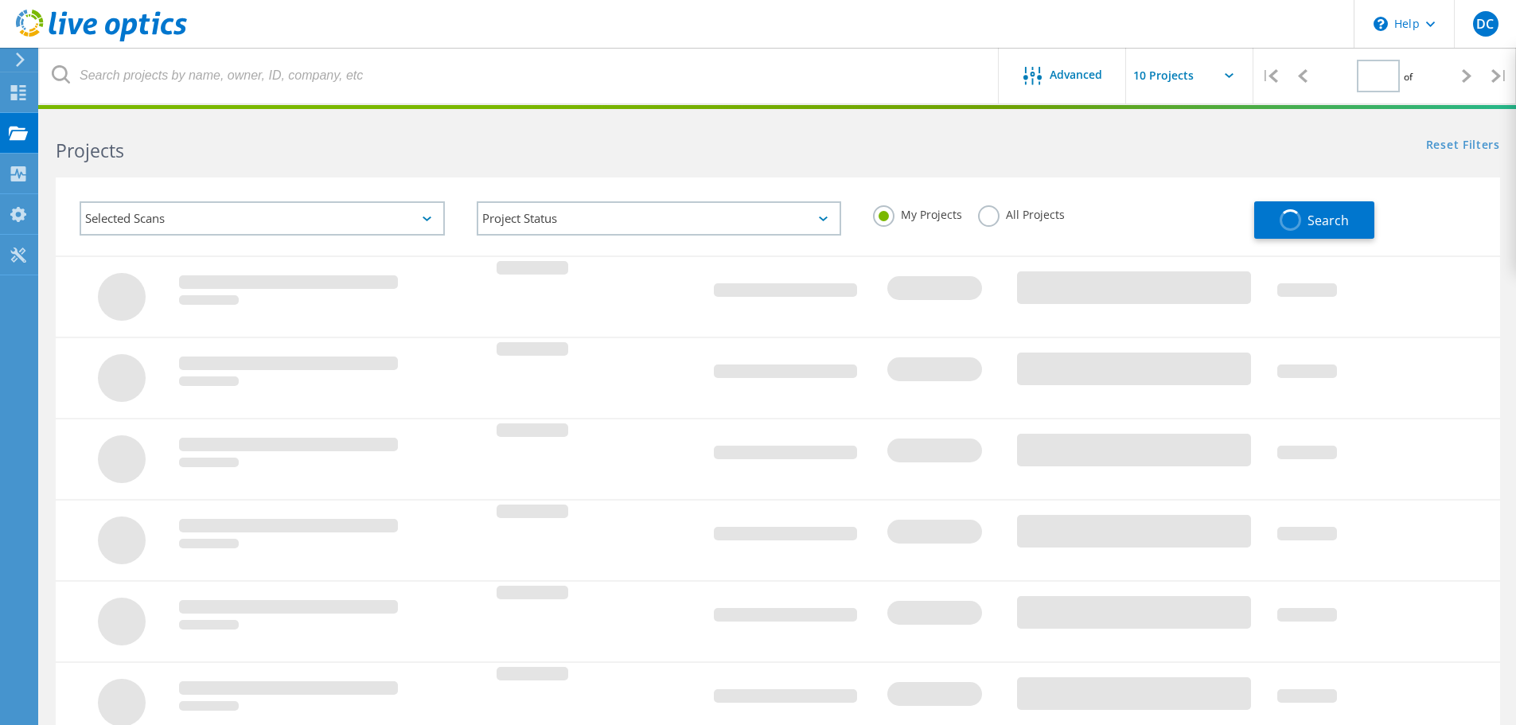
type input "1"
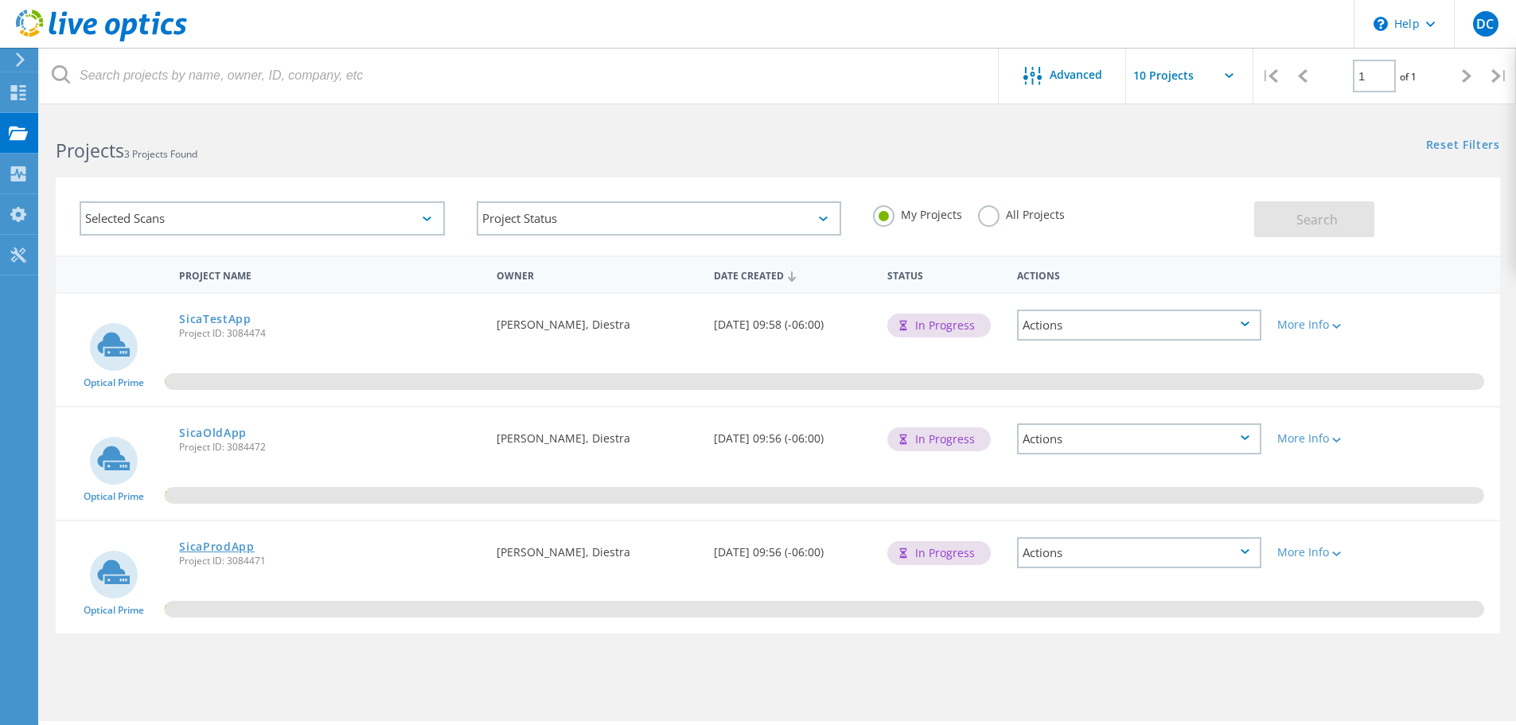
click at [232, 550] on link "SicaProdApp" at bounding box center [217, 546] width 76 height 11
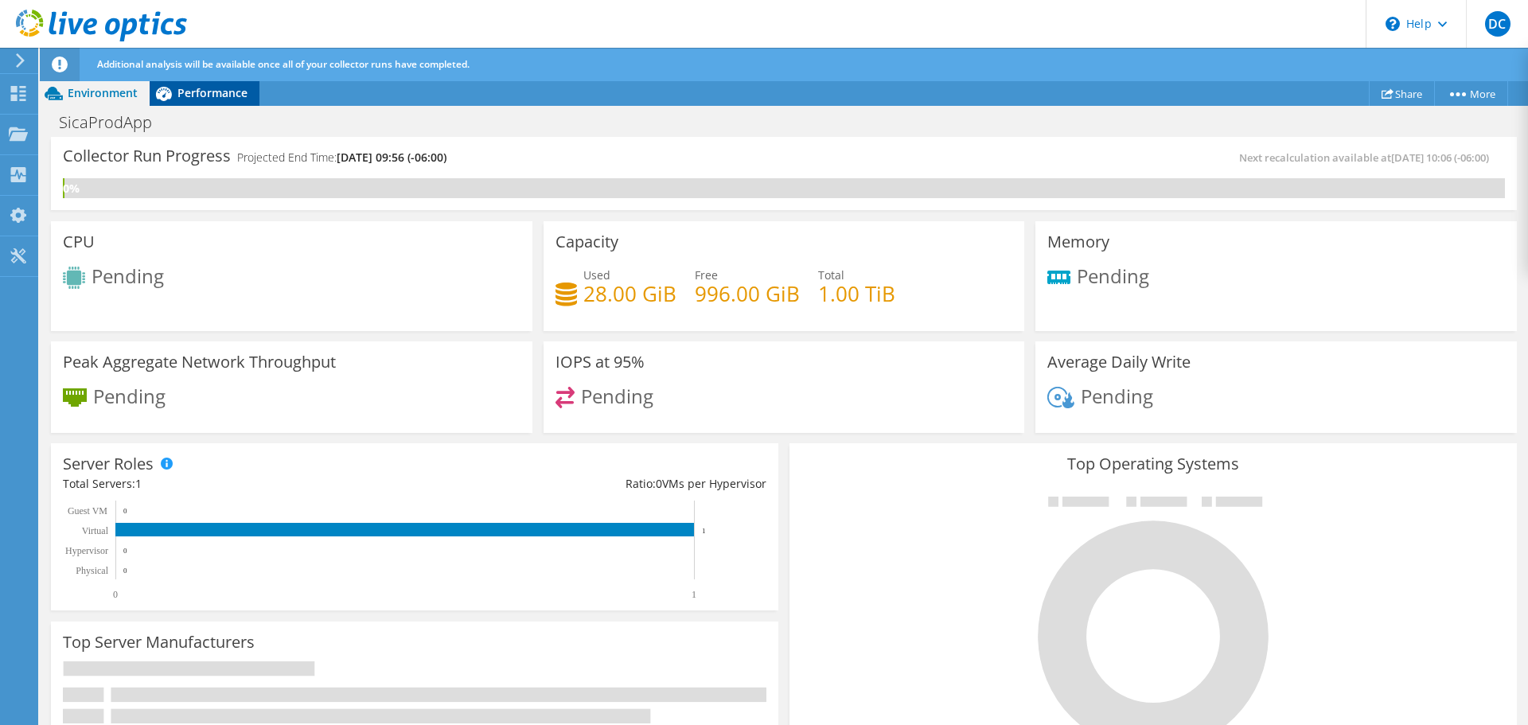
click at [224, 87] on span "Performance" at bounding box center [212, 92] width 70 height 15
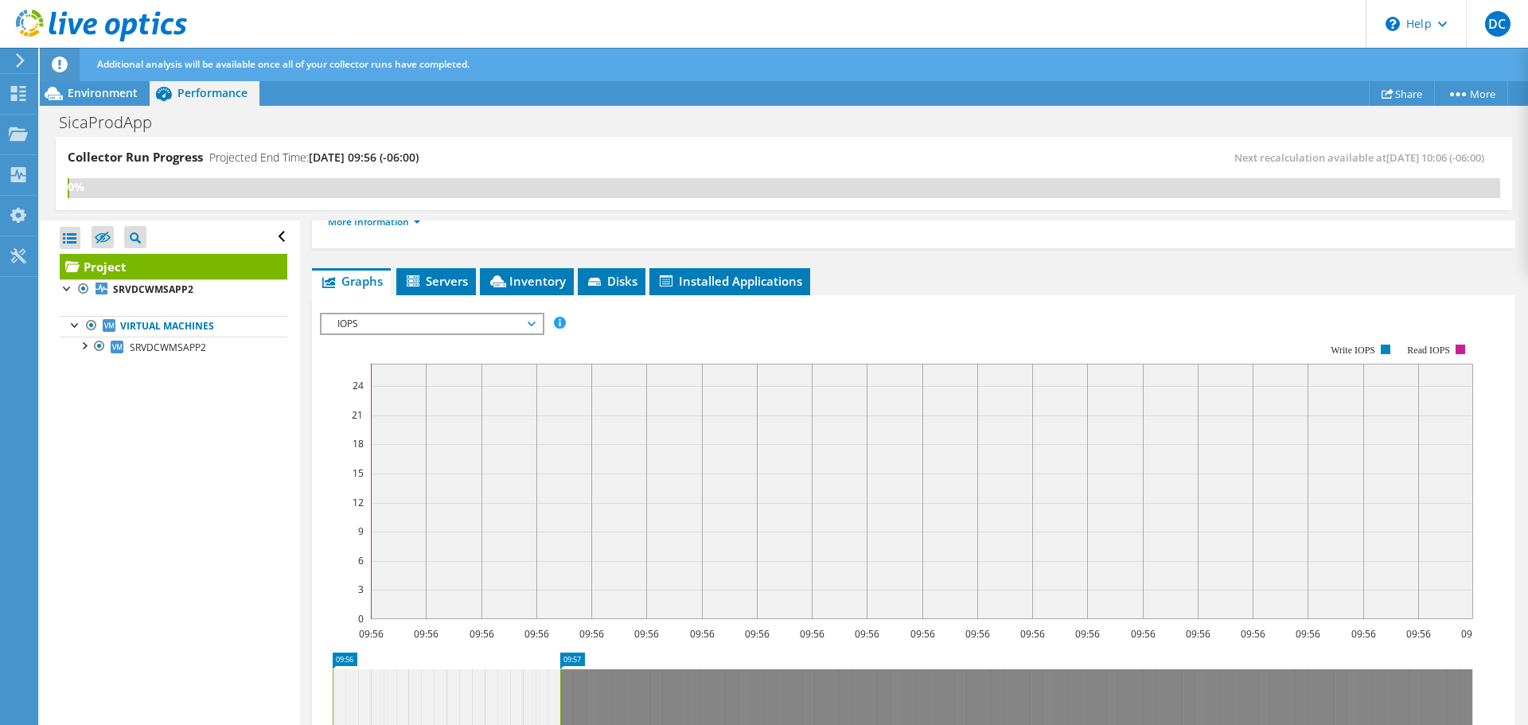
scroll to position [239, 0]
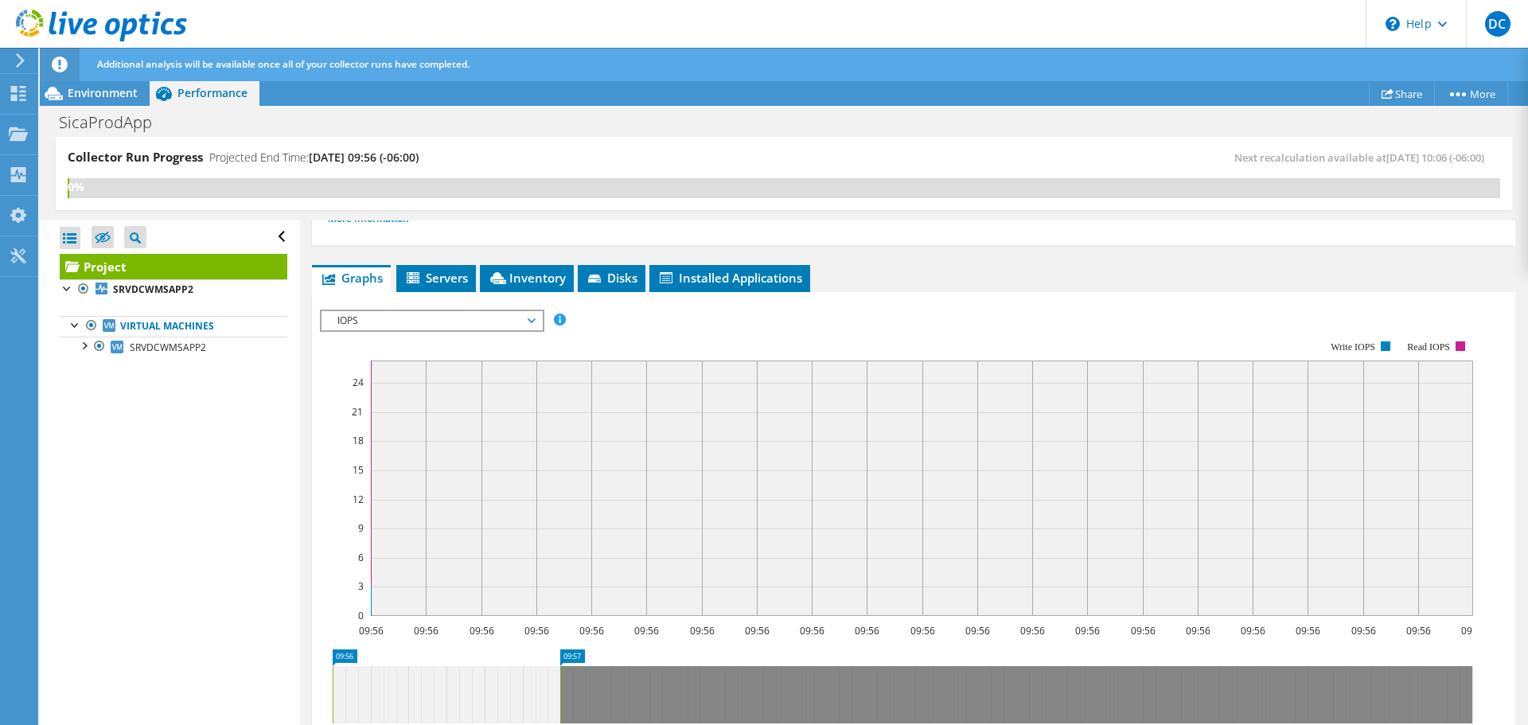
click at [538, 316] on span "IOPS" at bounding box center [432, 320] width 220 height 19
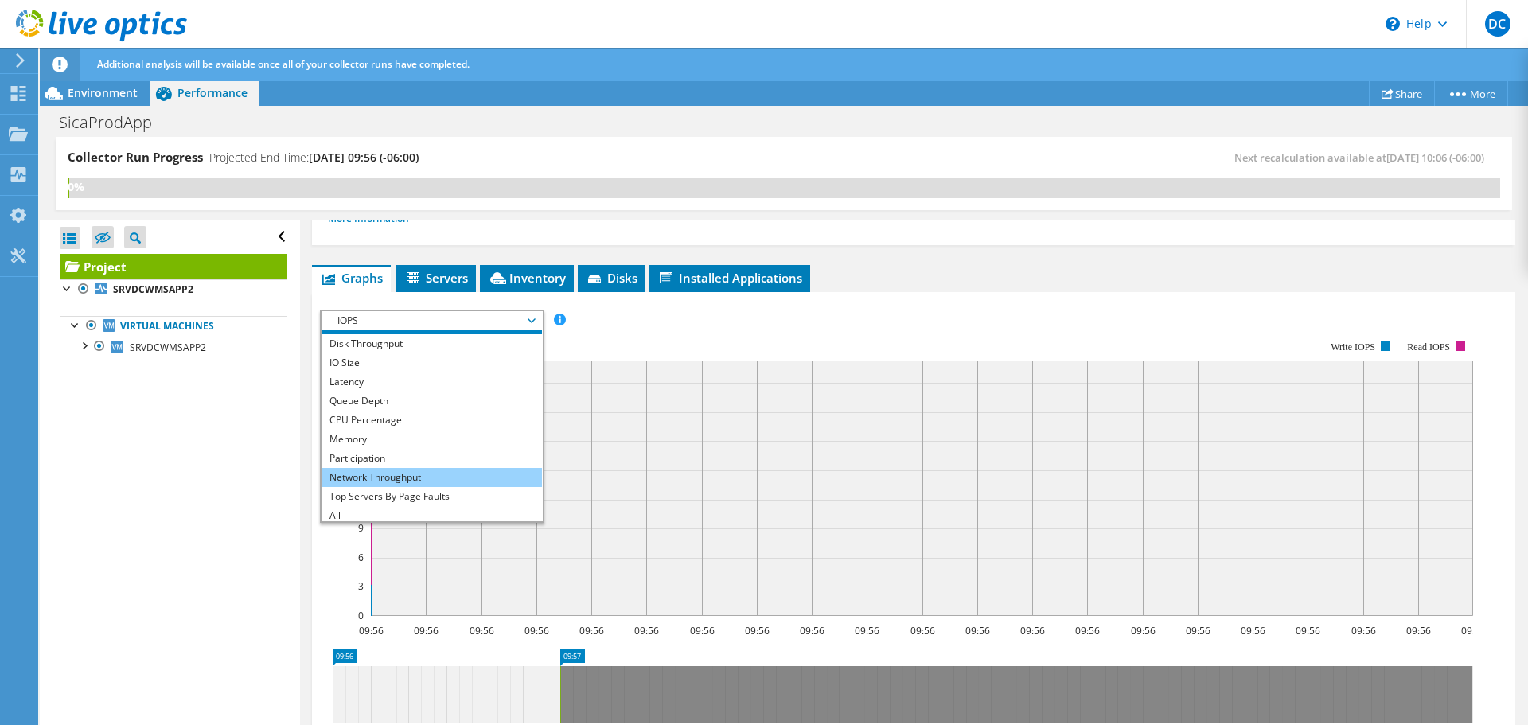
scroll to position [19, 0]
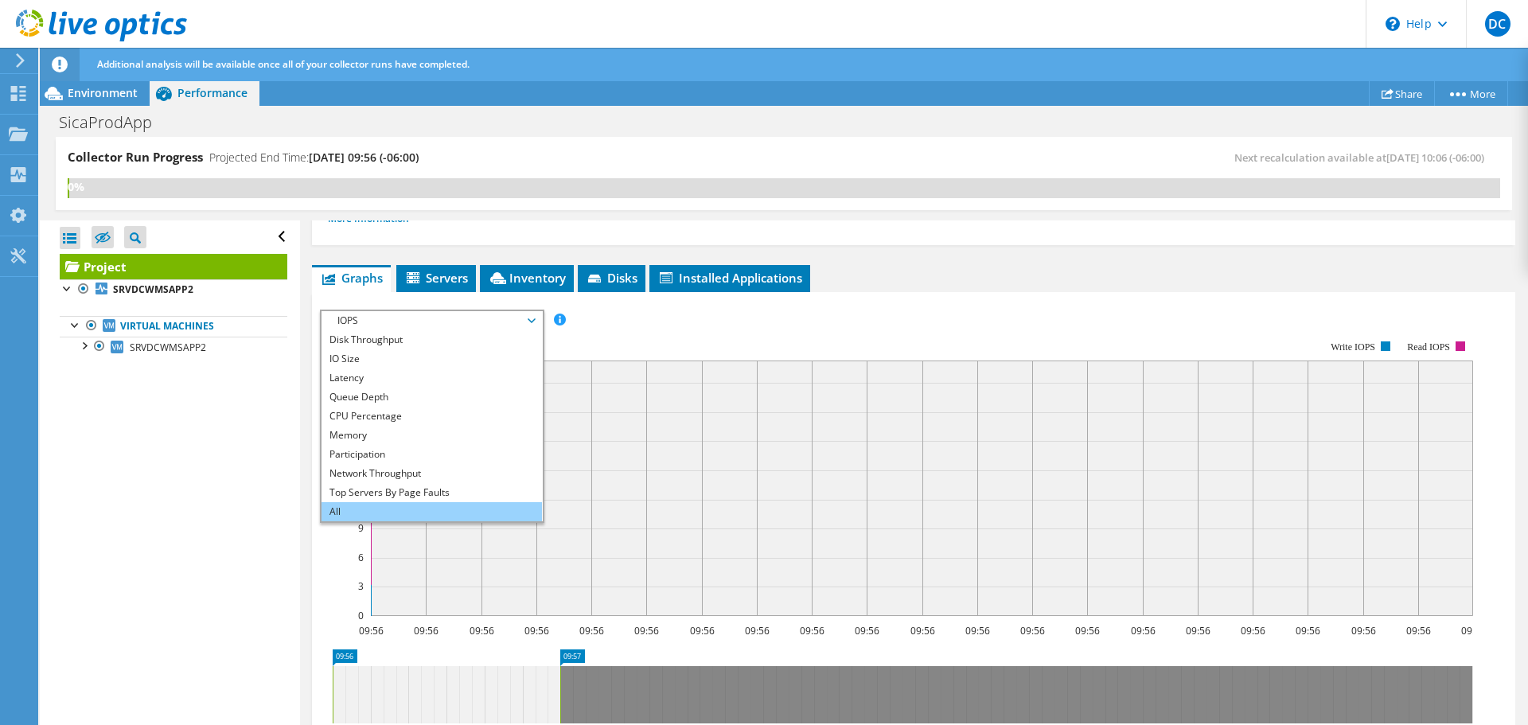
click at [352, 506] on li "All" at bounding box center [432, 511] width 220 height 19
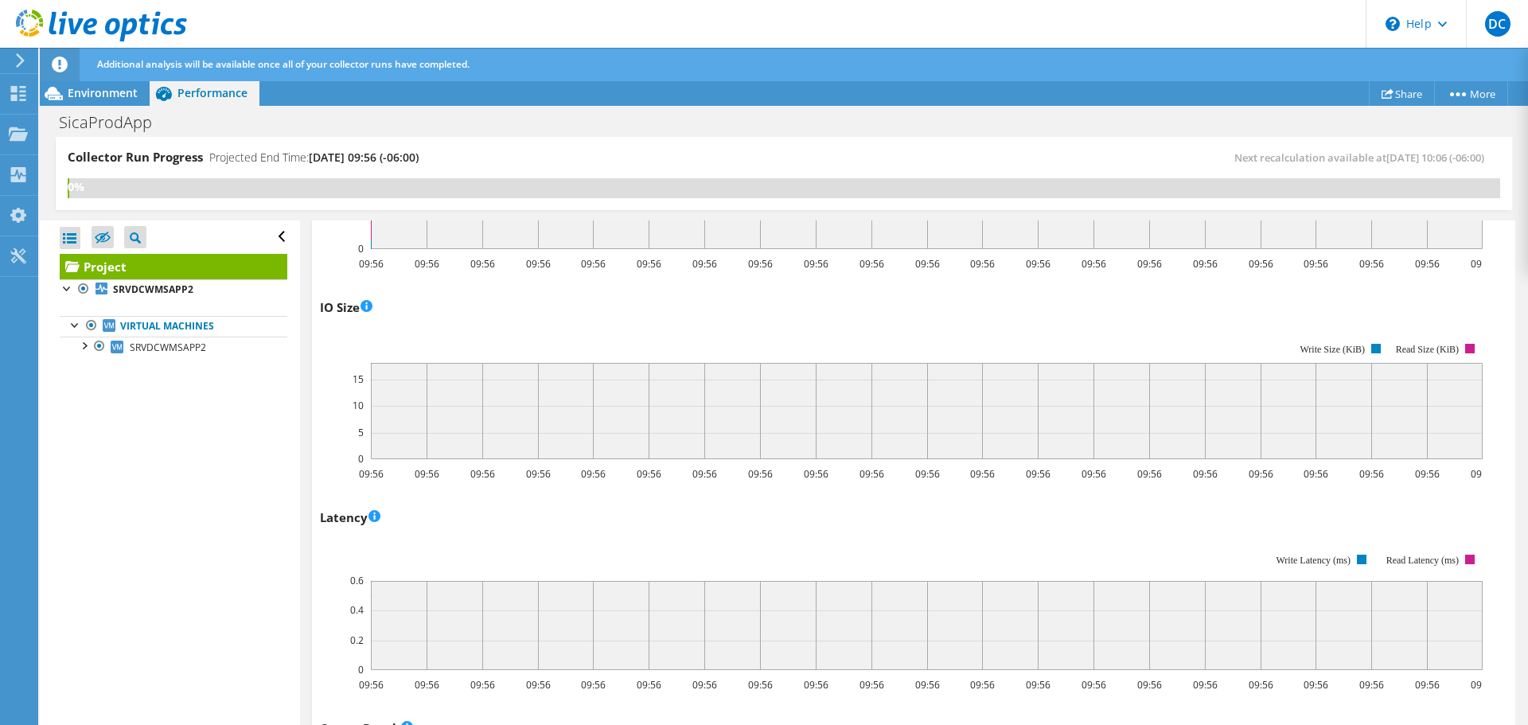
scroll to position [443, 0]
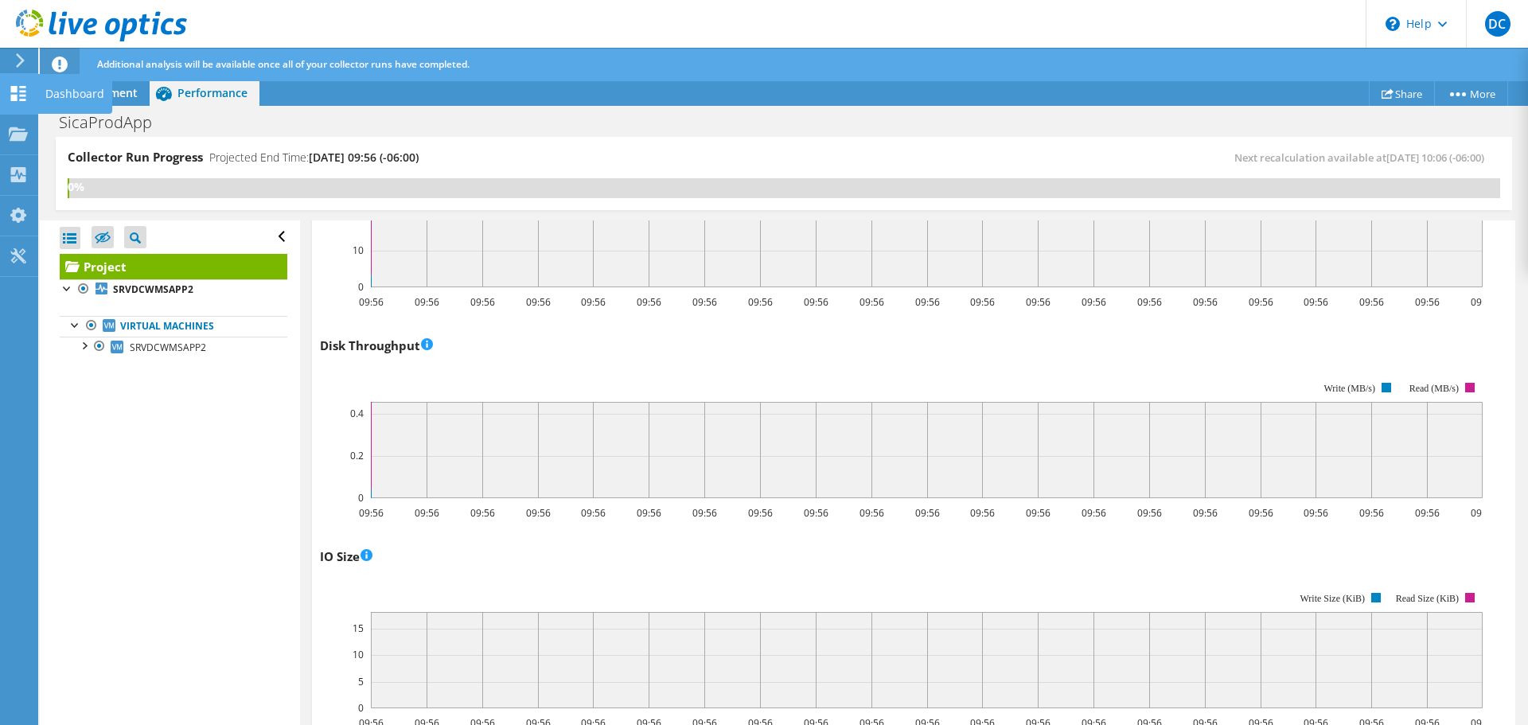
click at [21, 91] on use at bounding box center [18, 93] width 15 height 15
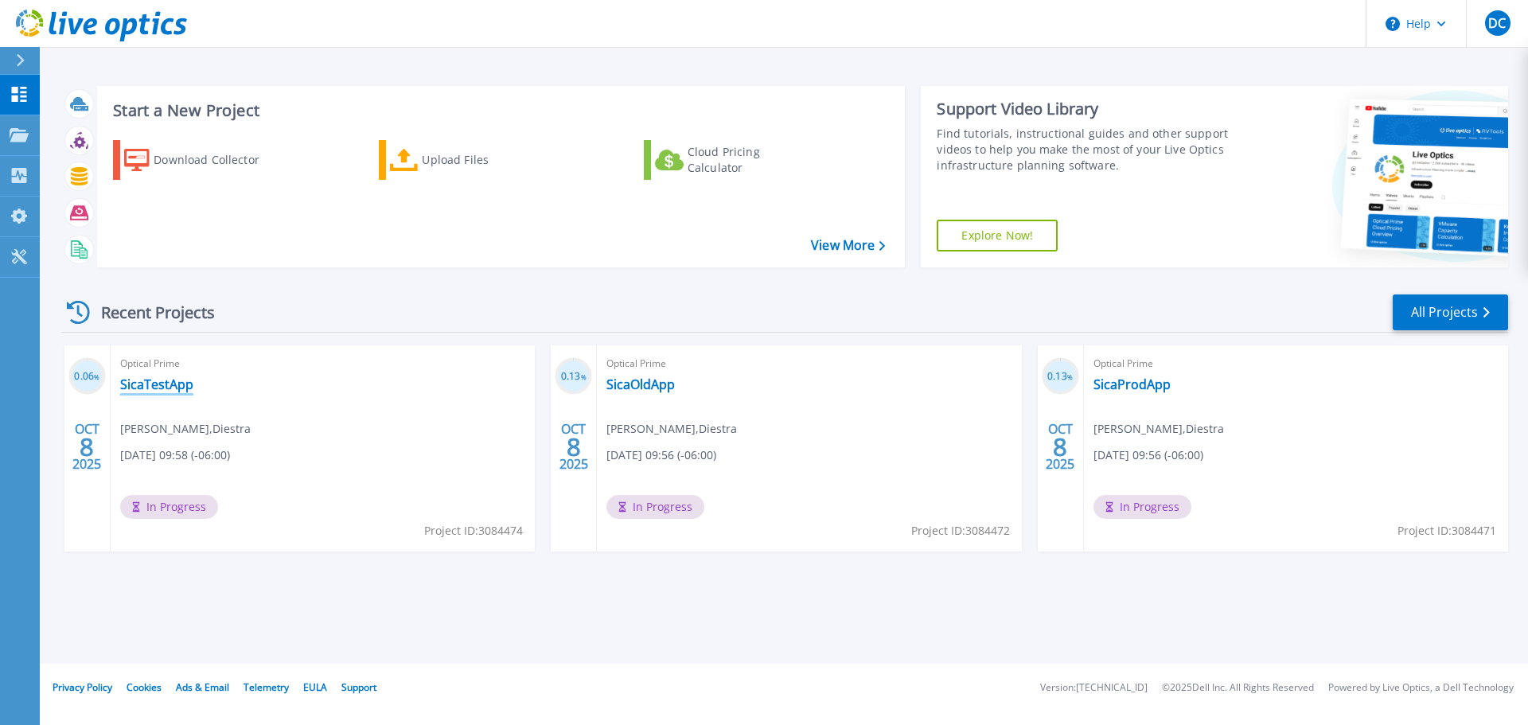
click at [169, 381] on link "SicaTestApp" at bounding box center [156, 384] width 73 height 16
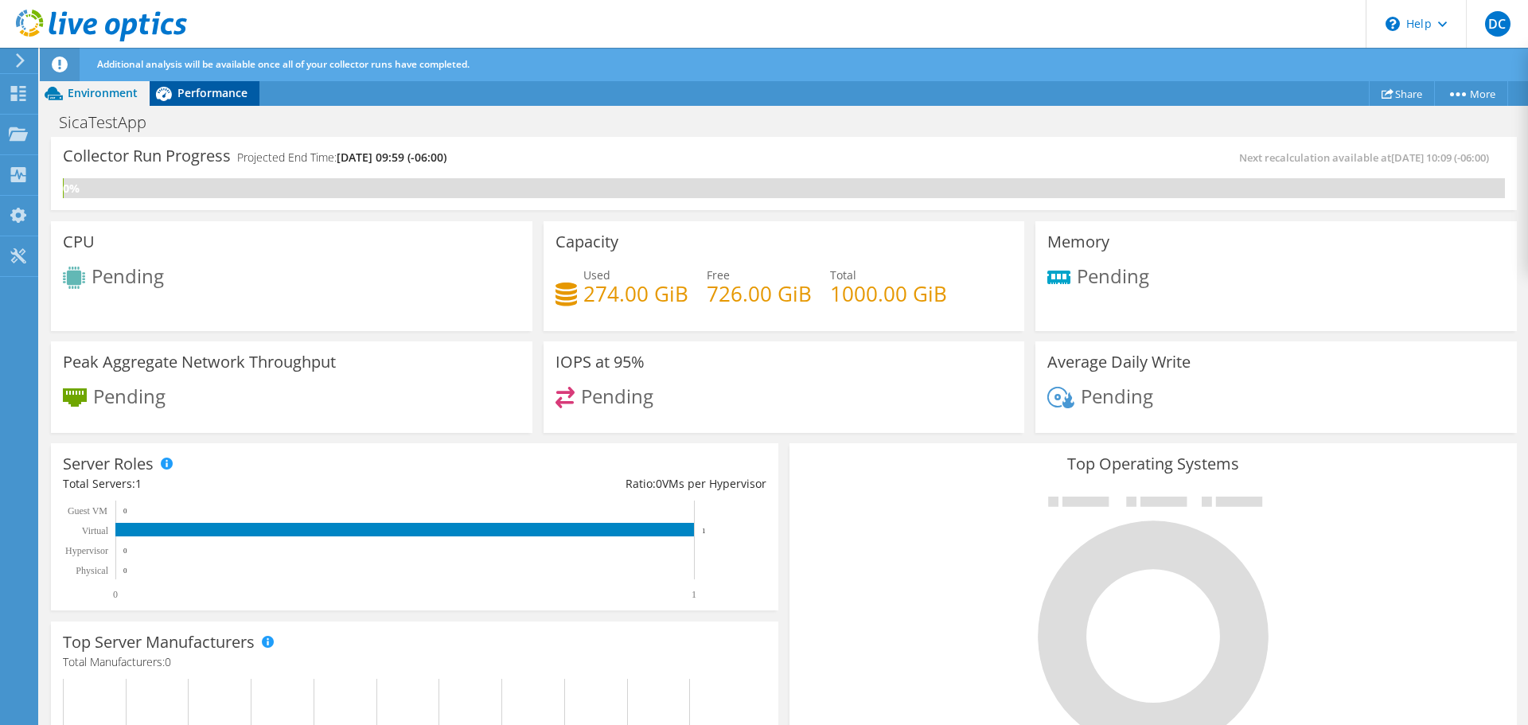
click at [229, 98] on span "Performance" at bounding box center [212, 92] width 70 height 15
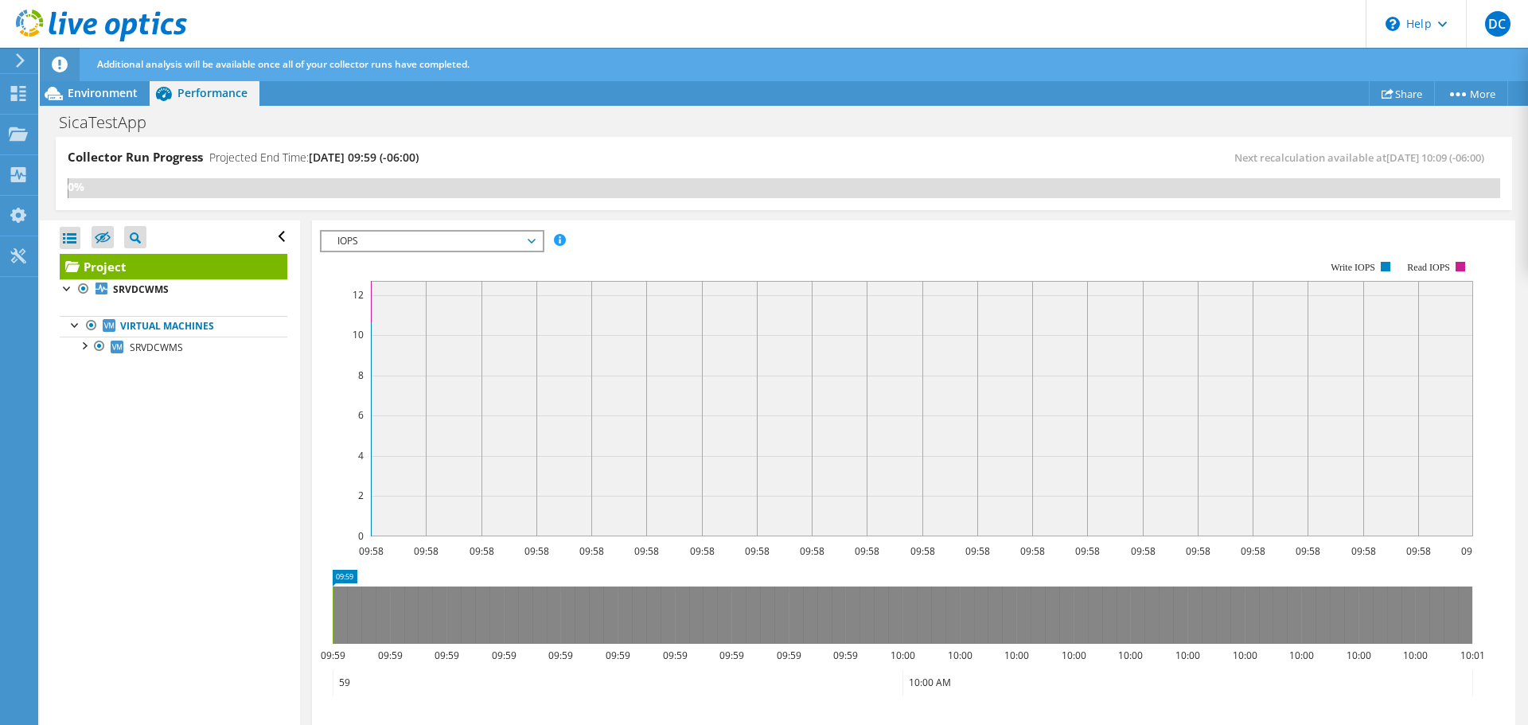
scroll to position [80, 0]
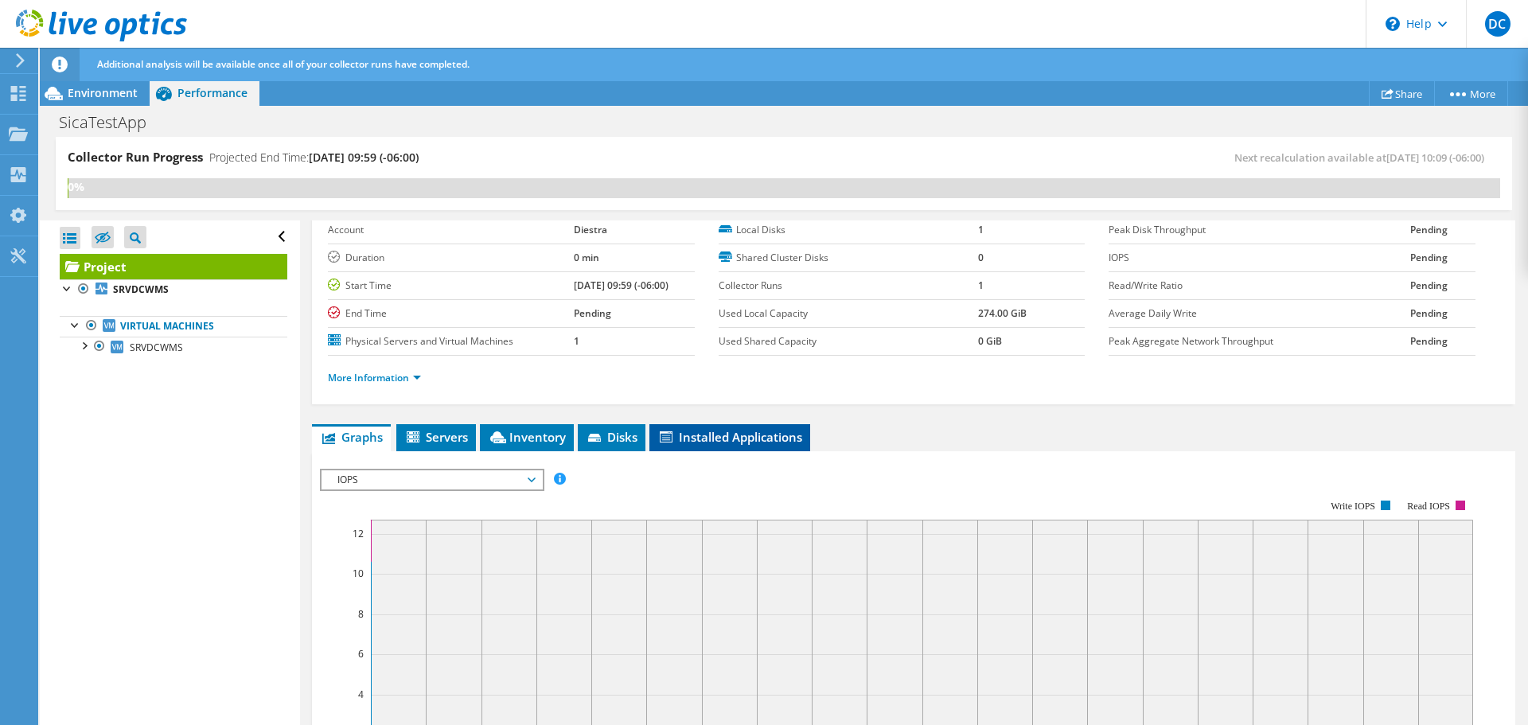
click at [743, 438] on span "Installed Applications" at bounding box center [729, 437] width 145 height 16
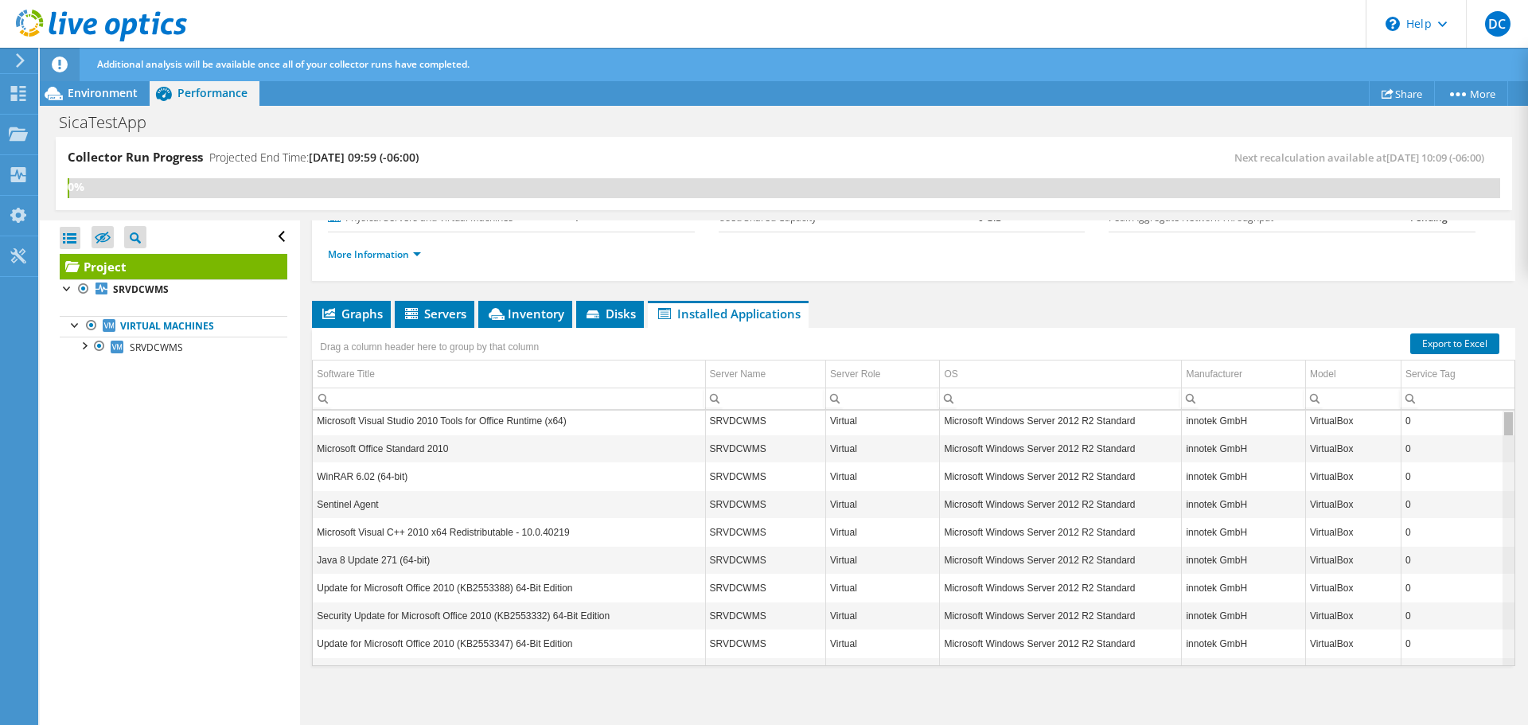
scroll to position [0, 0]
drag, startPoint x: 1499, startPoint y: 462, endPoint x: 1494, endPoint y: 400, distance: 63.1
click at [1494, 400] on body "DC End User Daniel Carrillo dcarrillo@grupodiestra.com Diestra My Profile Log O…" at bounding box center [764, 362] width 1528 height 725
click at [438, 299] on div "Project Details Prepared for: Daniel Carrillo, dcarrillo@grupodiestra.com Accou…" at bounding box center [913, 372] width 1227 height 709
click at [446, 309] on span "Servers" at bounding box center [435, 314] width 64 height 16
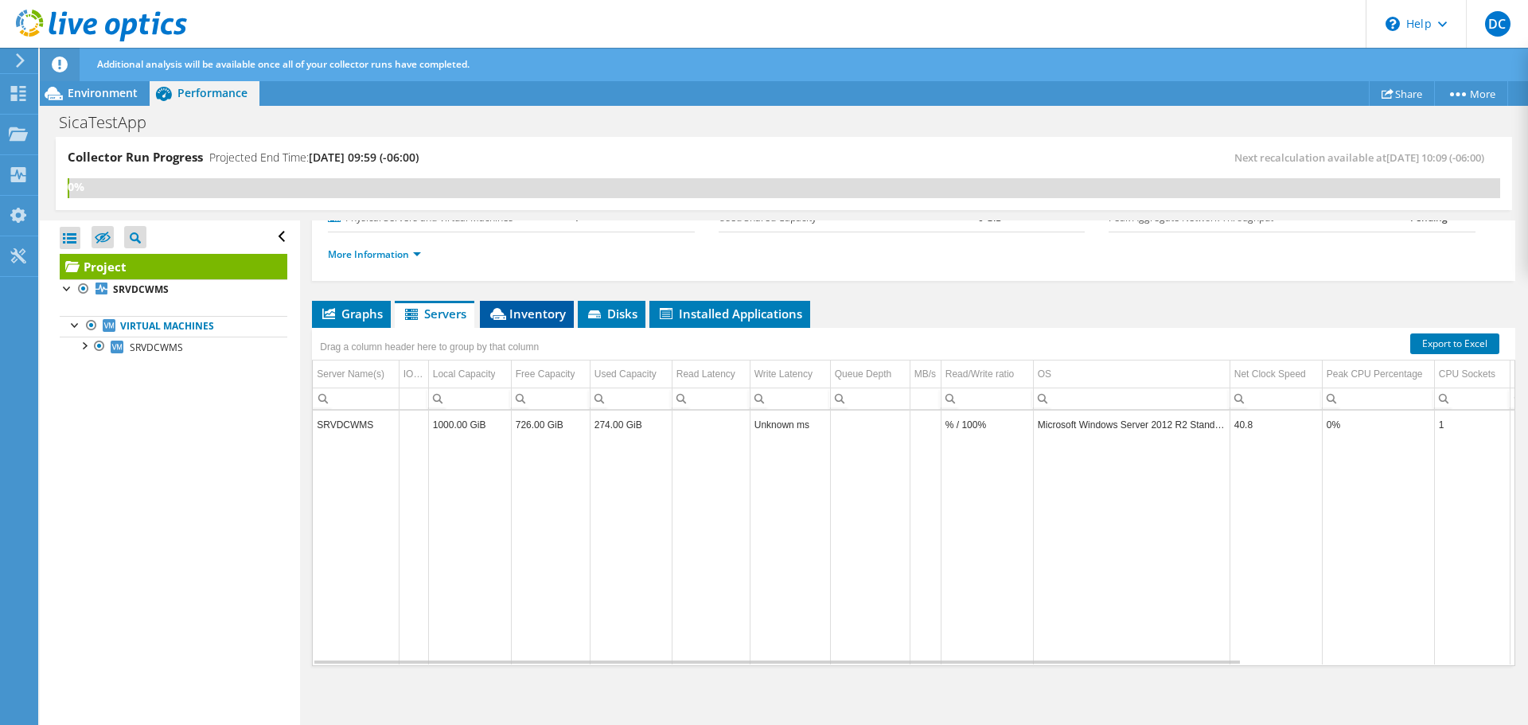
click at [521, 306] on span "Inventory" at bounding box center [527, 314] width 78 height 16
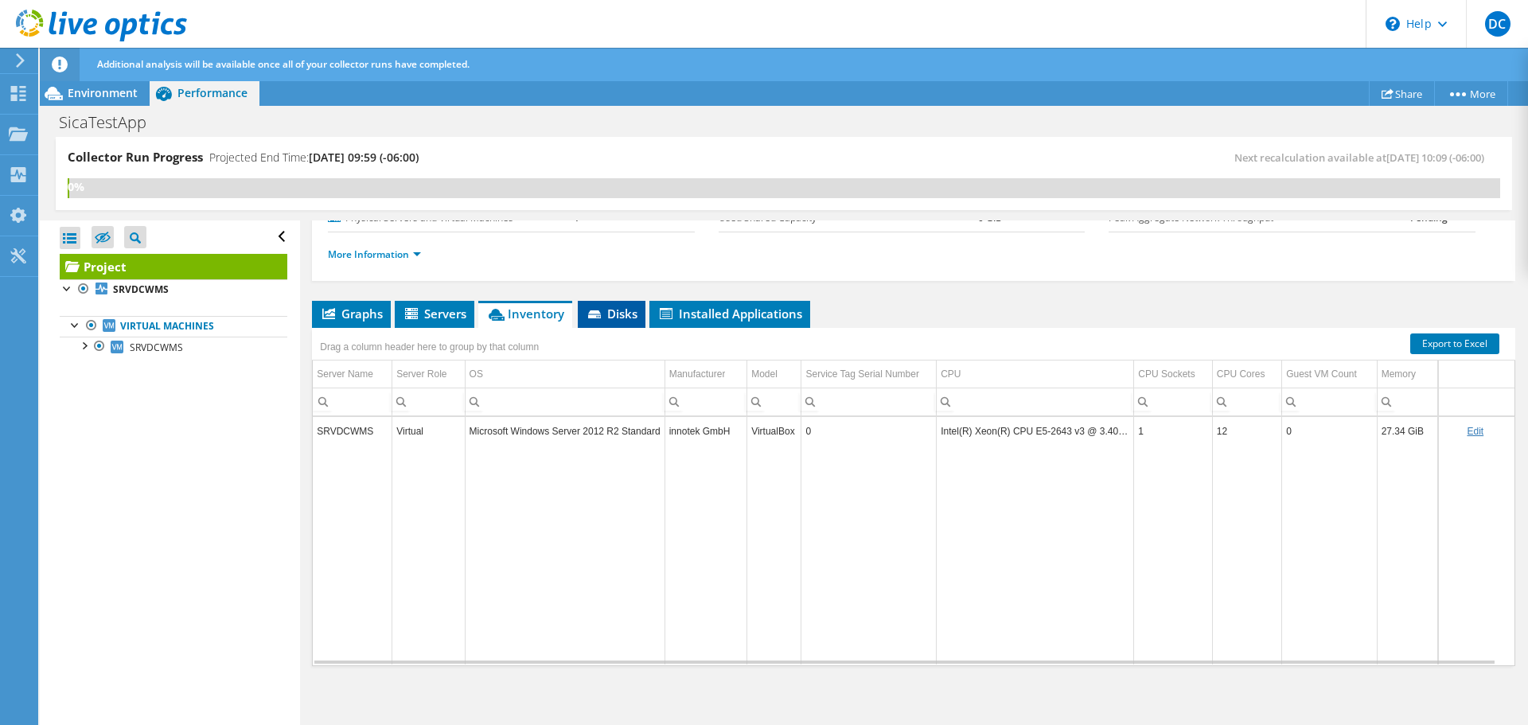
click at [613, 315] on span "Disks" at bounding box center [612, 314] width 52 height 16
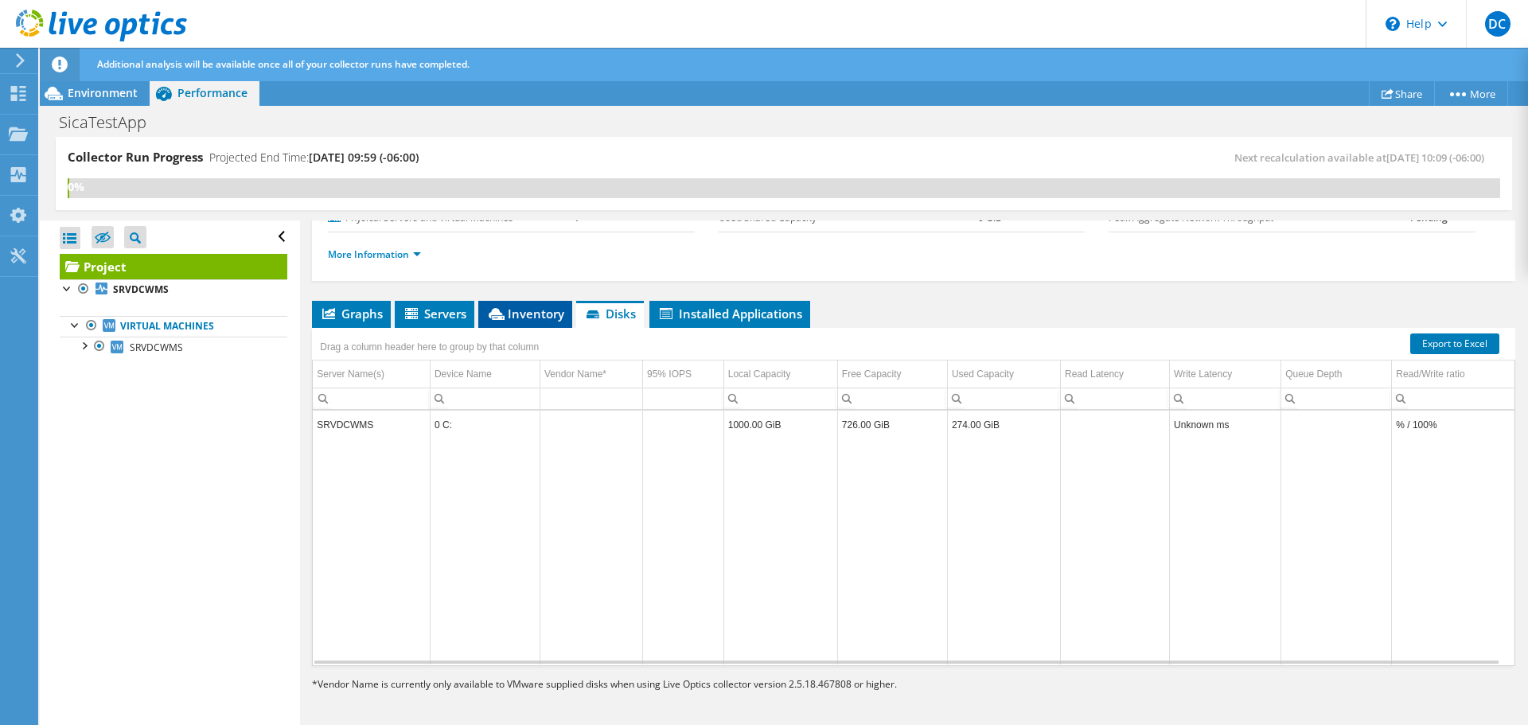
click at [516, 306] on span "Inventory" at bounding box center [525, 314] width 78 height 16
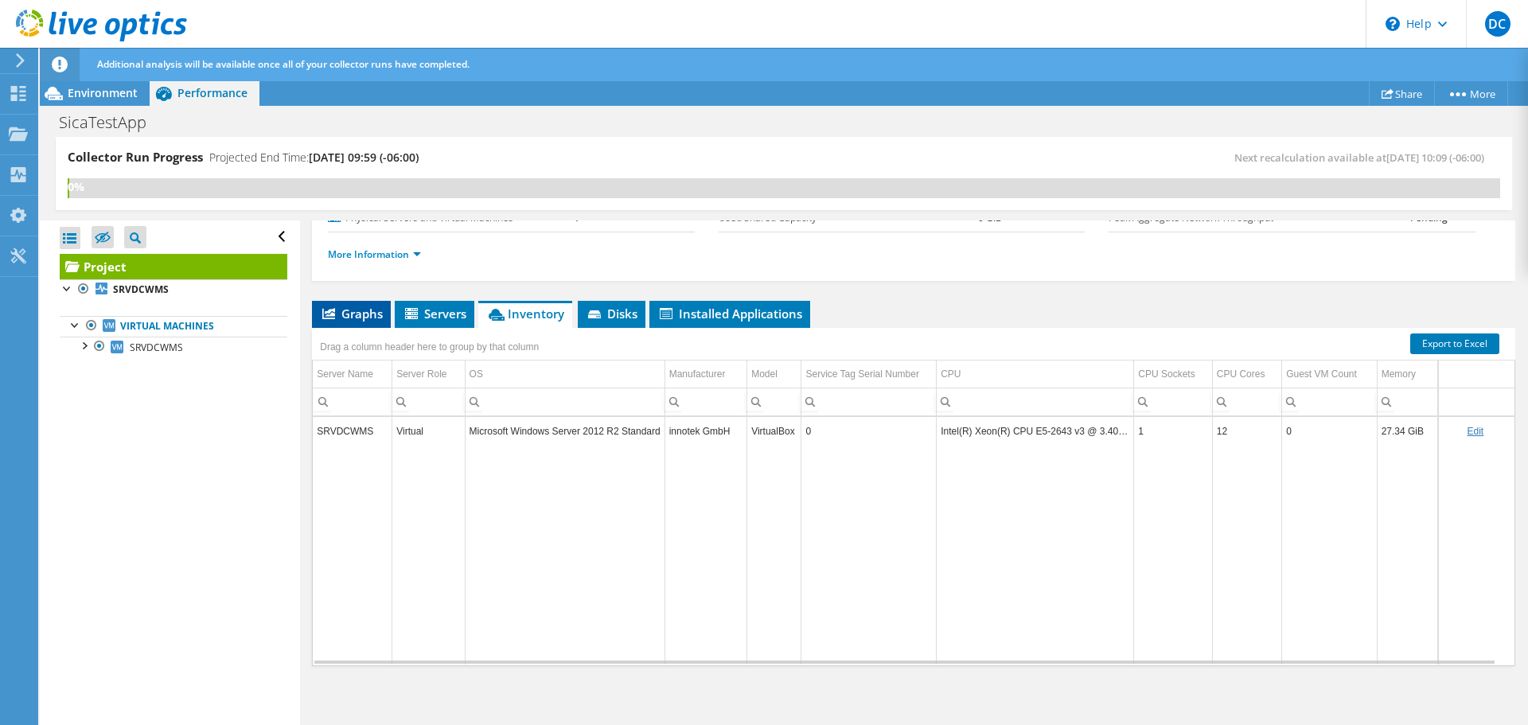
click at [354, 306] on span "Graphs" at bounding box center [351, 314] width 63 height 16
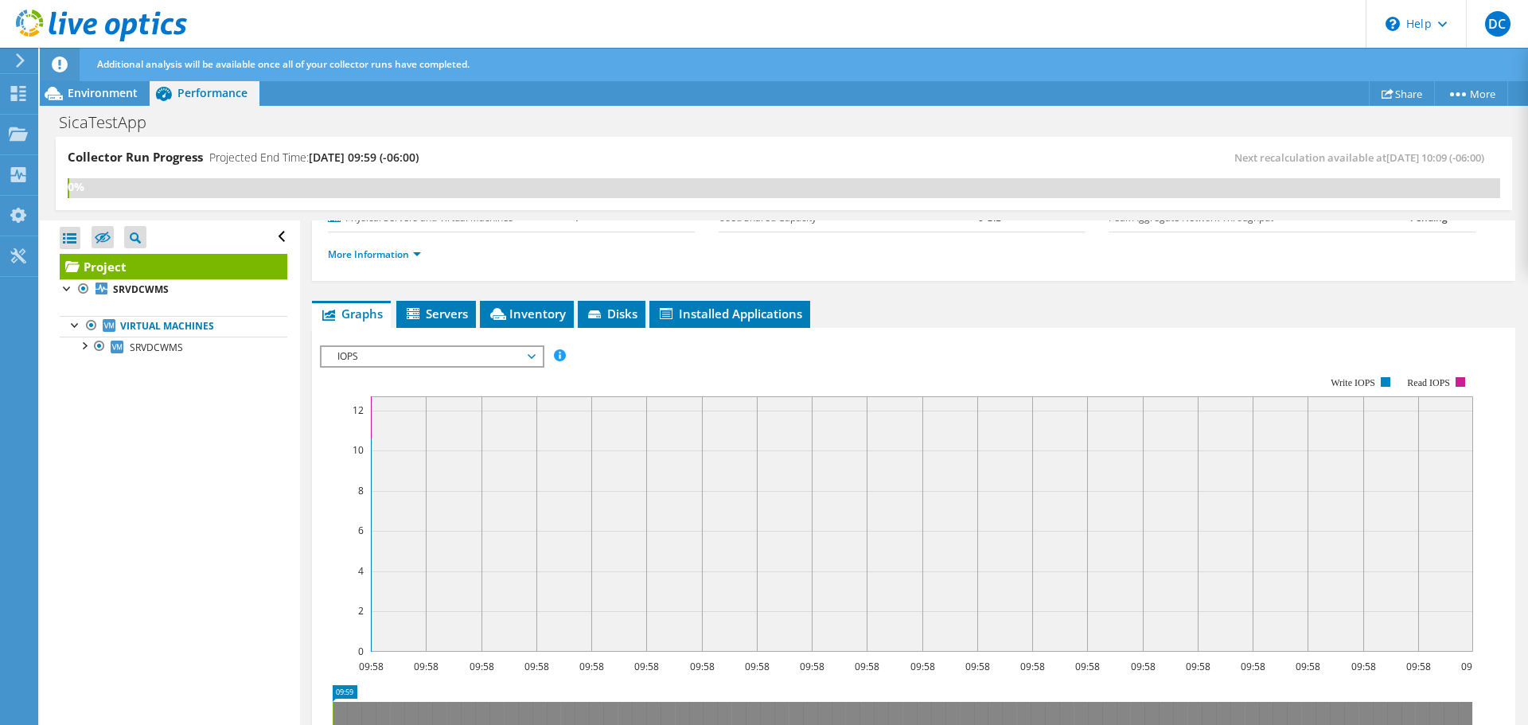
click at [531, 349] on span "IOPS" at bounding box center [431, 356] width 205 height 19
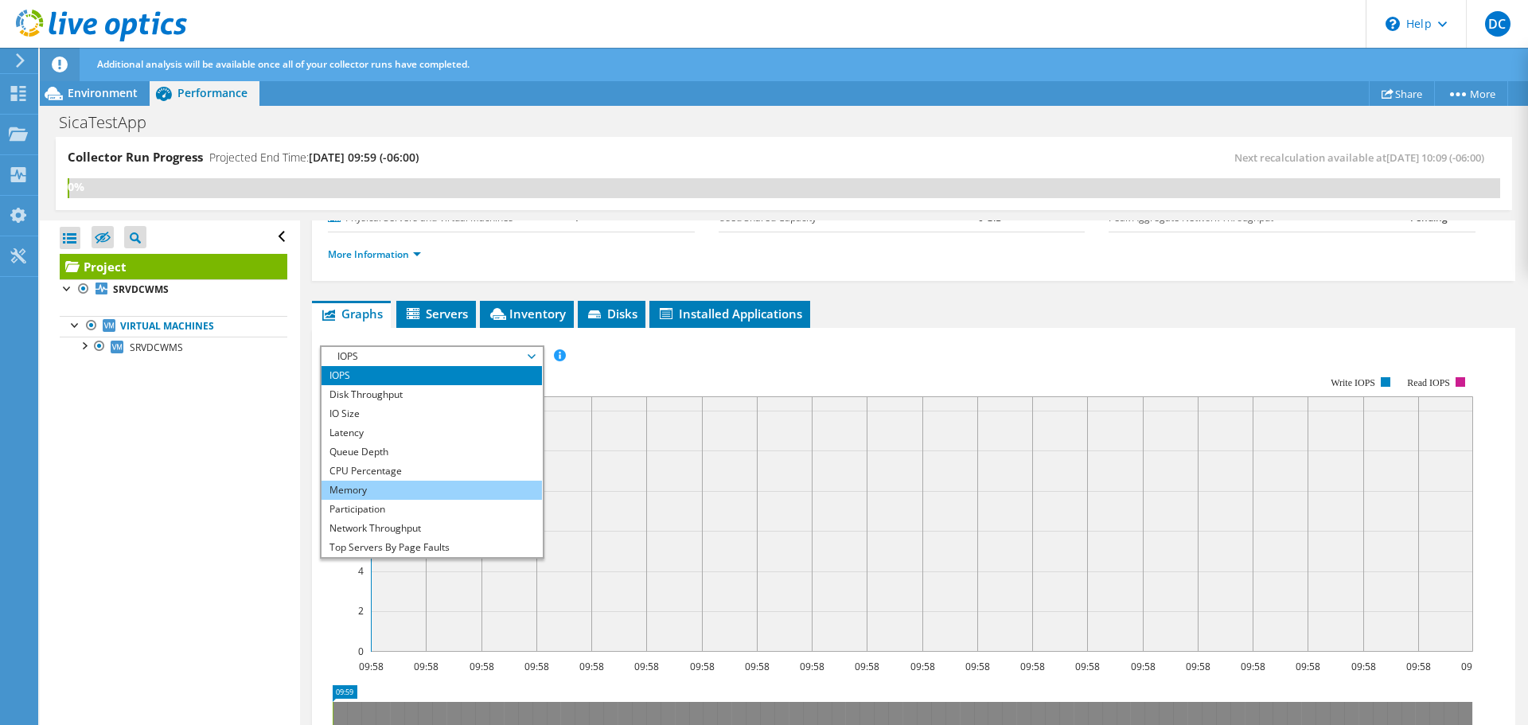
click at [383, 485] on li "Memory" at bounding box center [432, 490] width 220 height 19
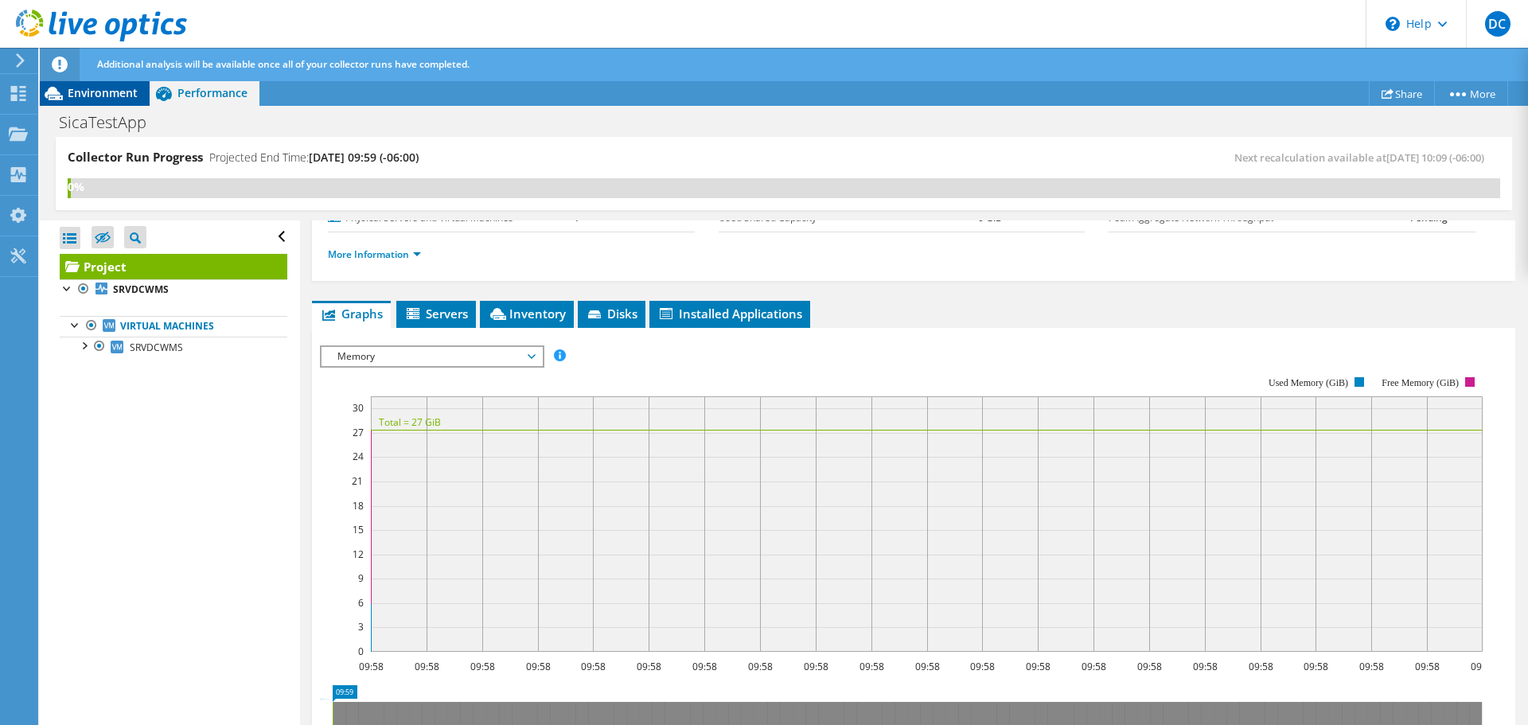
click at [113, 92] on span "Environment" at bounding box center [103, 92] width 70 height 15
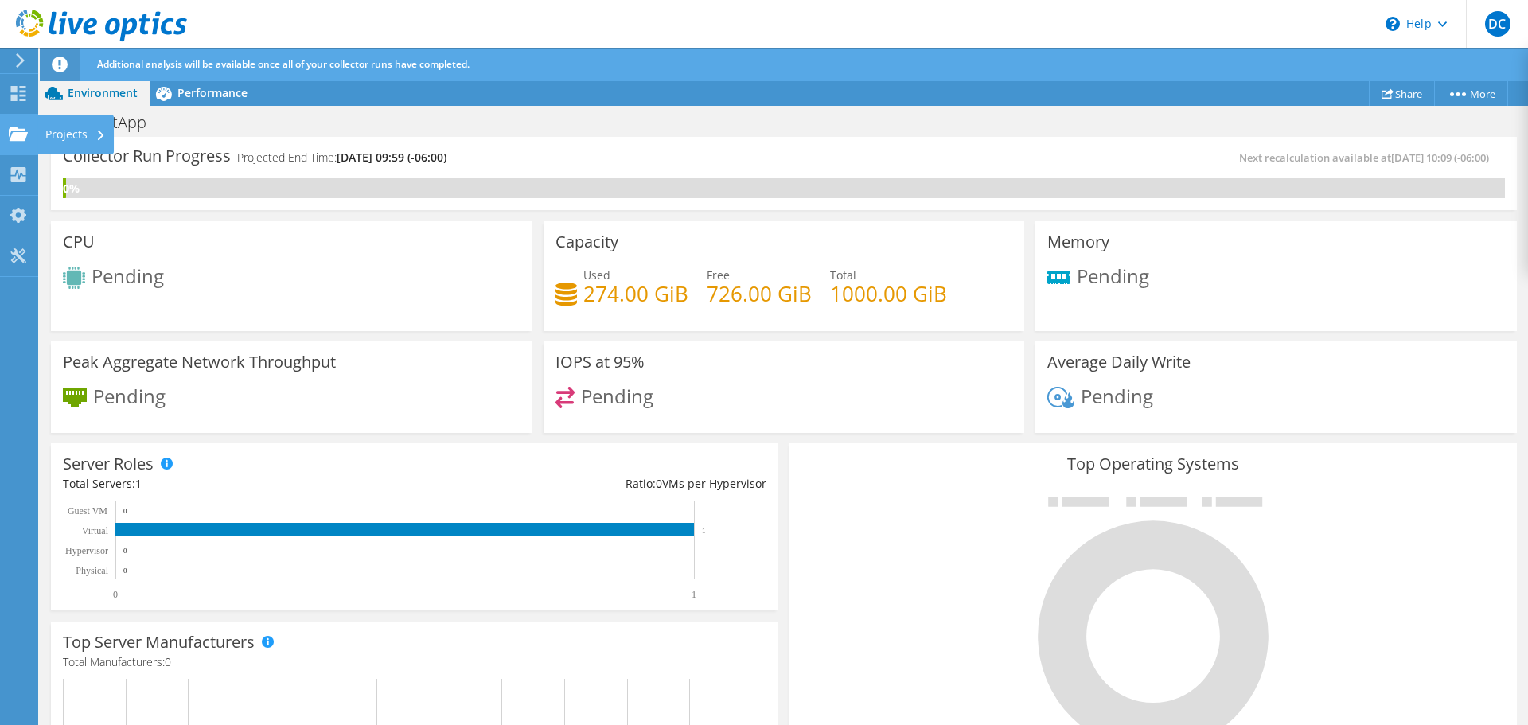
click at [23, 138] on use at bounding box center [18, 134] width 19 height 14
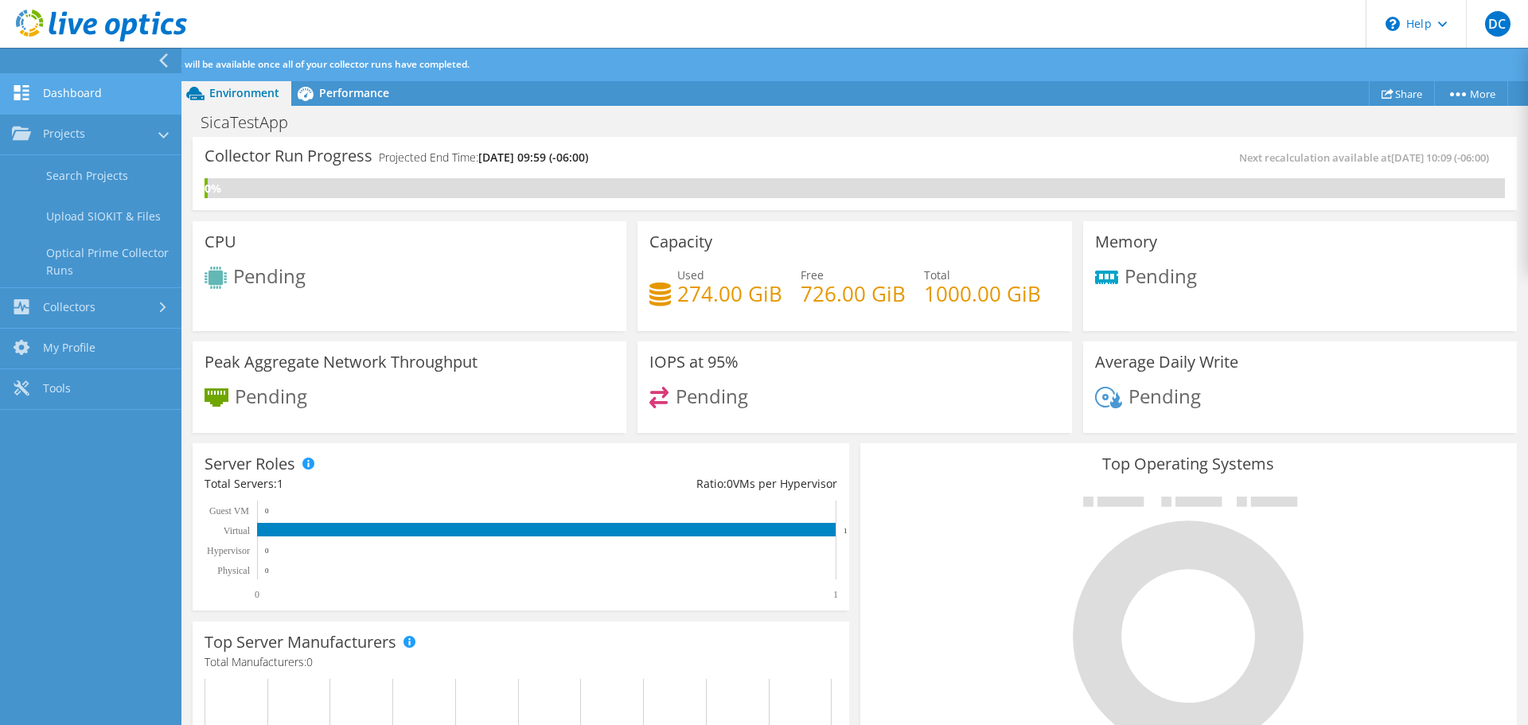
click at [68, 83] on link "Dashboard" at bounding box center [90, 94] width 181 height 41
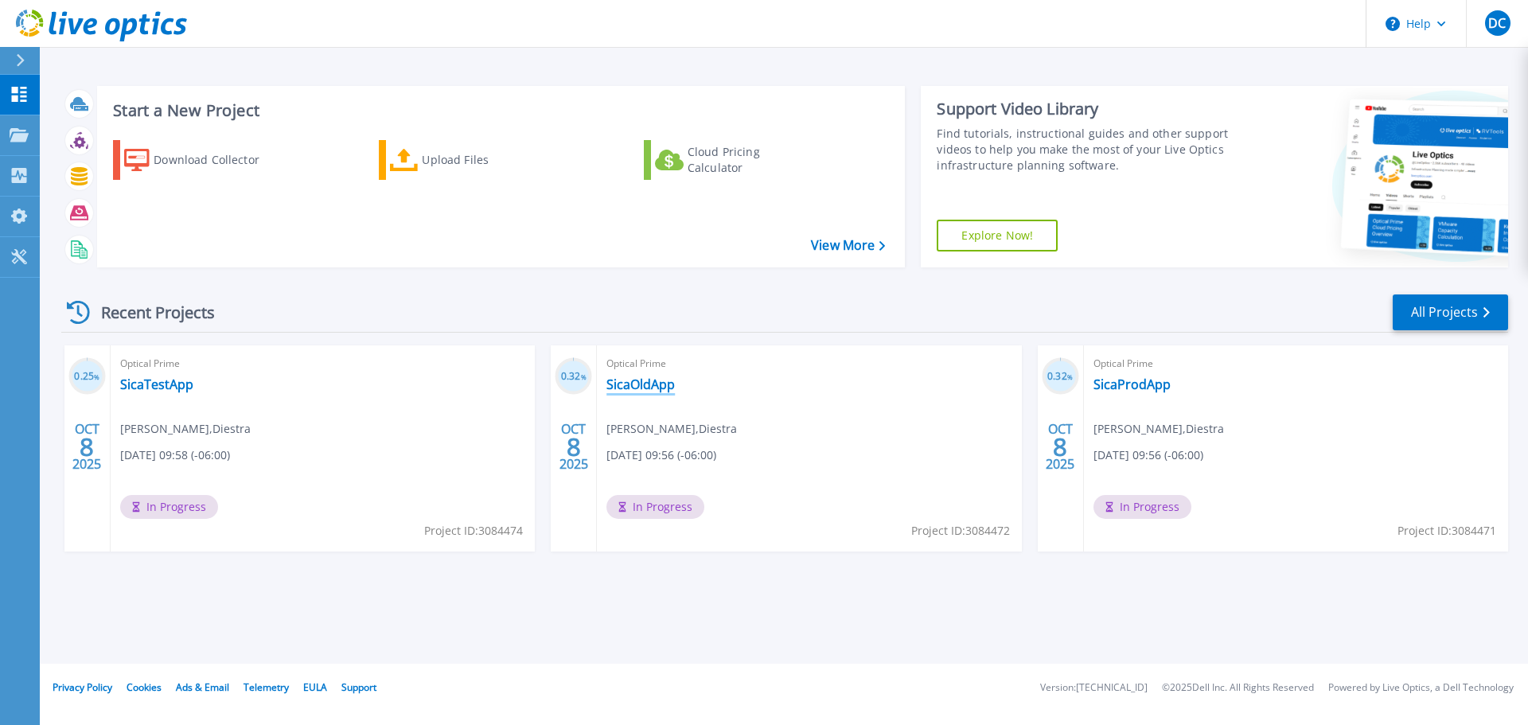
click at [629, 385] on link "SicaOldApp" at bounding box center [640, 384] width 68 height 16
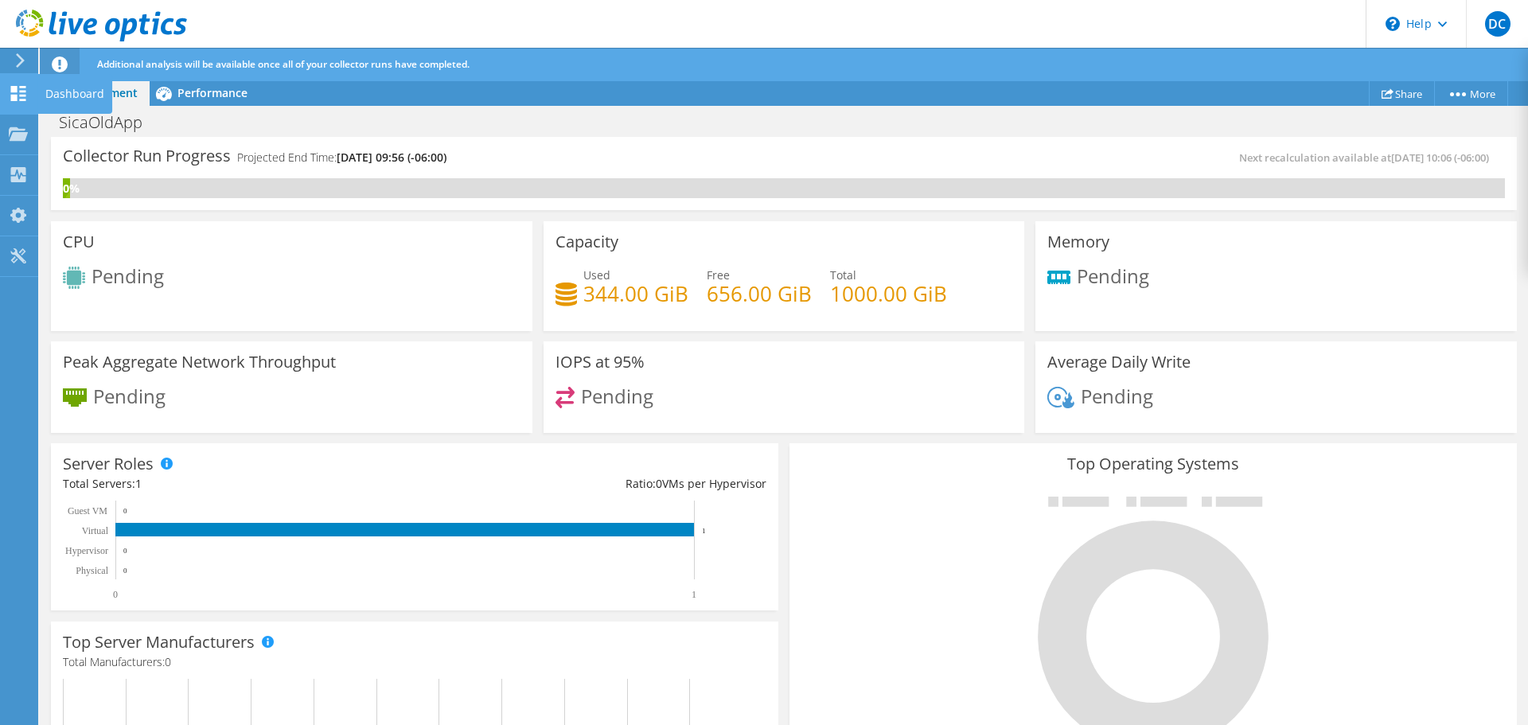
click at [57, 88] on div "Dashboard" at bounding box center [74, 94] width 75 height 40
